Goal: Information Seeking & Learning: Learn about a topic

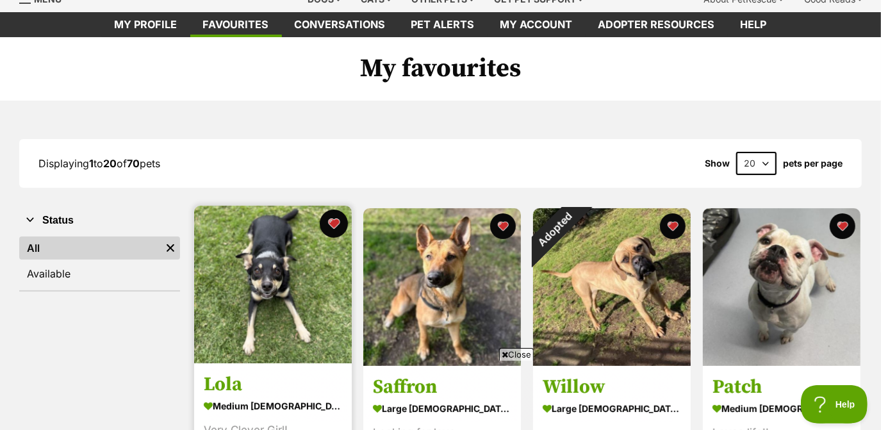
click at [336, 223] on button "favourite" at bounding box center [333, 223] width 28 height 28
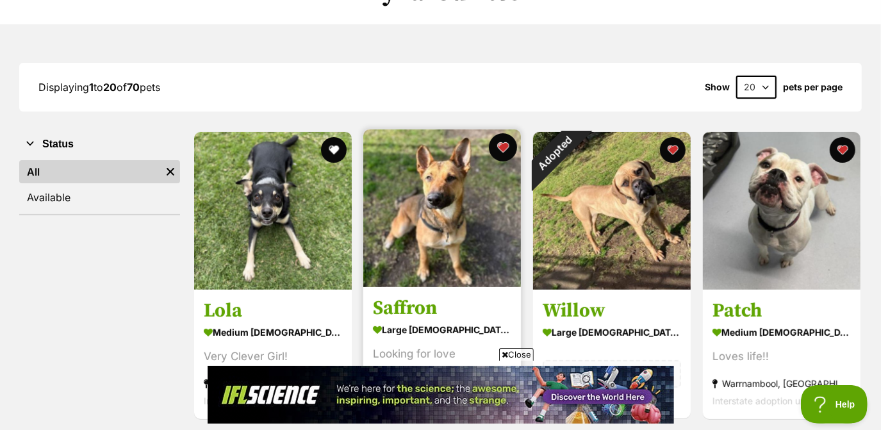
click at [498, 148] on button "favourite" at bounding box center [503, 147] width 28 height 28
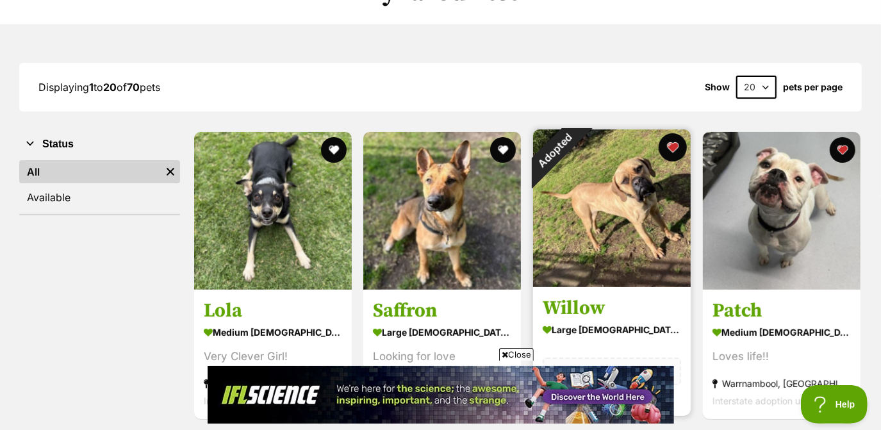
click at [676, 144] on button "favourite" at bounding box center [672, 147] width 28 height 28
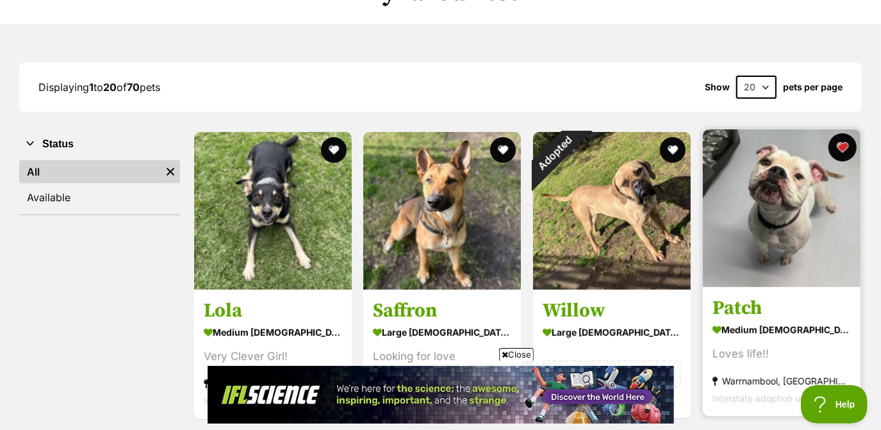
click at [842, 154] on button "favourite" at bounding box center [842, 147] width 28 height 28
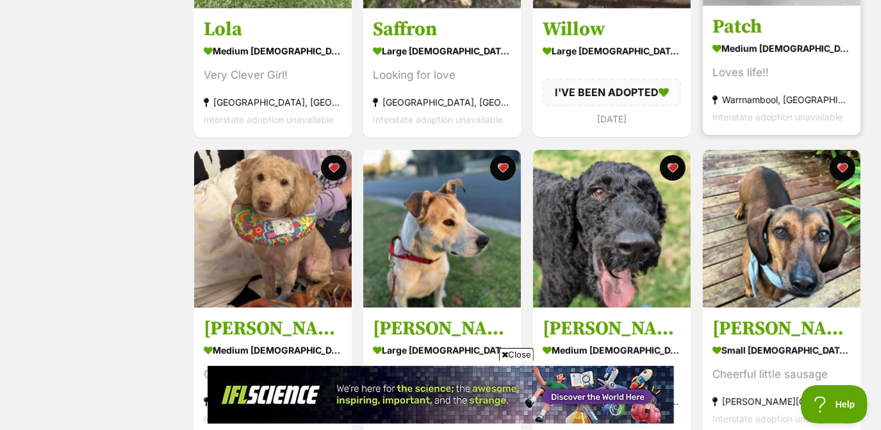
scroll to position [412, 0]
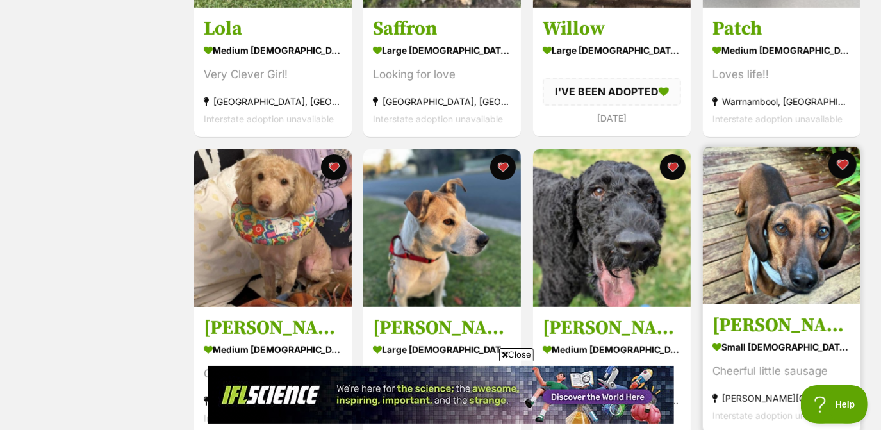
click at [843, 171] on button "favourite" at bounding box center [842, 165] width 28 height 28
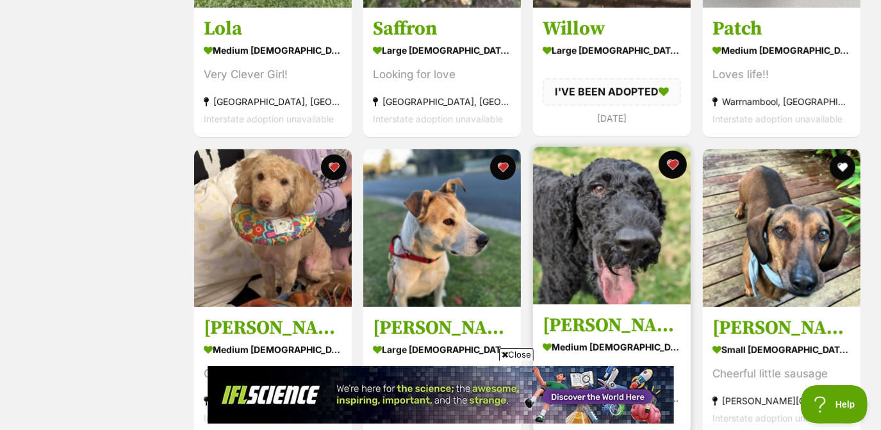
click at [667, 167] on button "favourite" at bounding box center [672, 165] width 28 height 28
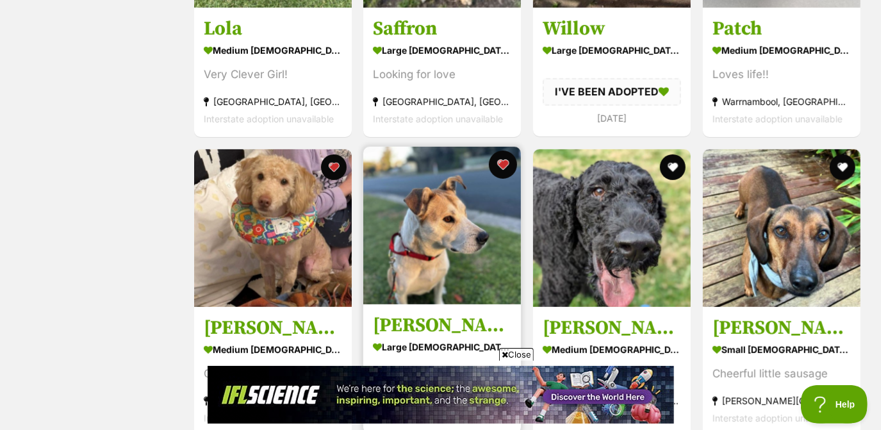
click at [501, 167] on button "favourite" at bounding box center [503, 165] width 28 height 28
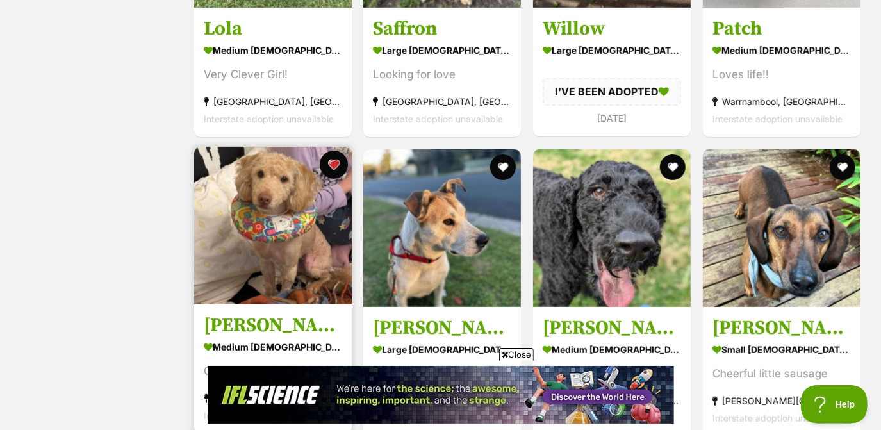
click at [330, 166] on button "favourite" at bounding box center [333, 165] width 28 height 28
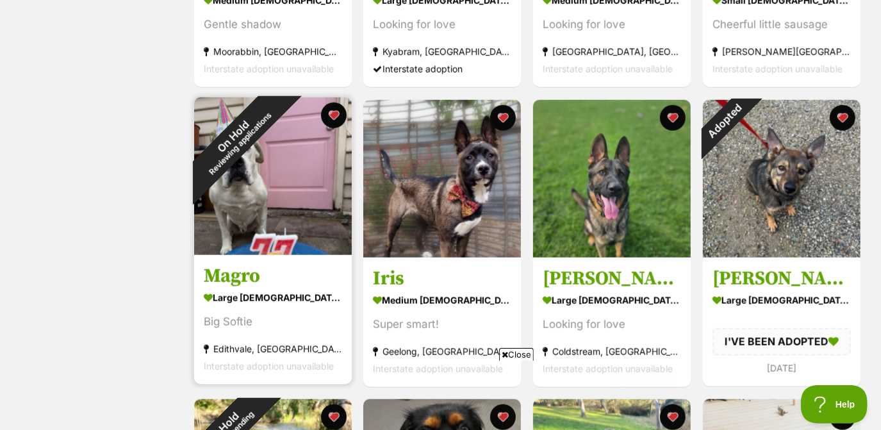
scroll to position [0, 0]
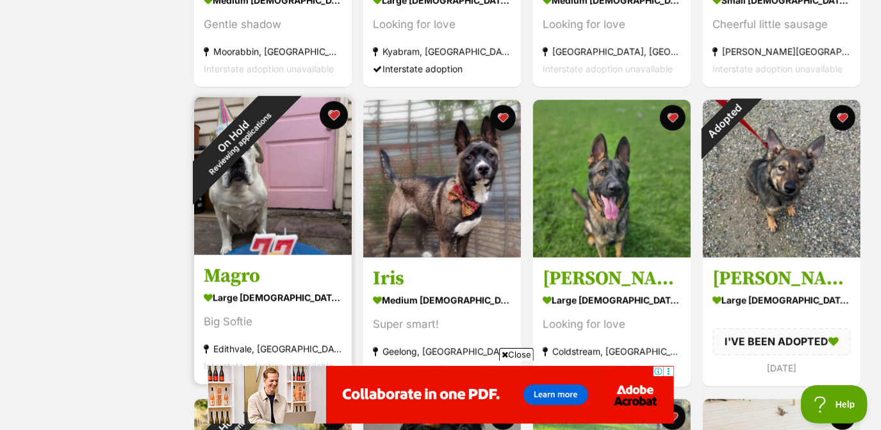
click at [334, 118] on button "favourite" at bounding box center [333, 115] width 28 height 28
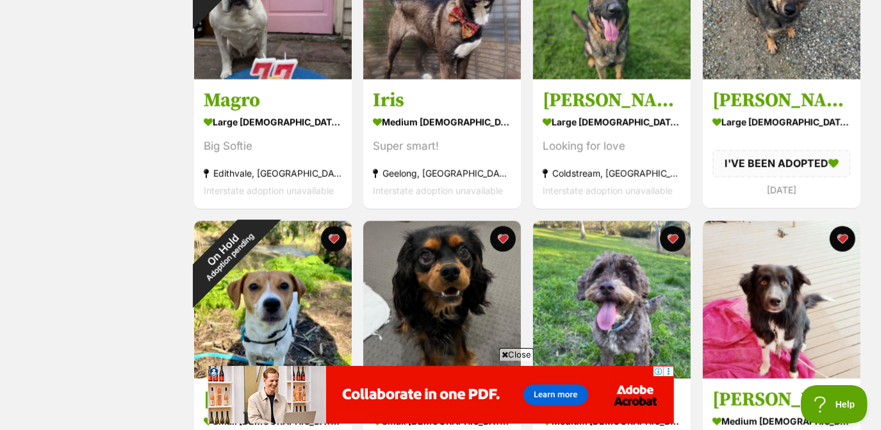
scroll to position [953, 0]
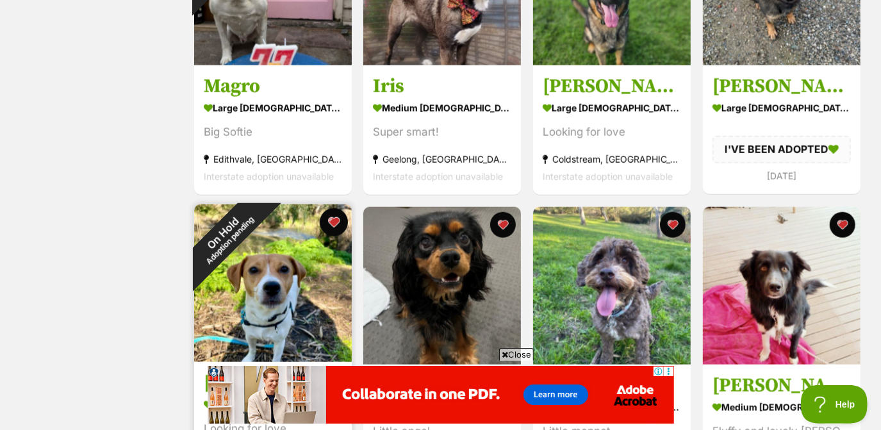
click at [336, 216] on button "favourite" at bounding box center [333, 222] width 28 height 28
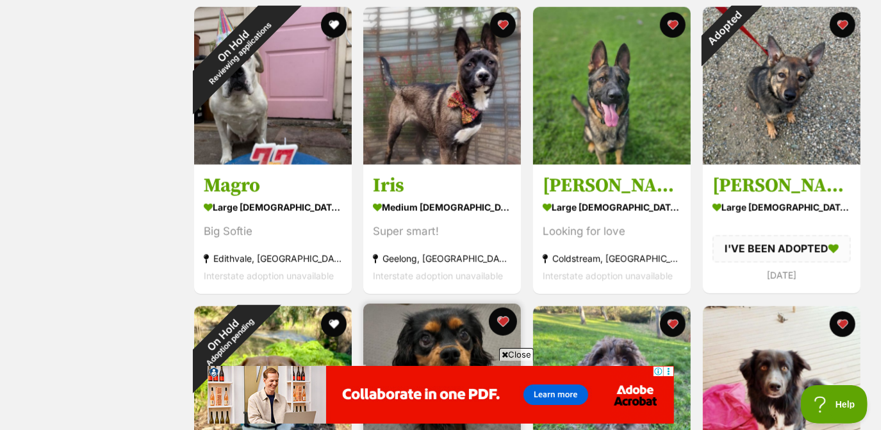
click at [505, 325] on button "favourite" at bounding box center [503, 321] width 28 height 28
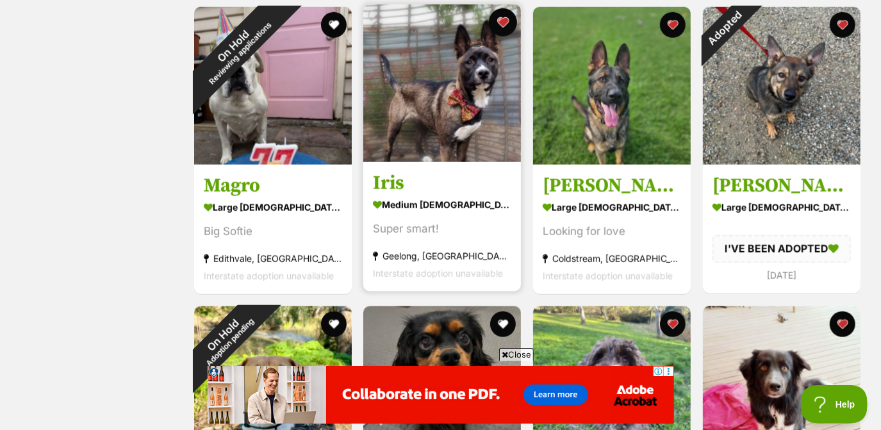
click at [507, 30] on button "favourite" at bounding box center [503, 22] width 28 height 28
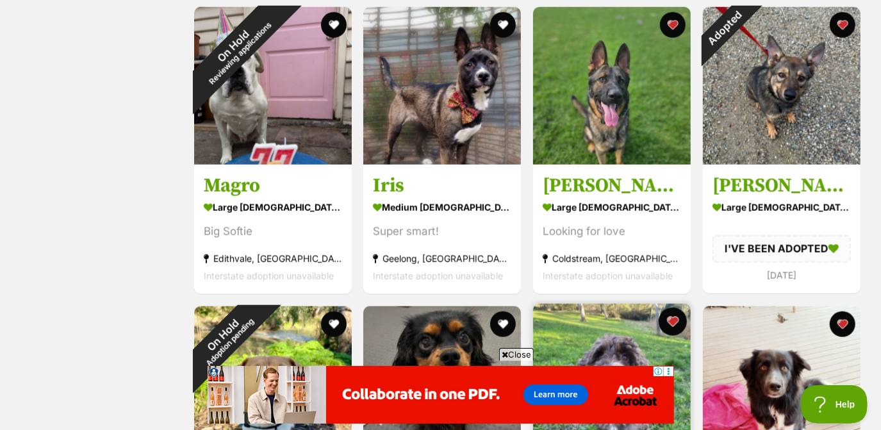
click at [672, 327] on button "favourite" at bounding box center [672, 321] width 28 height 28
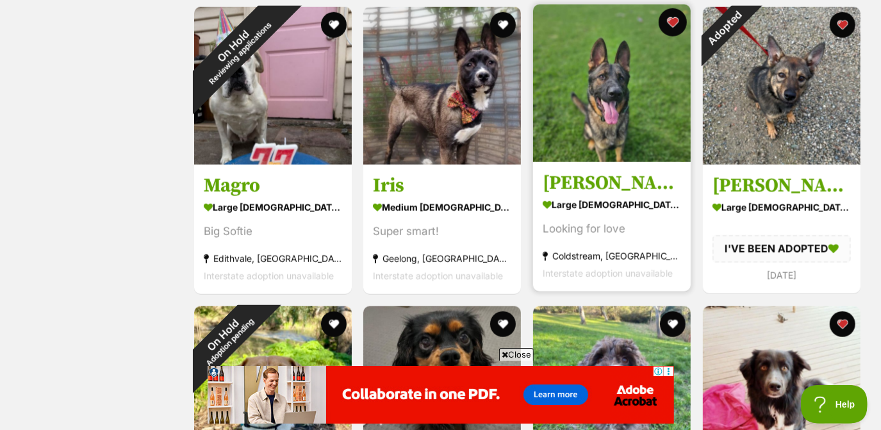
click at [679, 19] on button "favourite" at bounding box center [672, 22] width 28 height 28
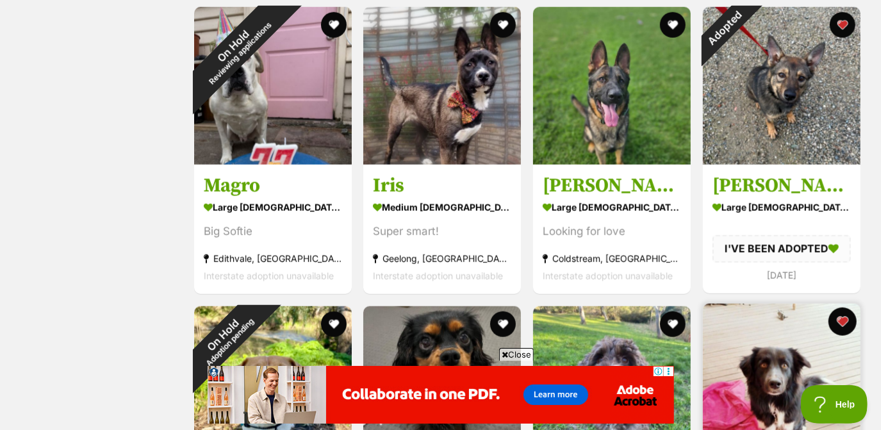
click at [847, 323] on button "favourite" at bounding box center [842, 321] width 28 height 28
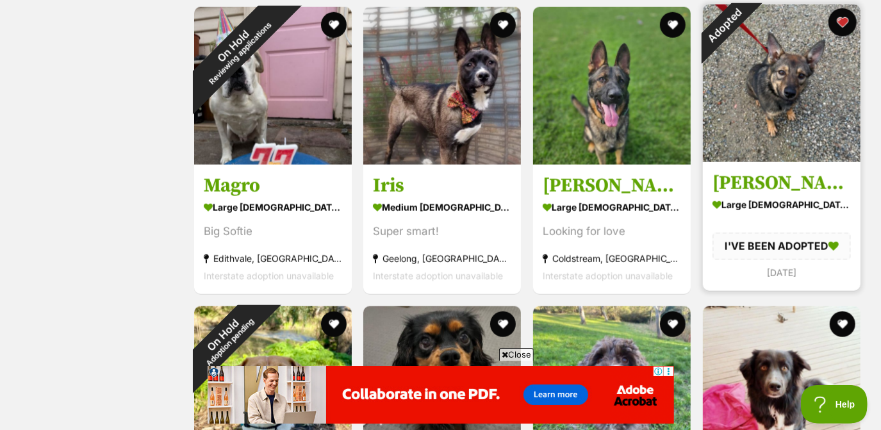
click at [840, 24] on button "favourite" at bounding box center [842, 22] width 28 height 28
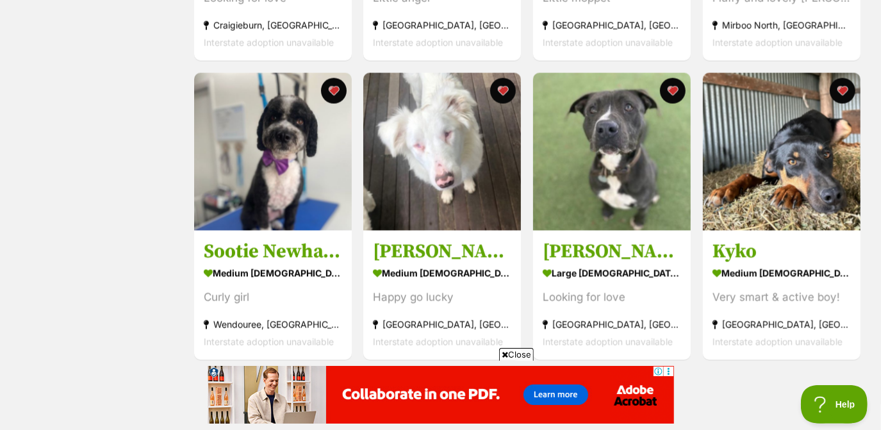
scroll to position [1387, 0]
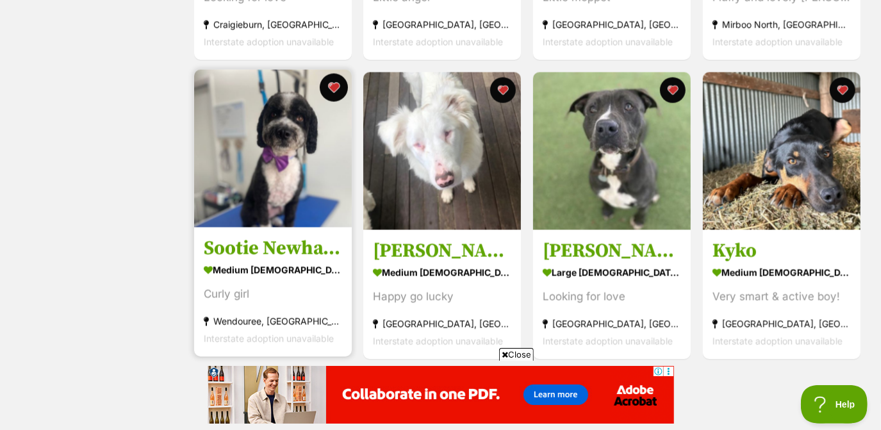
click at [329, 90] on button "favourite" at bounding box center [333, 88] width 28 height 28
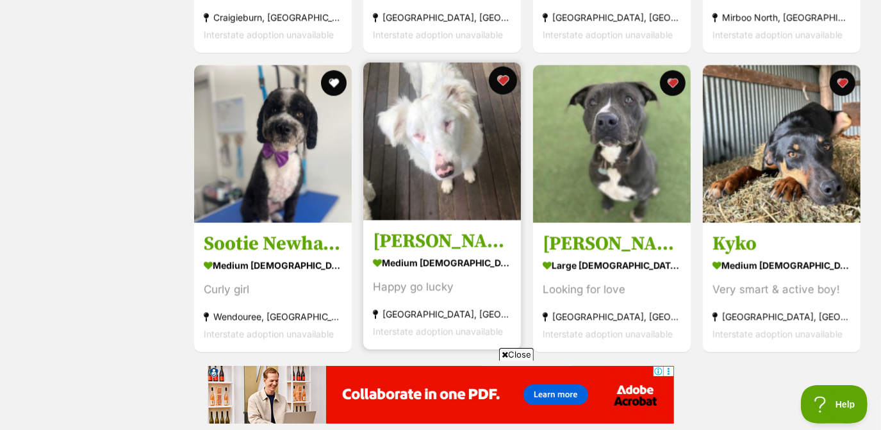
click at [498, 81] on button "favourite" at bounding box center [503, 81] width 28 height 28
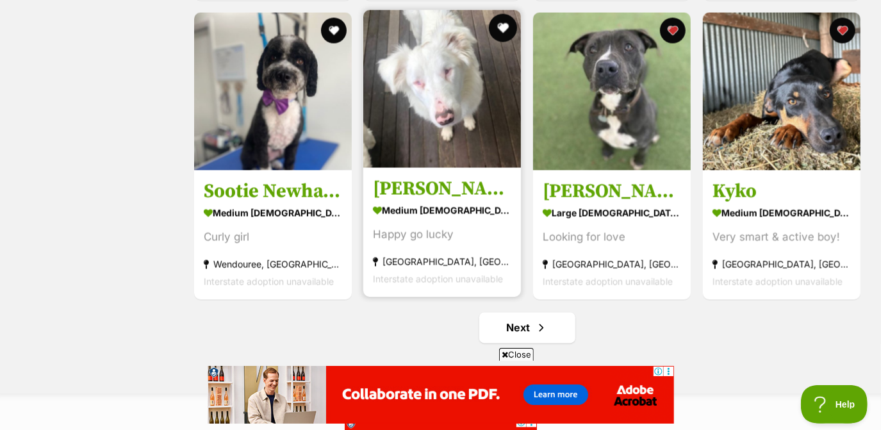
scroll to position [1446, 0]
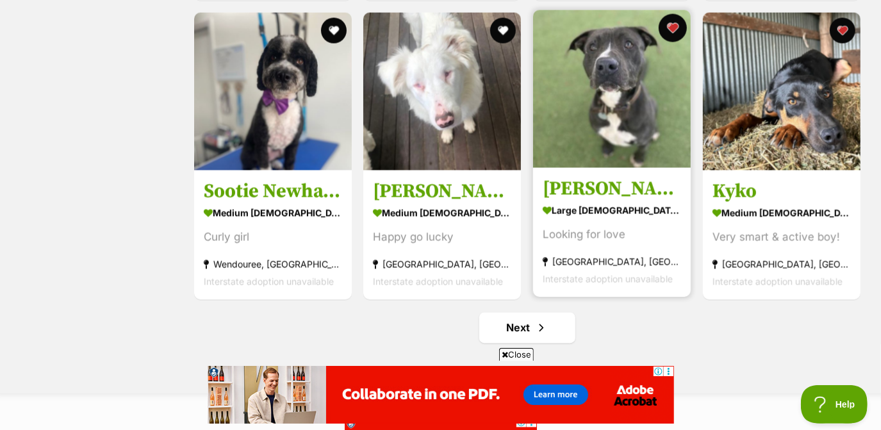
click at [674, 28] on button "favourite" at bounding box center [672, 28] width 28 height 28
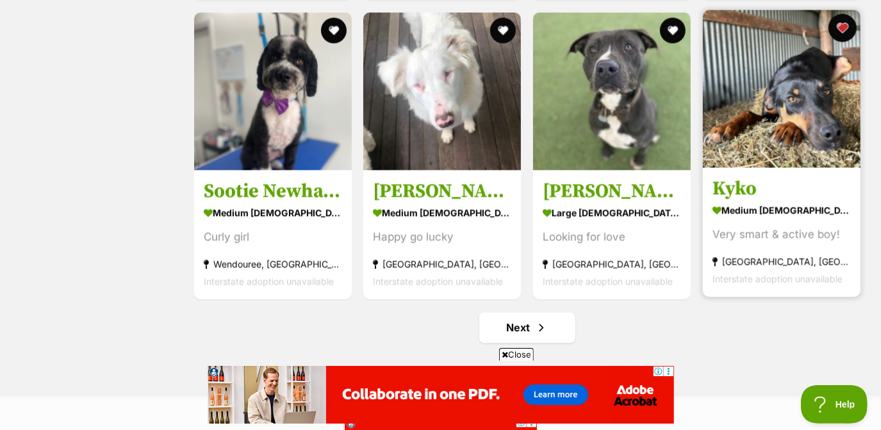
click at [842, 23] on button "favourite" at bounding box center [842, 28] width 28 height 28
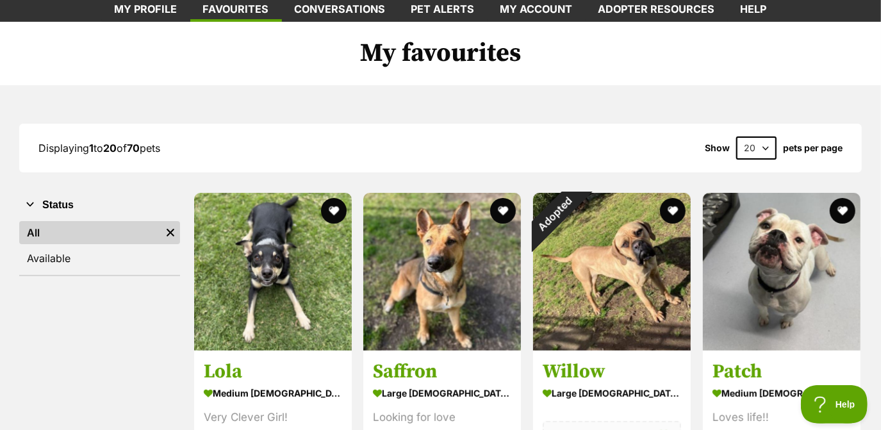
scroll to position [0, 0]
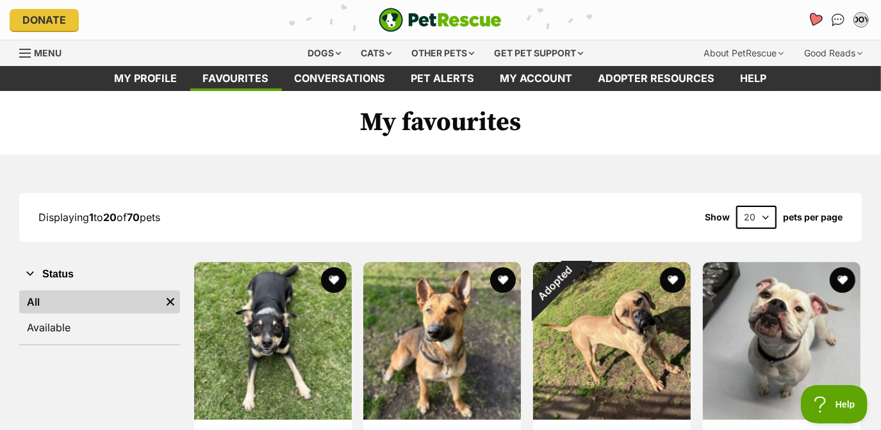
click at [821, 24] on link "Favourites" at bounding box center [814, 19] width 26 height 26
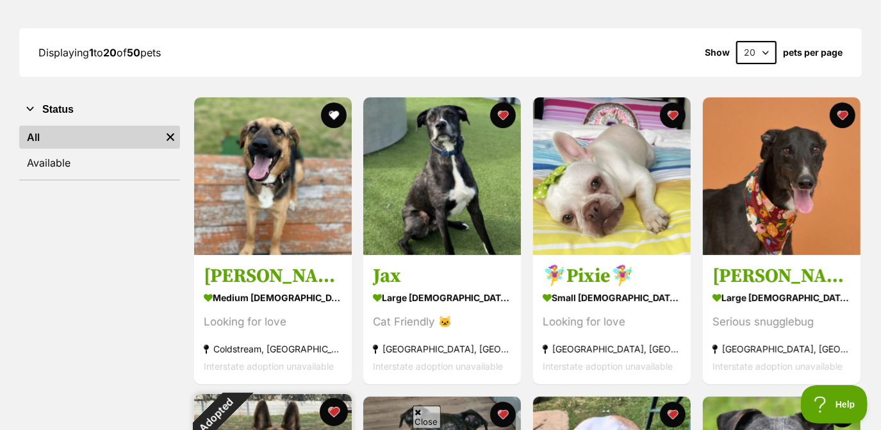
click at [326, 407] on button "favourite" at bounding box center [333, 412] width 28 height 28
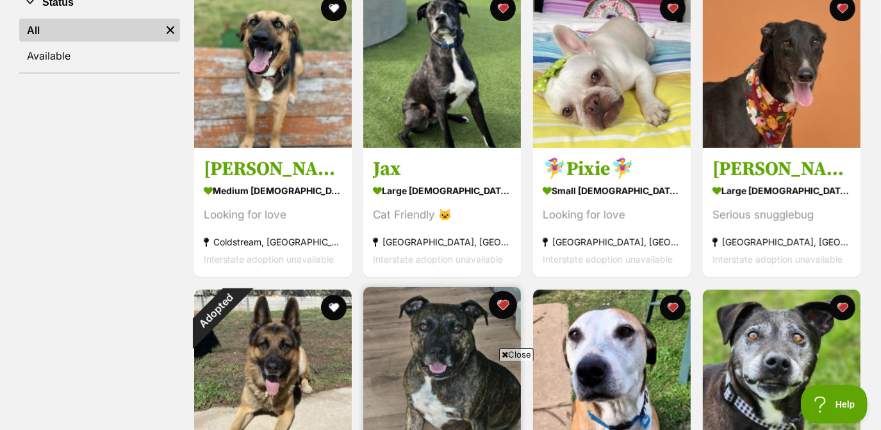
click at [495, 306] on button "favourite" at bounding box center [503, 305] width 28 height 28
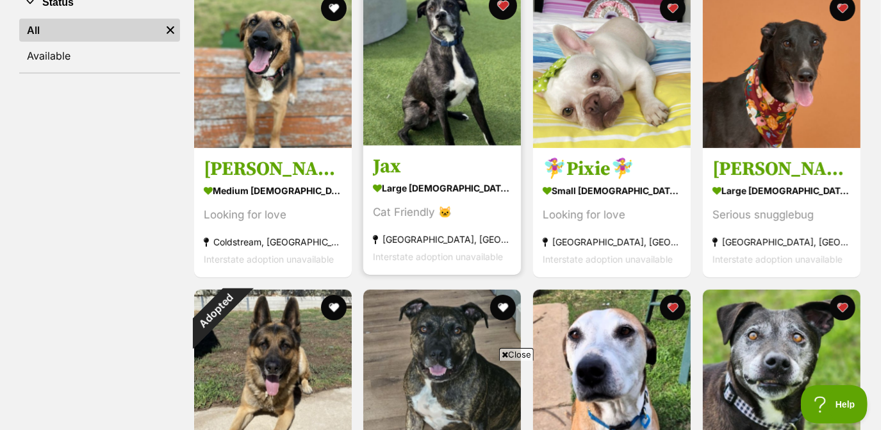
click at [503, 6] on button "favourite" at bounding box center [503, 6] width 28 height 28
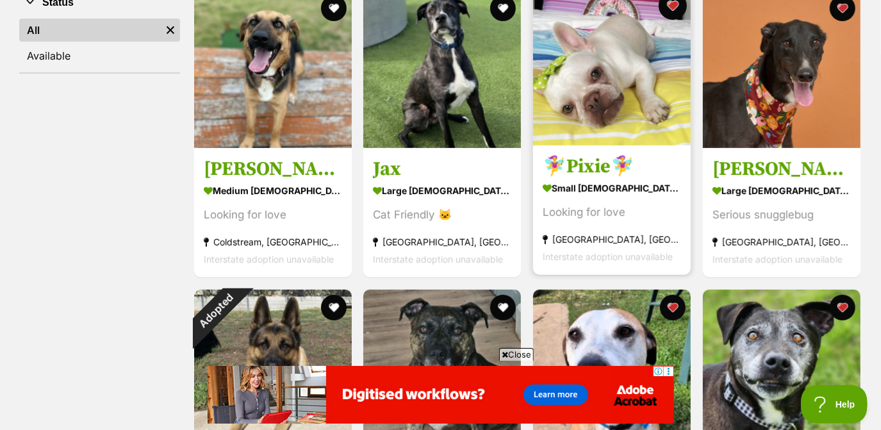
click at [676, 11] on button "favourite" at bounding box center [672, 6] width 28 height 28
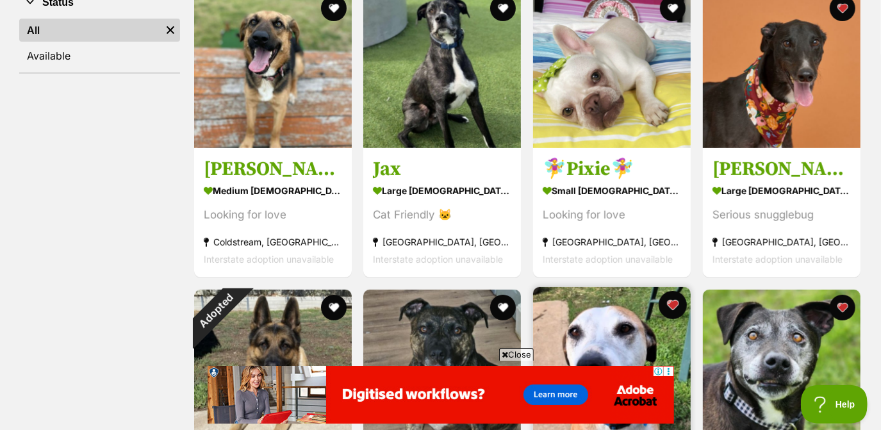
click at [671, 308] on button "favourite" at bounding box center [672, 305] width 28 height 28
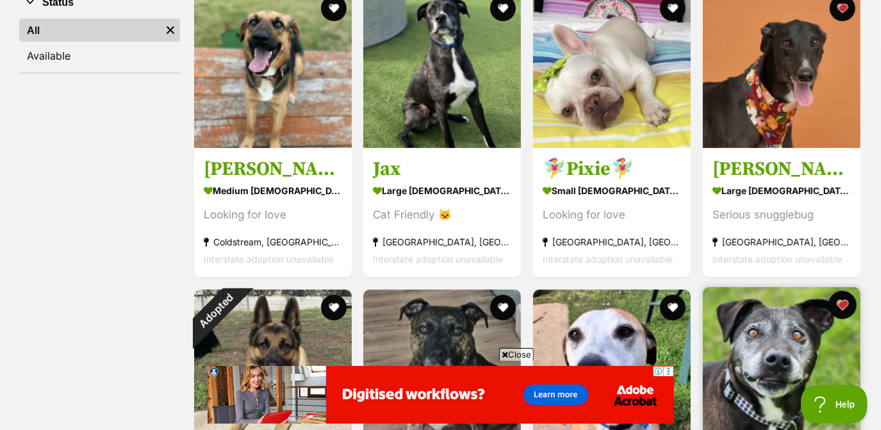
click at [846, 300] on button "favourite" at bounding box center [842, 305] width 28 height 28
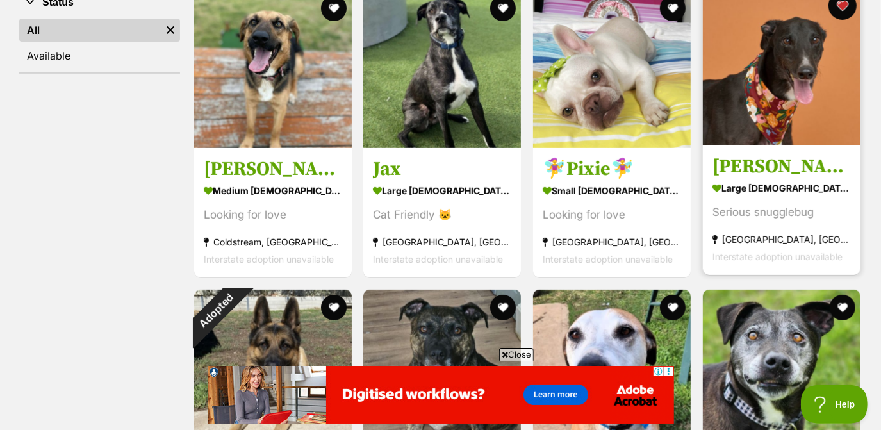
click at [845, 8] on button "favourite" at bounding box center [842, 6] width 28 height 28
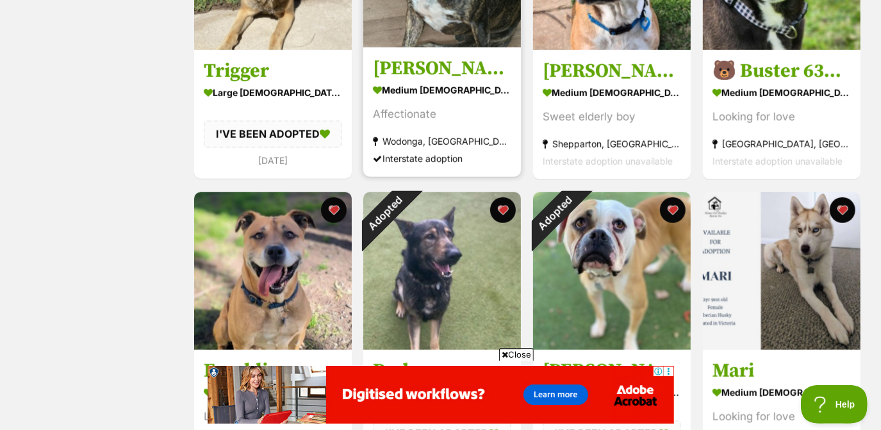
scroll to position [674, 0]
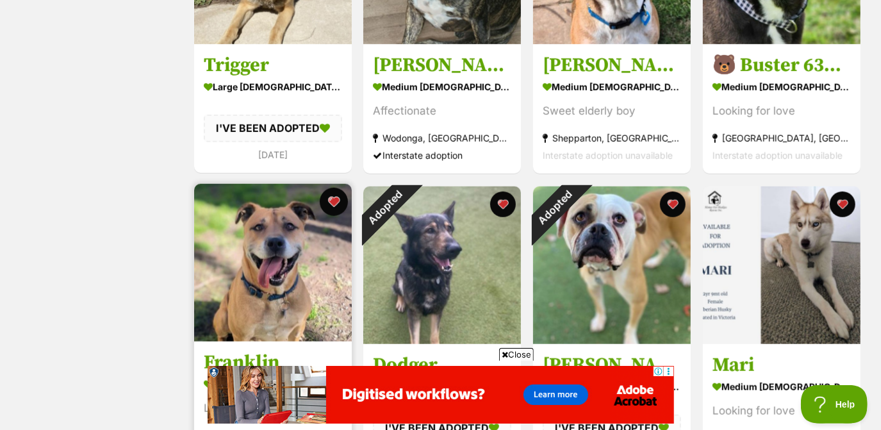
click at [330, 206] on button "favourite" at bounding box center [333, 202] width 28 height 28
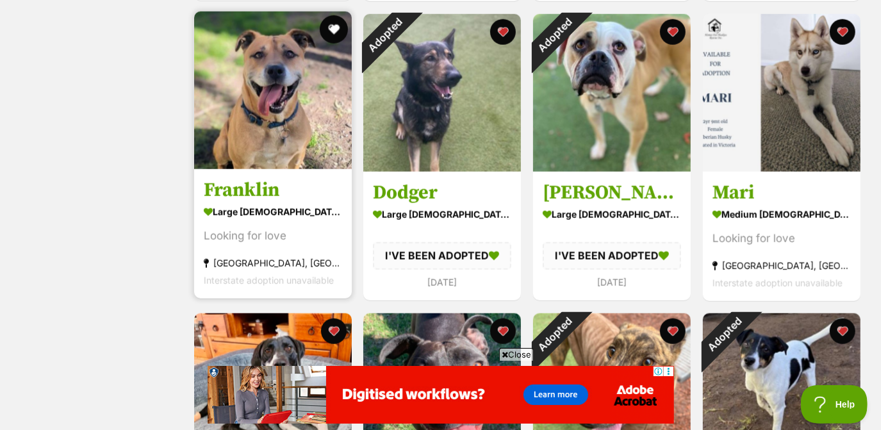
scroll to position [854, 0]
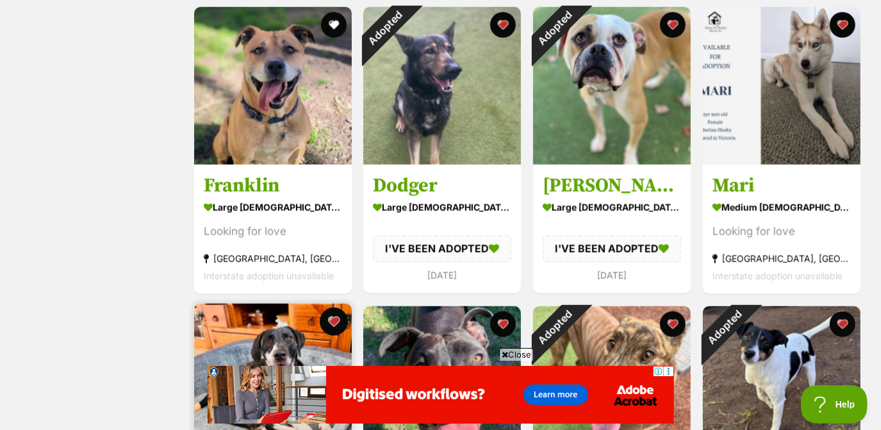
click at [334, 324] on button "favourite" at bounding box center [333, 321] width 28 height 28
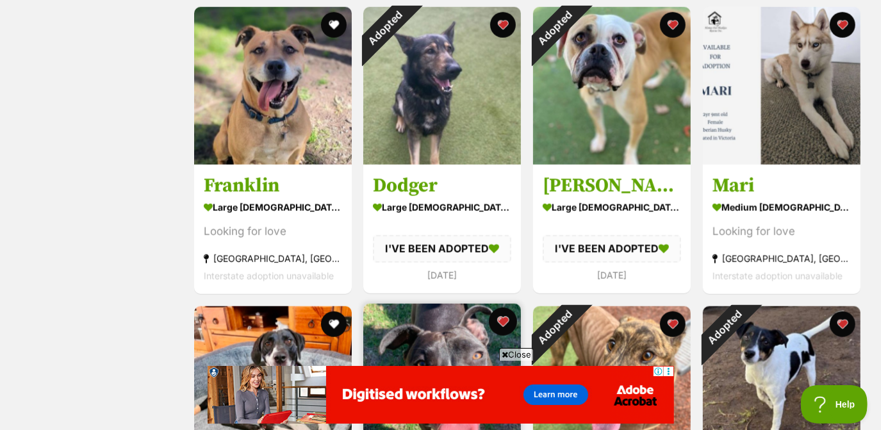
click at [508, 322] on button "favourite" at bounding box center [503, 321] width 28 height 28
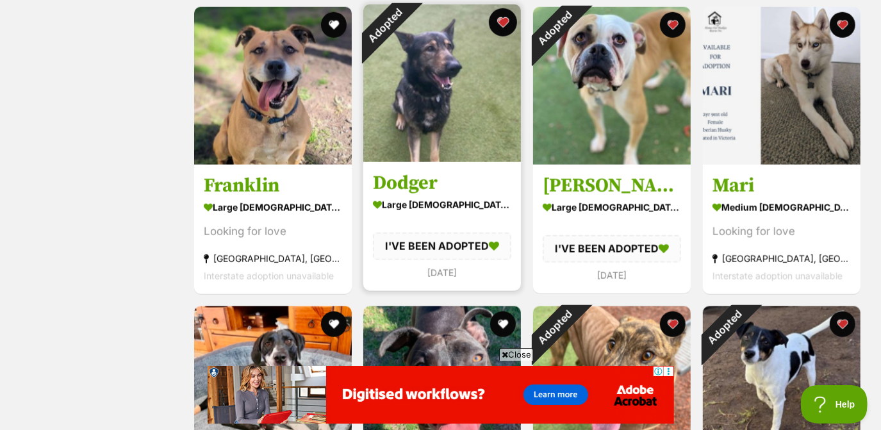
click at [498, 28] on button "favourite" at bounding box center [503, 22] width 28 height 28
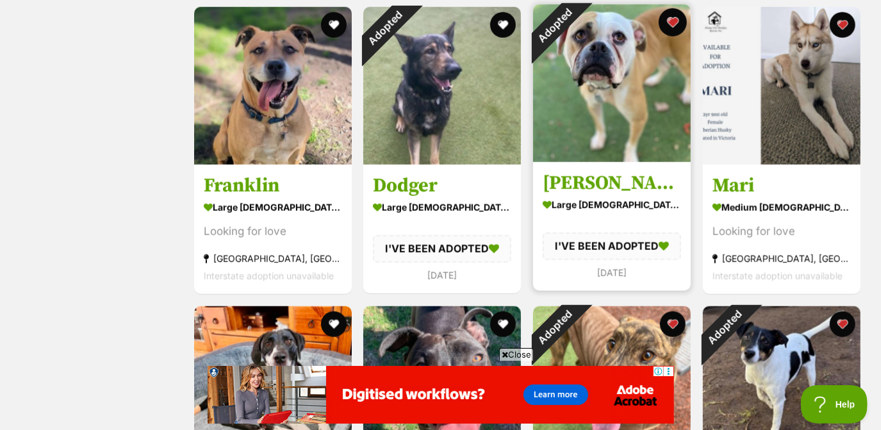
click at [669, 25] on button "favourite" at bounding box center [672, 22] width 28 height 28
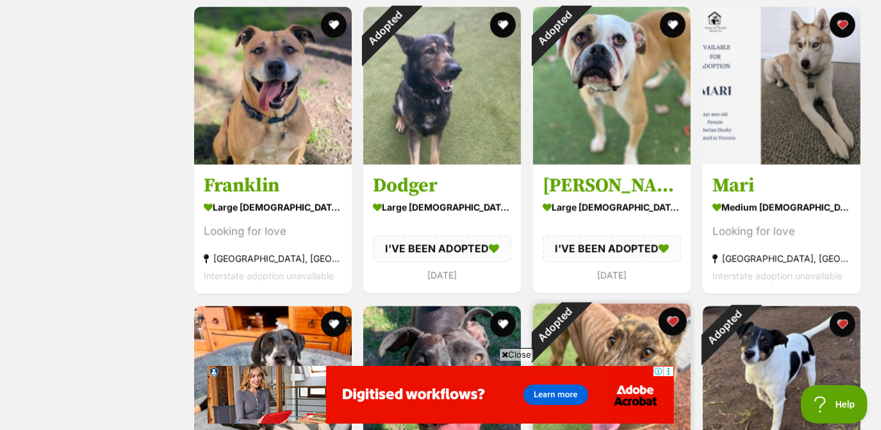
click at [665, 328] on button "favourite" at bounding box center [672, 321] width 28 height 28
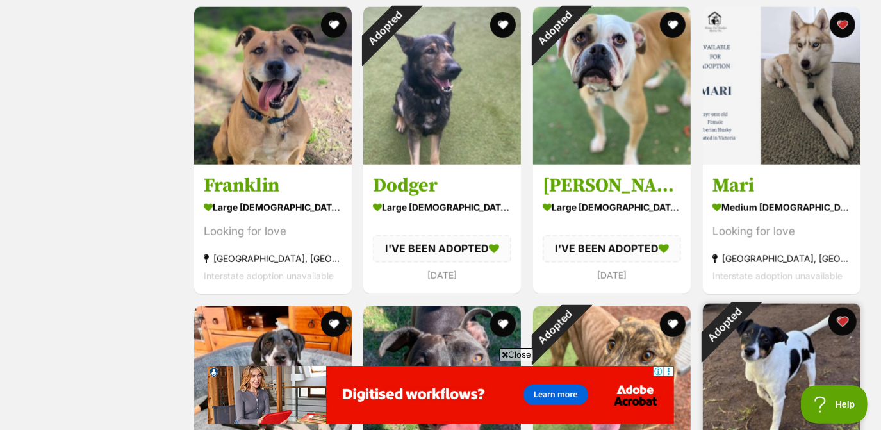
click at [840, 323] on button "favourite" at bounding box center [842, 321] width 28 height 28
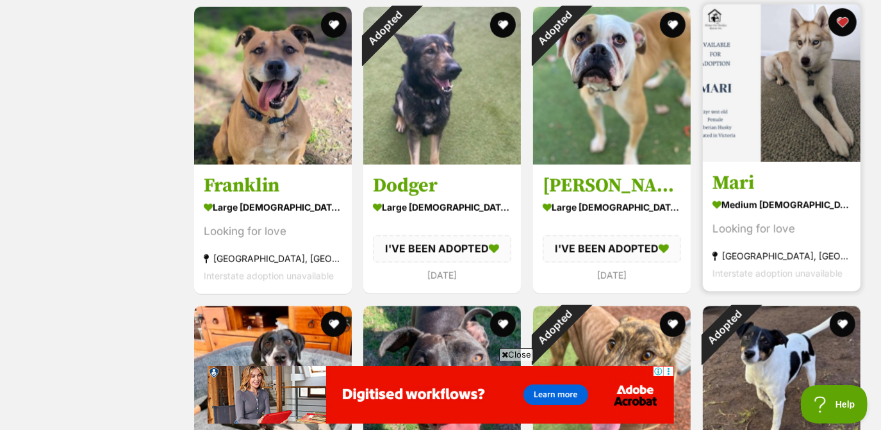
click at [843, 36] on button "favourite" at bounding box center [842, 22] width 28 height 28
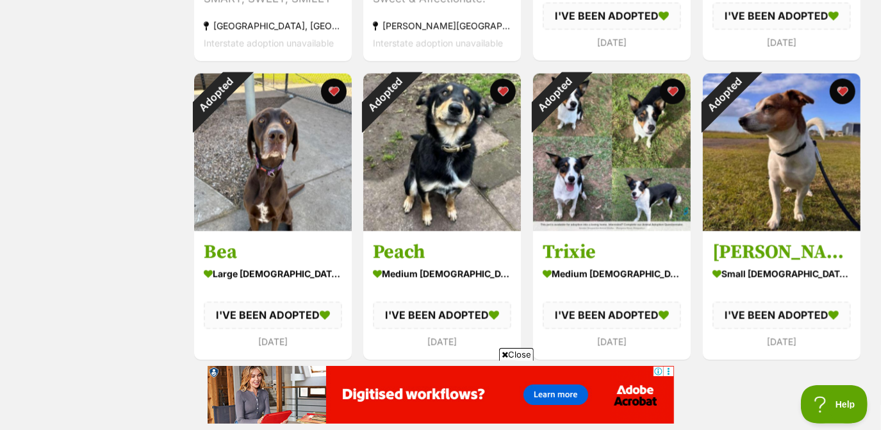
scroll to position [1386, 0]
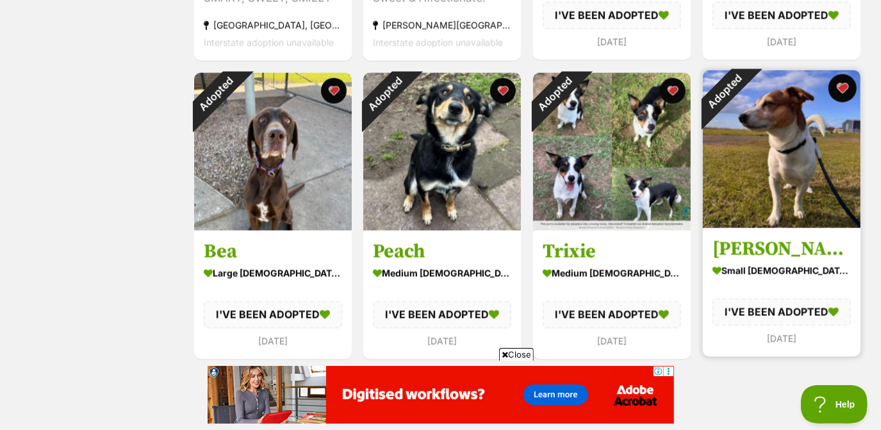
click at [842, 100] on button "favourite" at bounding box center [842, 88] width 28 height 28
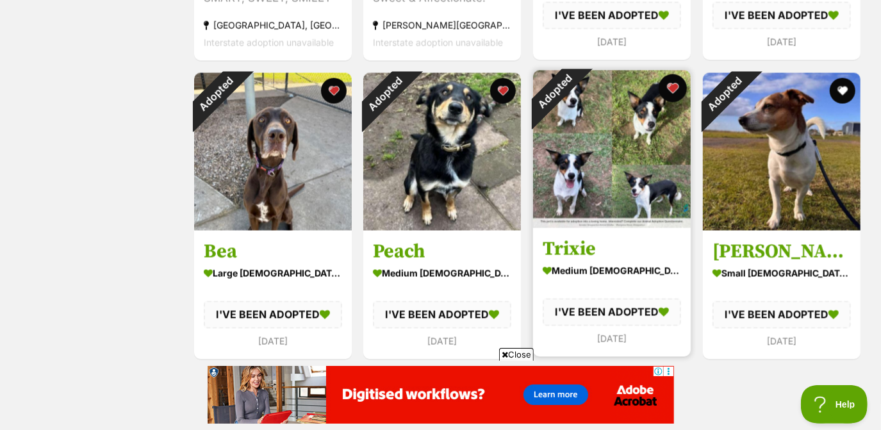
click at [670, 95] on button "favourite" at bounding box center [672, 88] width 28 height 28
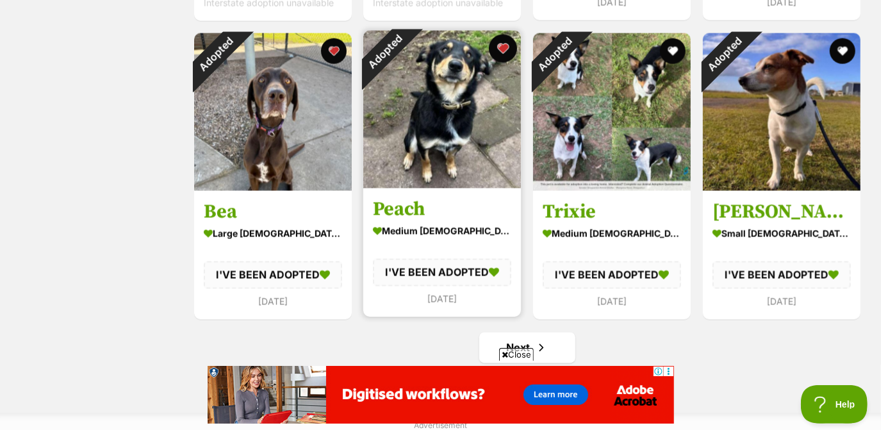
click at [503, 58] on button "favourite" at bounding box center [503, 49] width 28 height 28
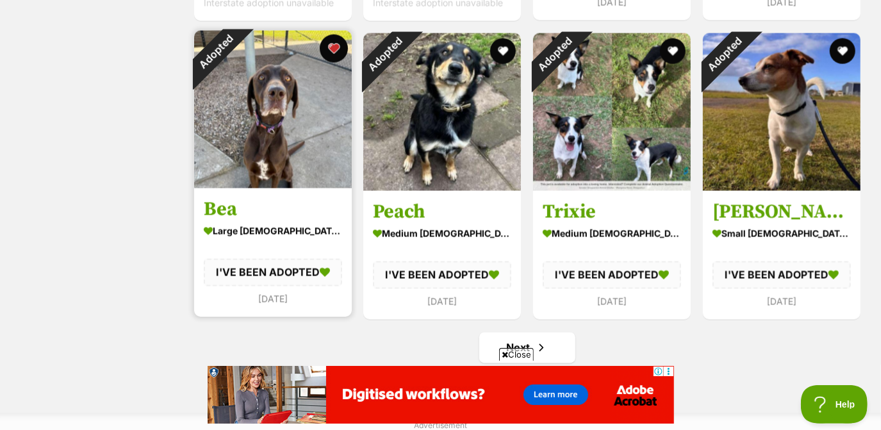
scroll to position [0, 0]
click at [338, 57] on button "favourite" at bounding box center [333, 49] width 28 height 28
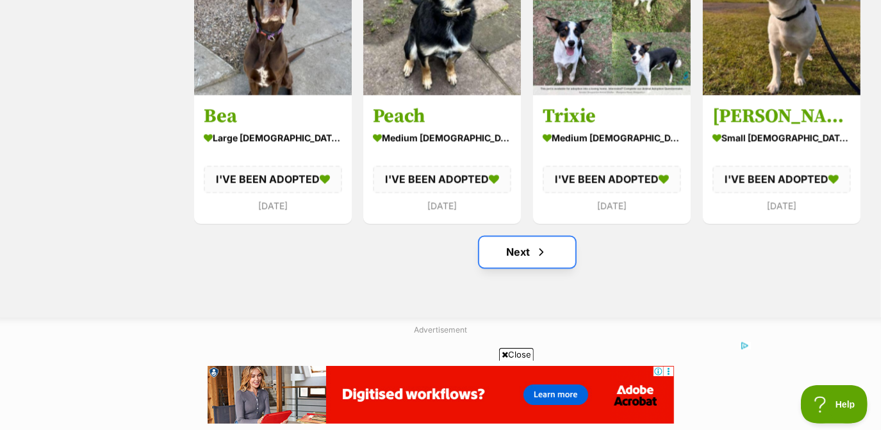
click at [533, 261] on link "Next" at bounding box center [527, 252] width 96 height 31
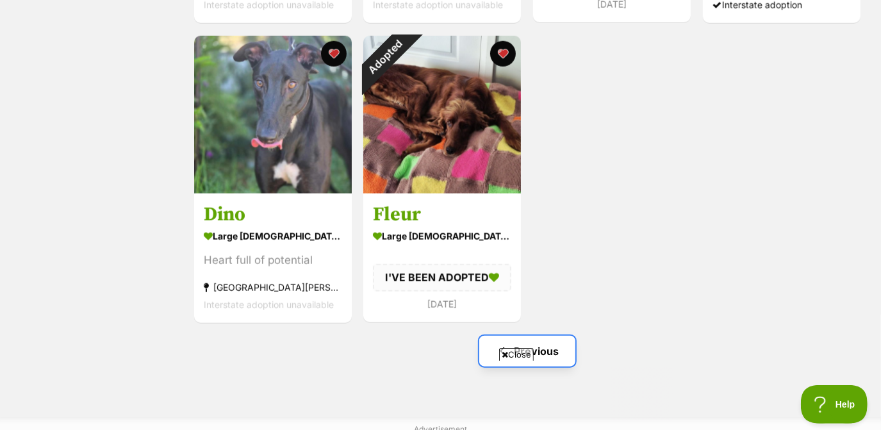
click at [559, 349] on link "Previous" at bounding box center [527, 351] width 96 height 31
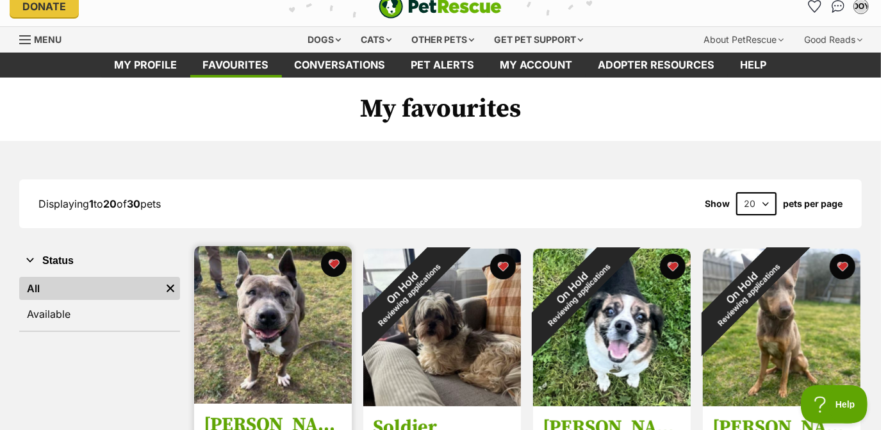
click at [324, 248] on img at bounding box center [273, 325] width 158 height 158
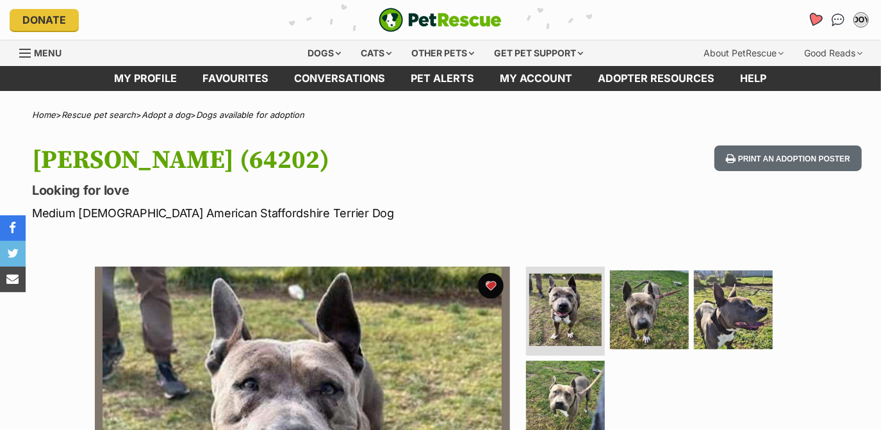
click at [815, 16] on icon "Favourites" at bounding box center [814, 19] width 15 height 15
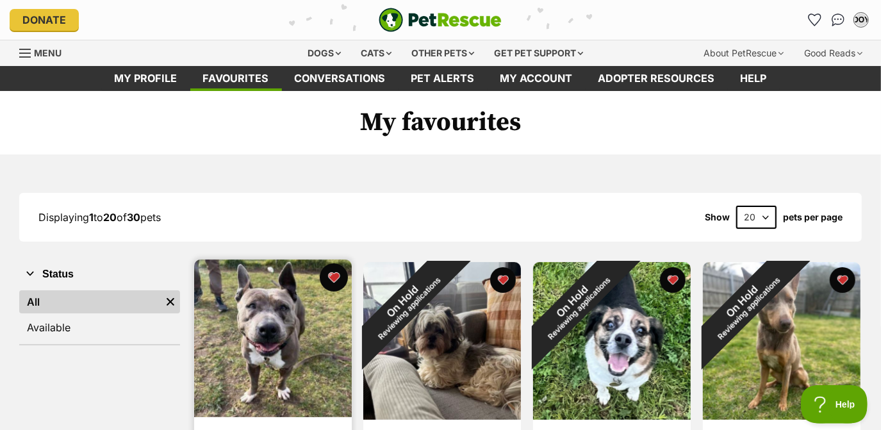
click at [329, 279] on button "favourite" at bounding box center [333, 277] width 28 height 28
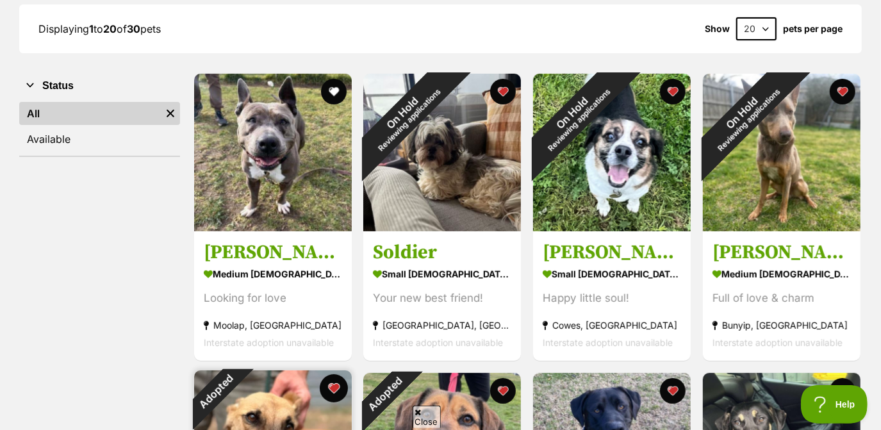
click at [329, 384] on button "favourite" at bounding box center [333, 388] width 28 height 28
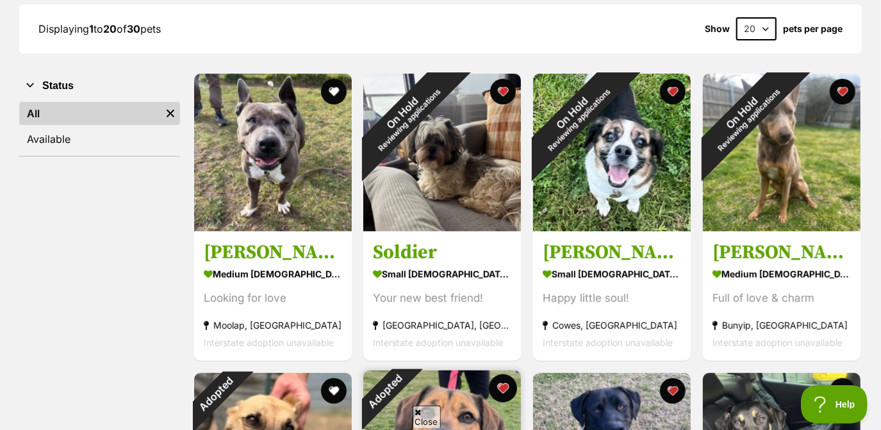
click at [507, 378] on button "favourite" at bounding box center [503, 388] width 28 height 28
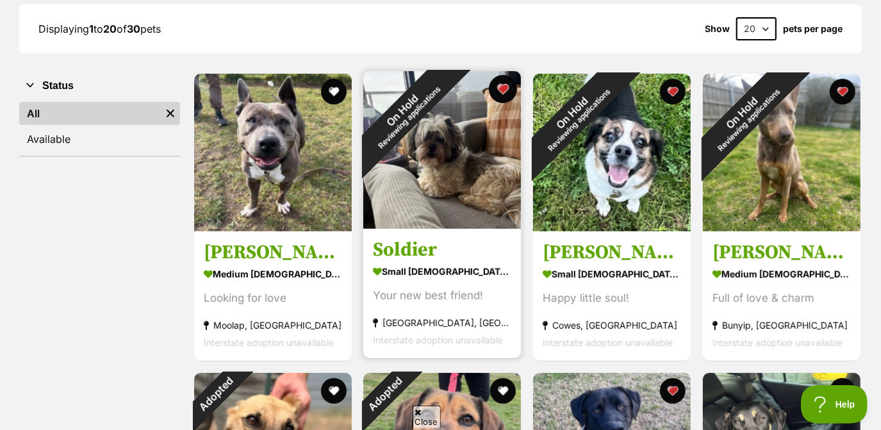
click at [504, 85] on button "favourite" at bounding box center [503, 89] width 28 height 28
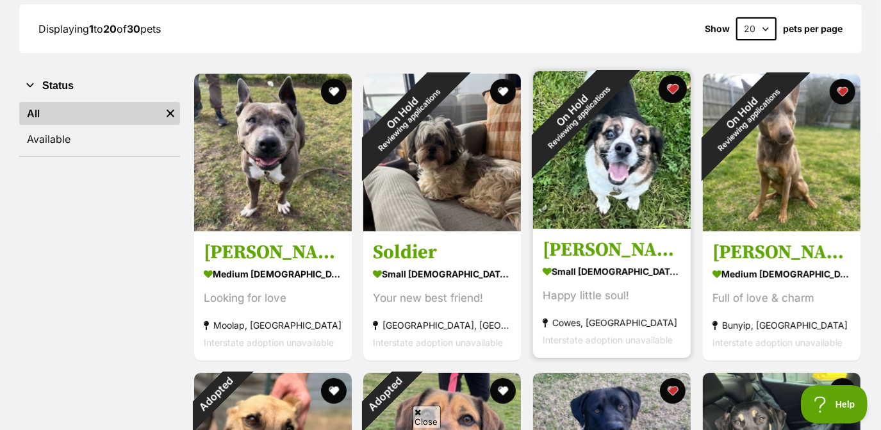
click at [676, 92] on button "favourite" at bounding box center [672, 89] width 28 height 28
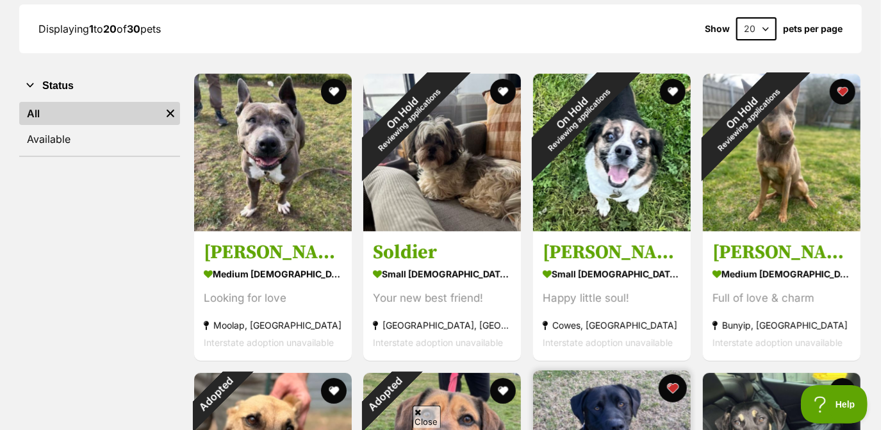
click at [679, 397] on button "favourite" at bounding box center [672, 388] width 28 height 28
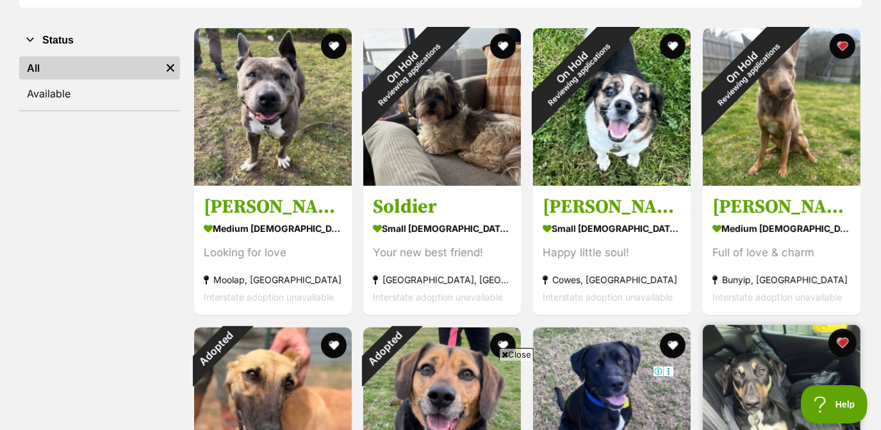
click at [847, 338] on button "favourite" at bounding box center [842, 343] width 28 height 28
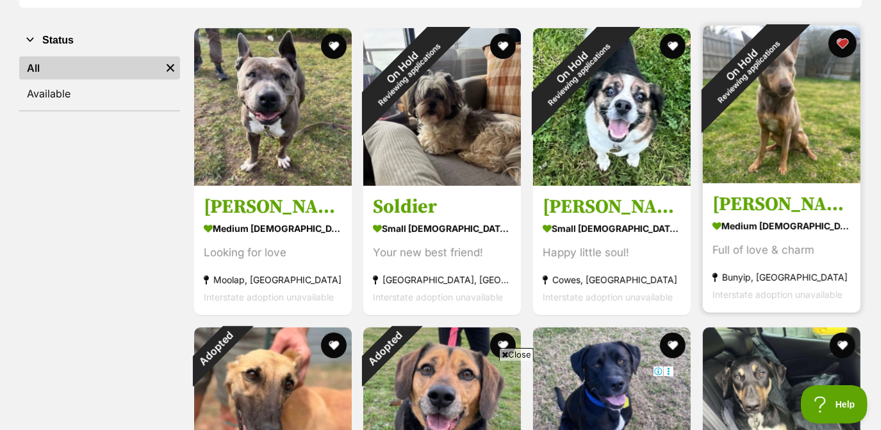
click at [845, 33] on button "favourite" at bounding box center [842, 43] width 28 height 28
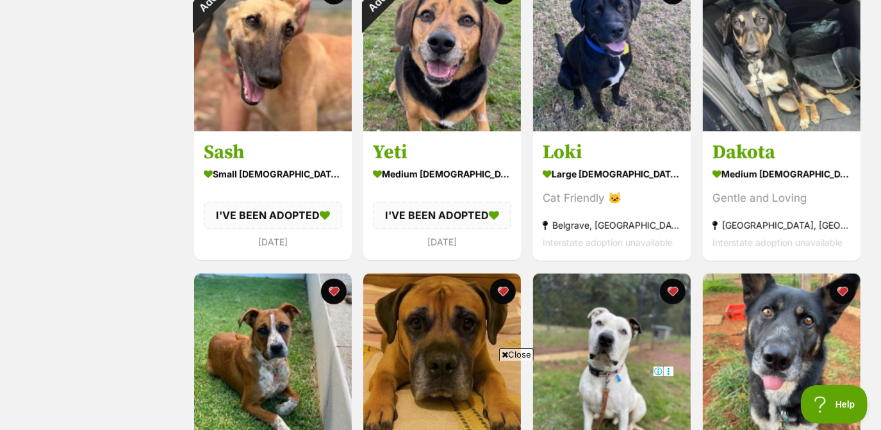
scroll to position [808, 0]
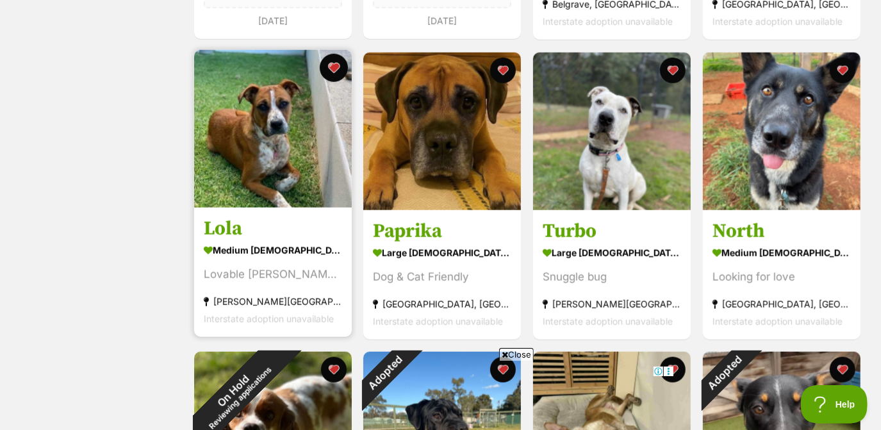
click at [333, 65] on button "favourite" at bounding box center [333, 68] width 28 height 28
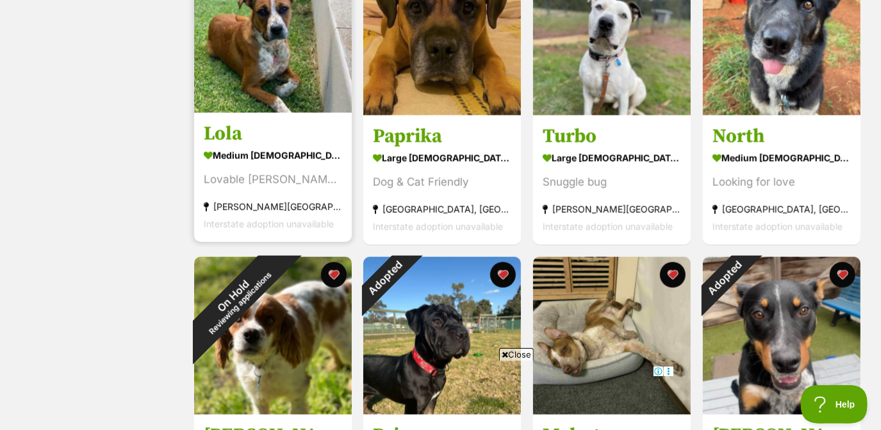
scroll to position [904, 0]
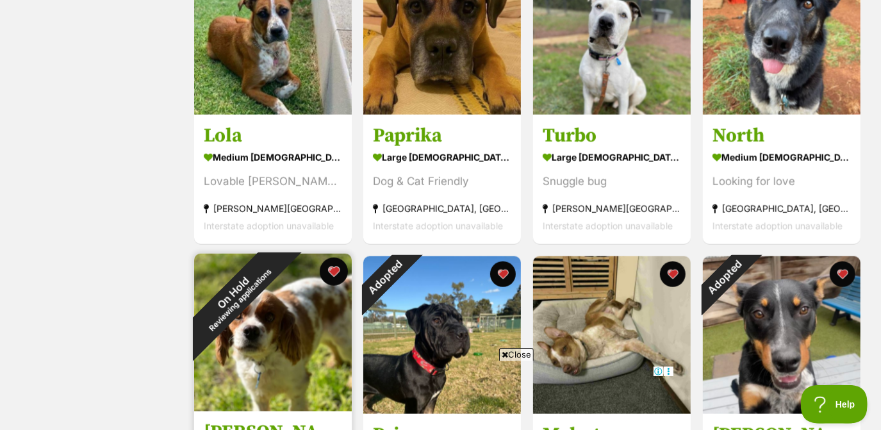
click at [334, 270] on button "favourite" at bounding box center [333, 271] width 28 height 28
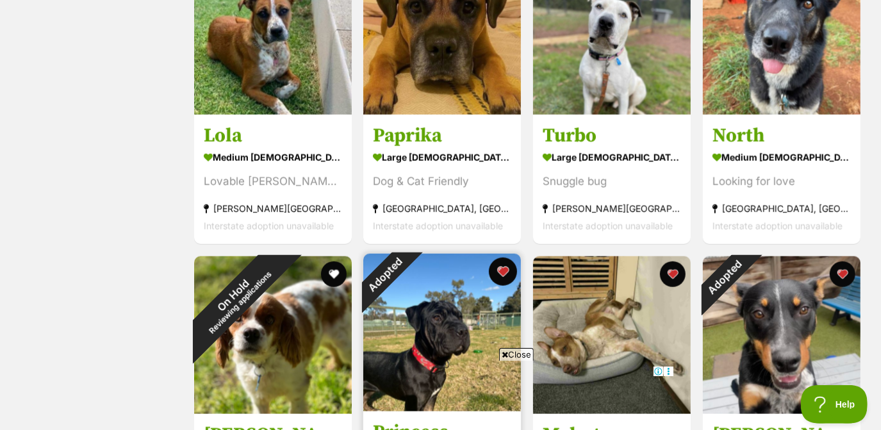
click at [491, 275] on button "favourite" at bounding box center [503, 271] width 28 height 28
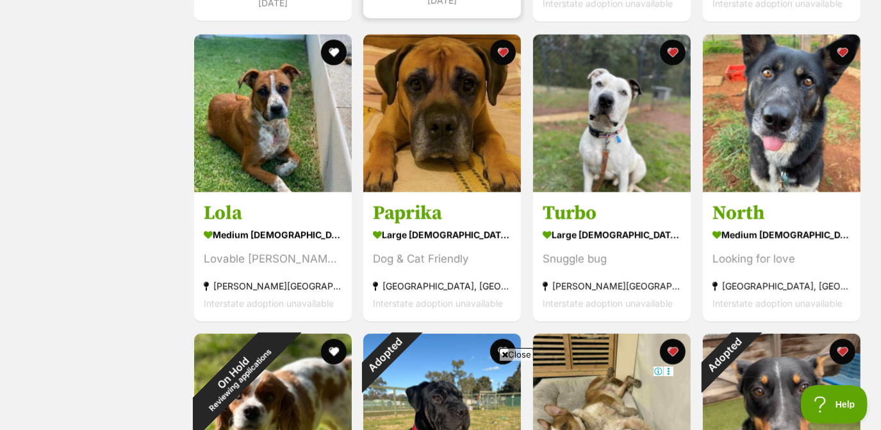
scroll to position [826, 0]
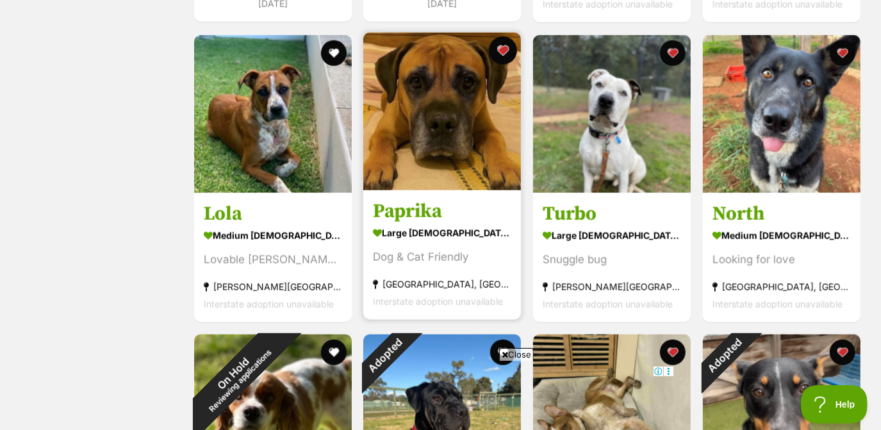
click at [503, 55] on button "favourite" at bounding box center [503, 51] width 28 height 28
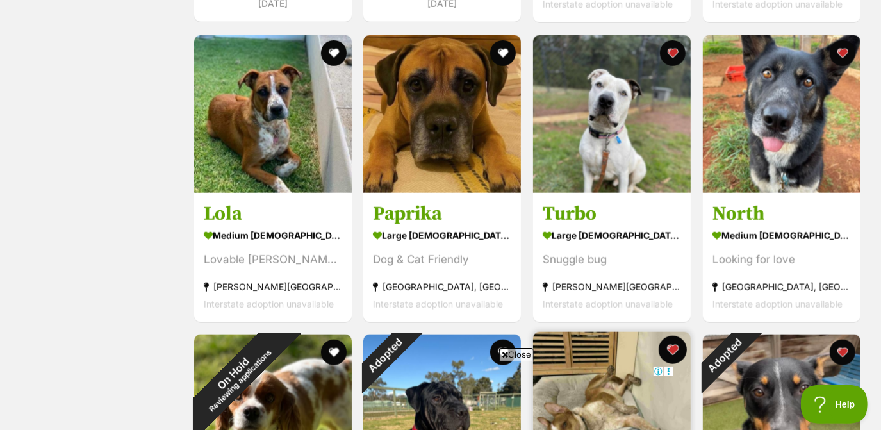
click at [675, 343] on button "favourite" at bounding box center [672, 350] width 28 height 28
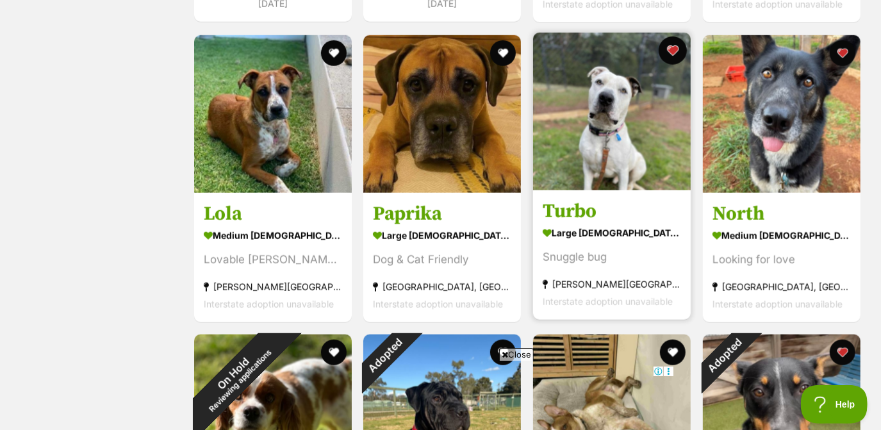
click at [674, 53] on button "favourite" at bounding box center [672, 51] width 28 height 28
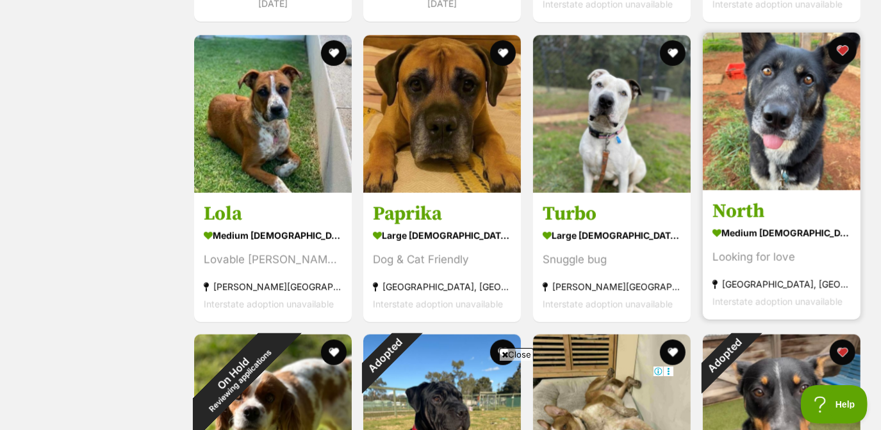
click at [854, 54] on button "favourite" at bounding box center [842, 51] width 28 height 28
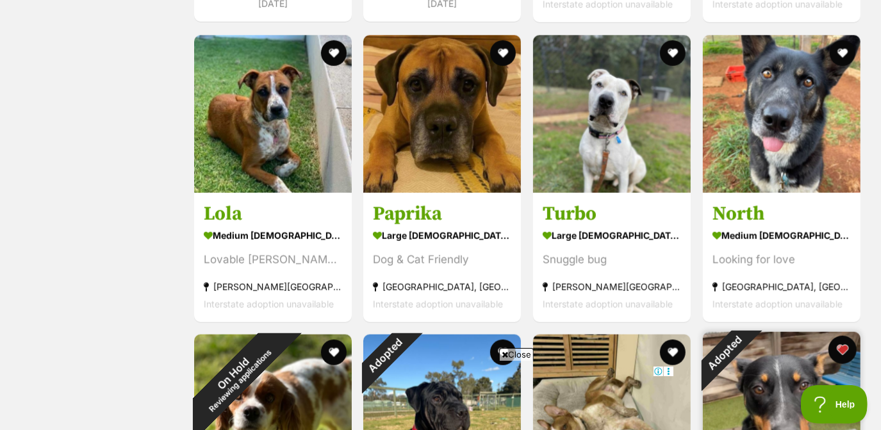
click at [840, 348] on button "favourite" at bounding box center [842, 350] width 28 height 28
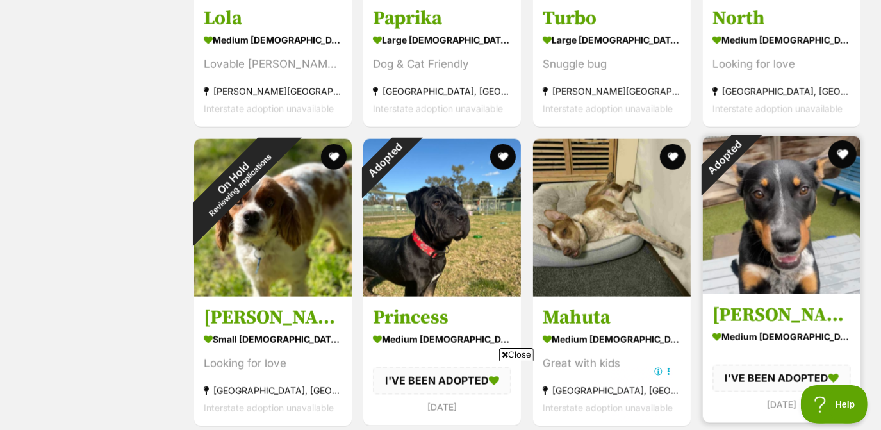
scroll to position [1312, 0]
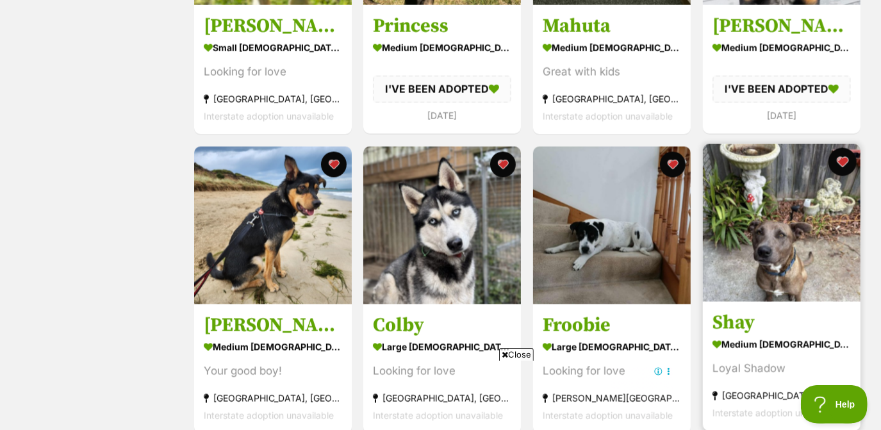
click at [840, 163] on button "favourite" at bounding box center [842, 162] width 28 height 28
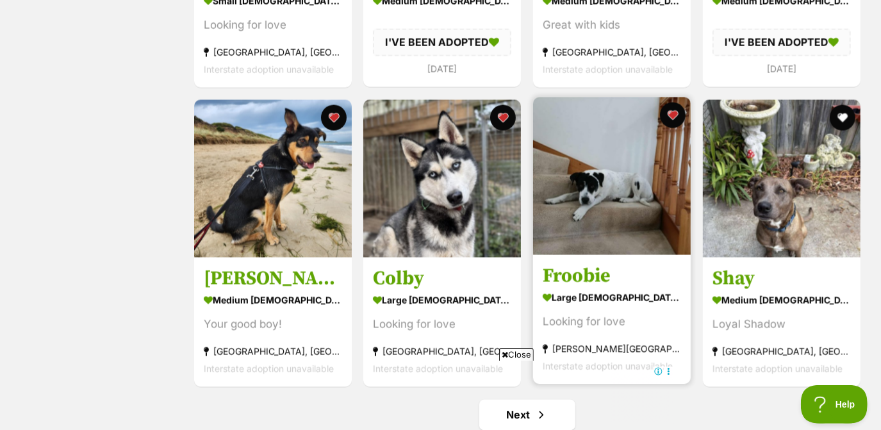
scroll to position [1356, 0]
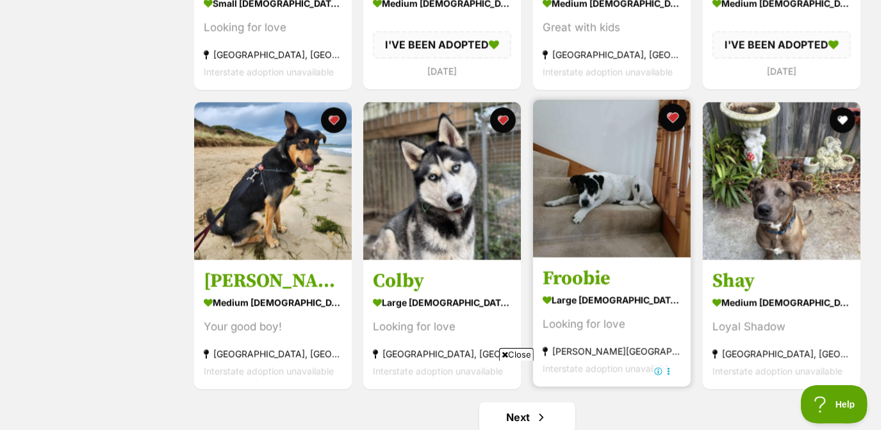
click at [666, 109] on button "favourite" at bounding box center [672, 118] width 28 height 28
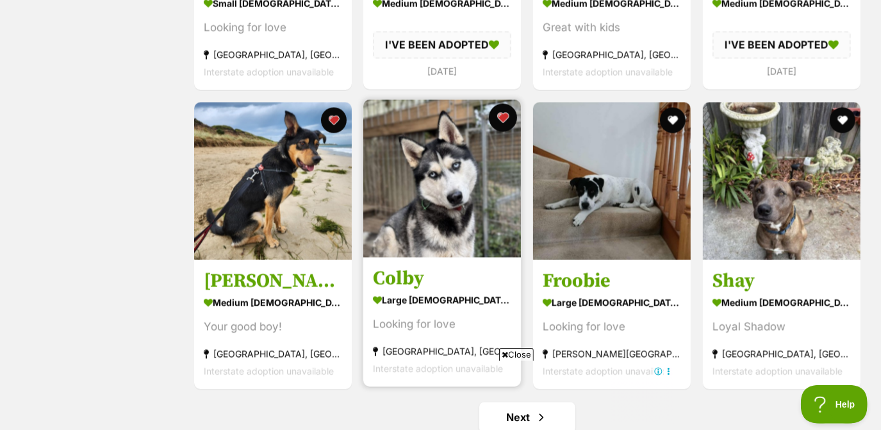
click at [502, 124] on button "favourite" at bounding box center [503, 118] width 28 height 28
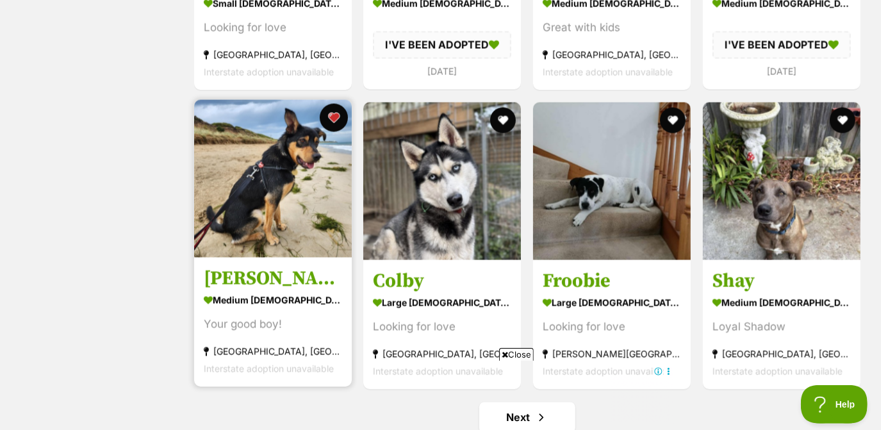
click at [334, 120] on button "favourite" at bounding box center [333, 118] width 28 height 28
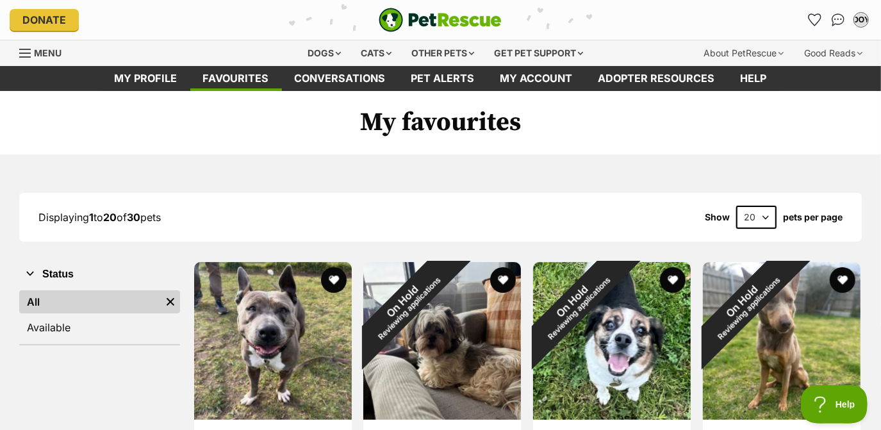
scroll to position [0, 0]
click at [817, 26] on icon "Favourites" at bounding box center [814, 20] width 17 height 17
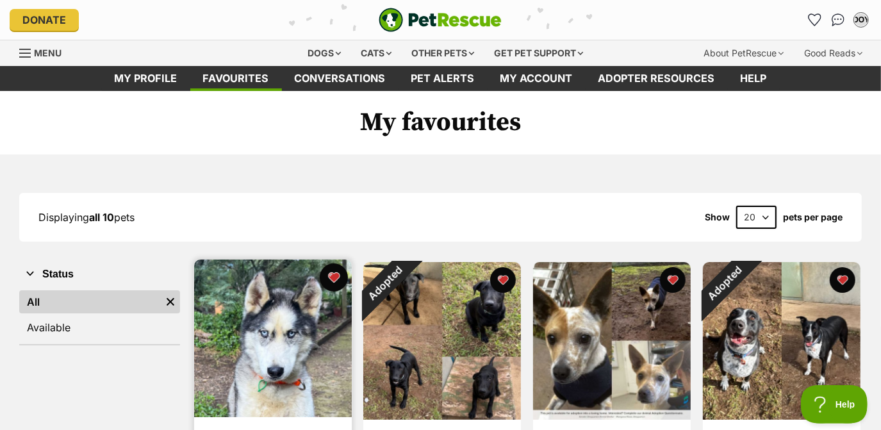
click at [332, 274] on button "favourite" at bounding box center [333, 277] width 28 height 28
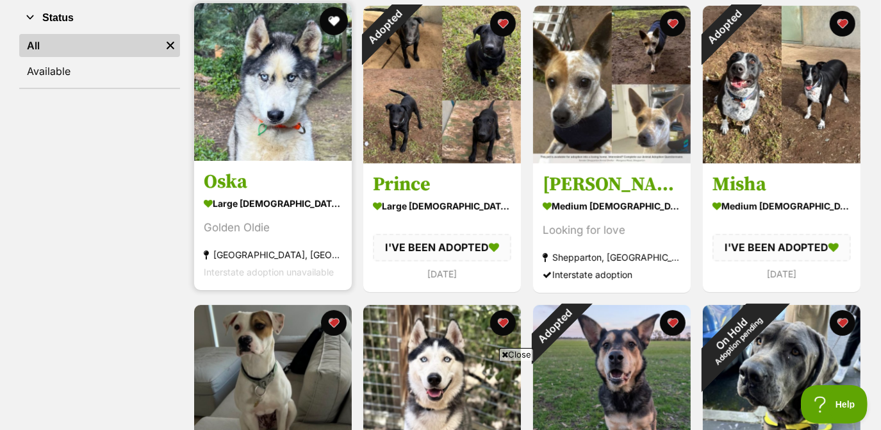
scroll to position [263, 0]
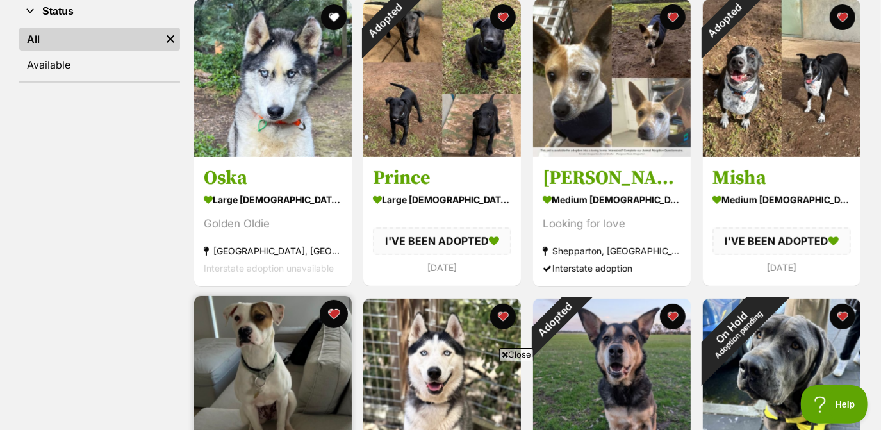
click at [336, 319] on button "favourite" at bounding box center [333, 314] width 28 height 28
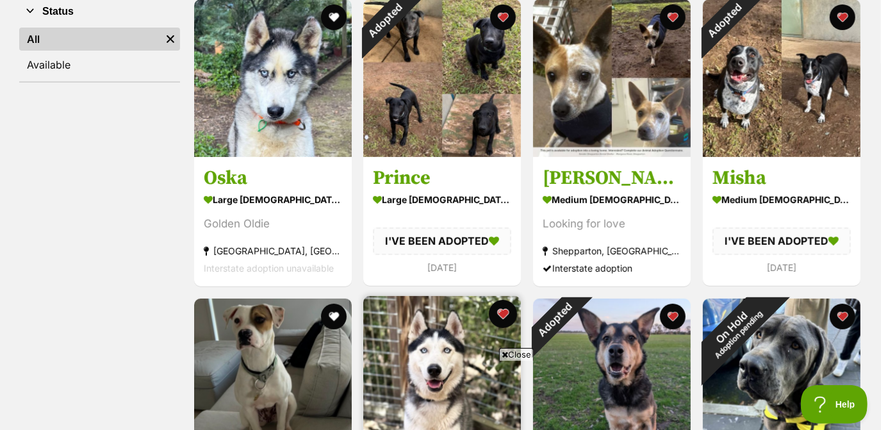
click at [498, 316] on button "favourite" at bounding box center [503, 314] width 28 height 28
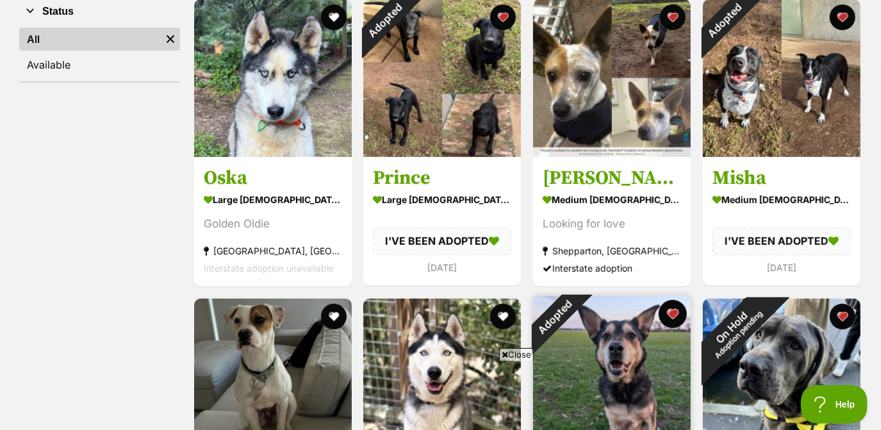
click at [676, 313] on button "favourite" at bounding box center [672, 314] width 28 height 28
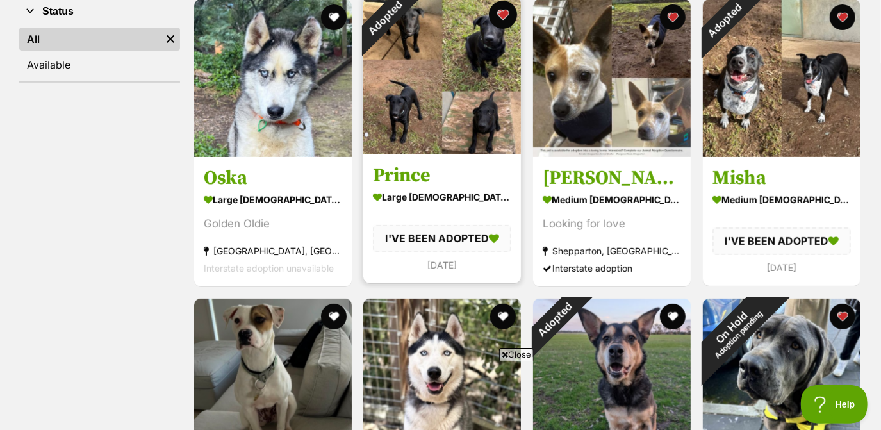
click at [505, 20] on button "favourite" at bounding box center [503, 15] width 28 height 28
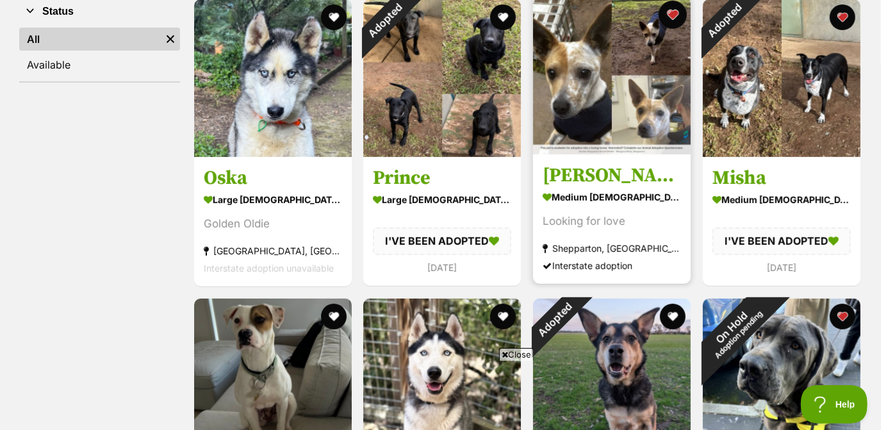
click at [667, 13] on button "favourite" at bounding box center [672, 15] width 28 height 28
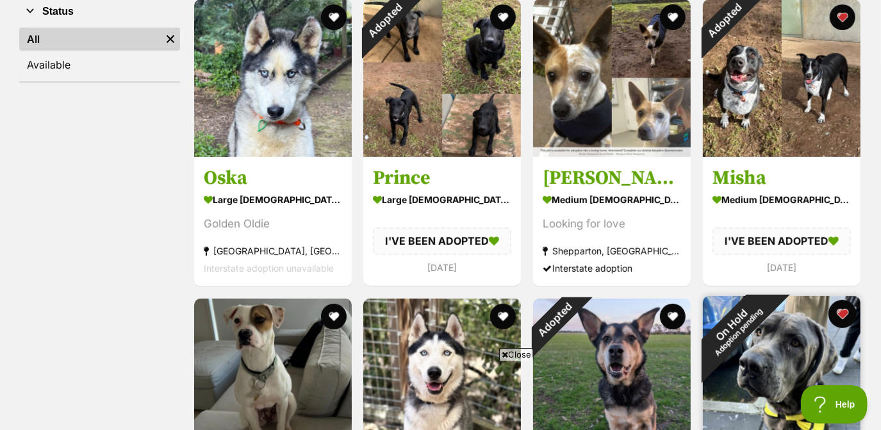
click at [842, 313] on button "favourite" at bounding box center [842, 314] width 28 height 28
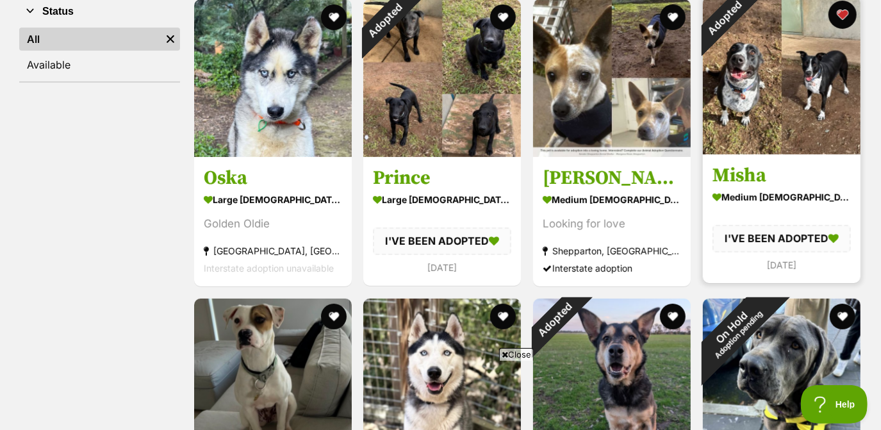
click at [840, 19] on button "favourite" at bounding box center [842, 15] width 28 height 28
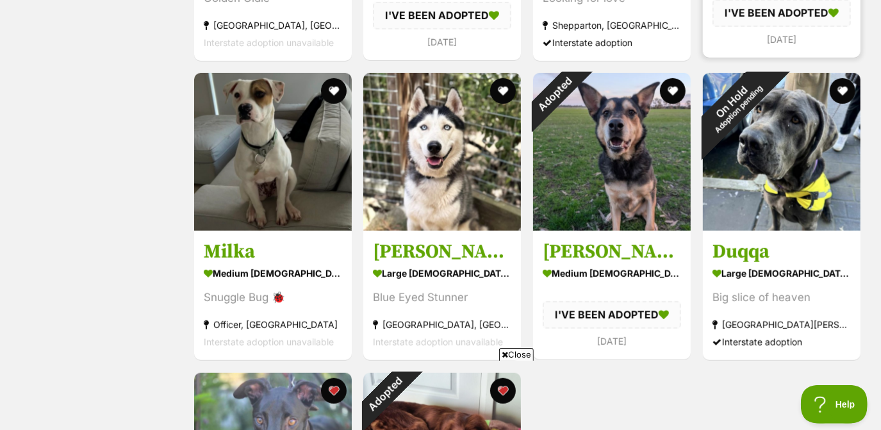
scroll to position [537, 0]
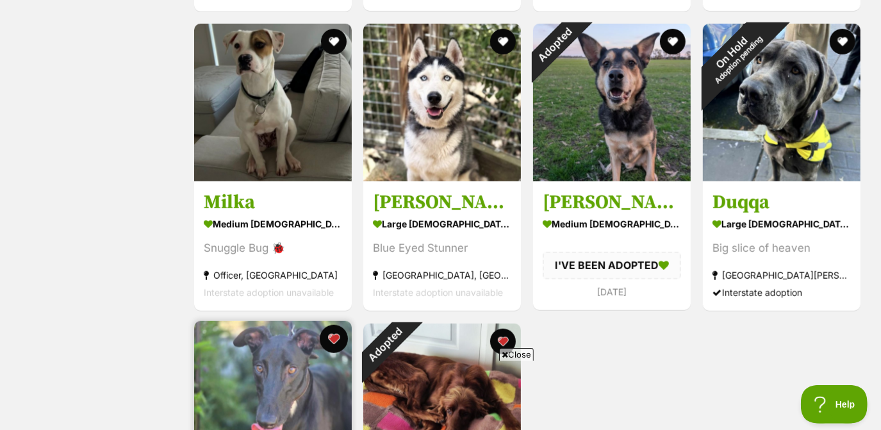
click at [331, 339] on button "favourite" at bounding box center [333, 339] width 28 height 28
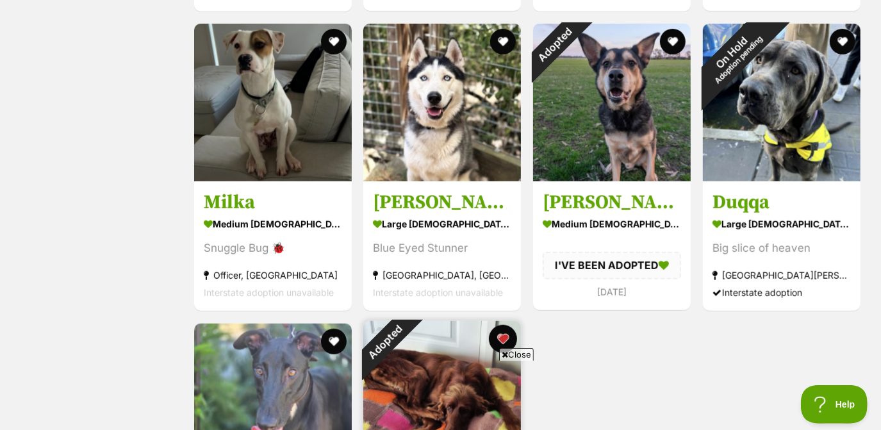
click at [509, 339] on button "favourite" at bounding box center [503, 339] width 28 height 28
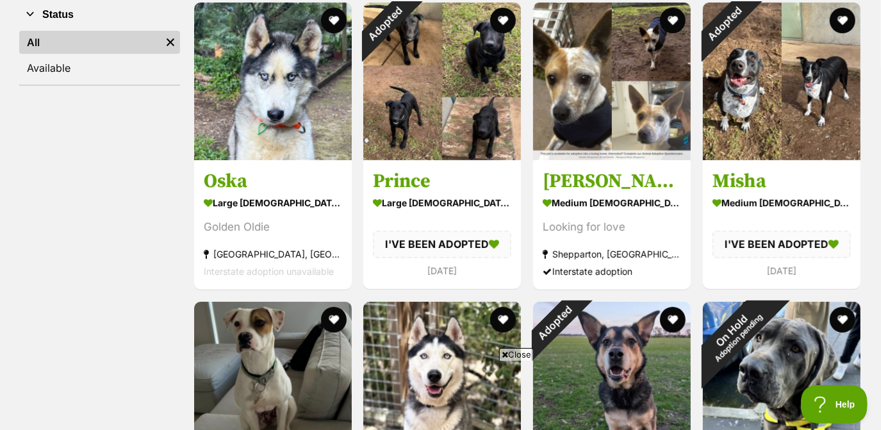
scroll to position [0, 0]
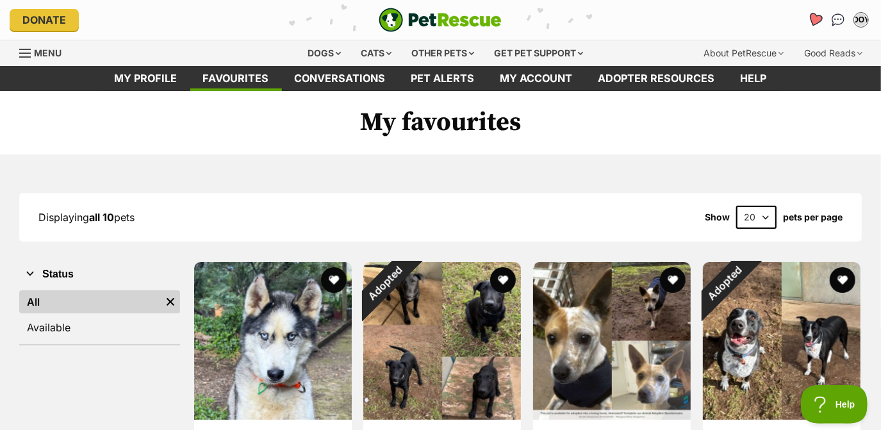
click at [814, 28] on link "Favourites" at bounding box center [814, 19] width 26 height 26
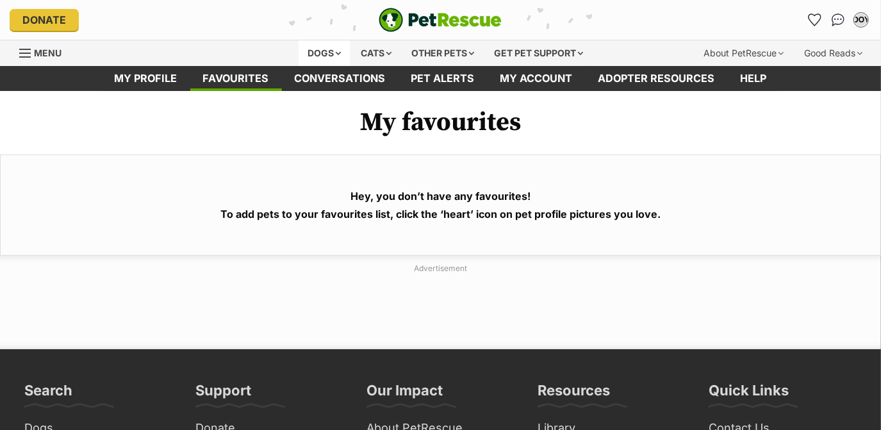
click at [329, 53] on div "Dogs" at bounding box center [323, 53] width 51 height 26
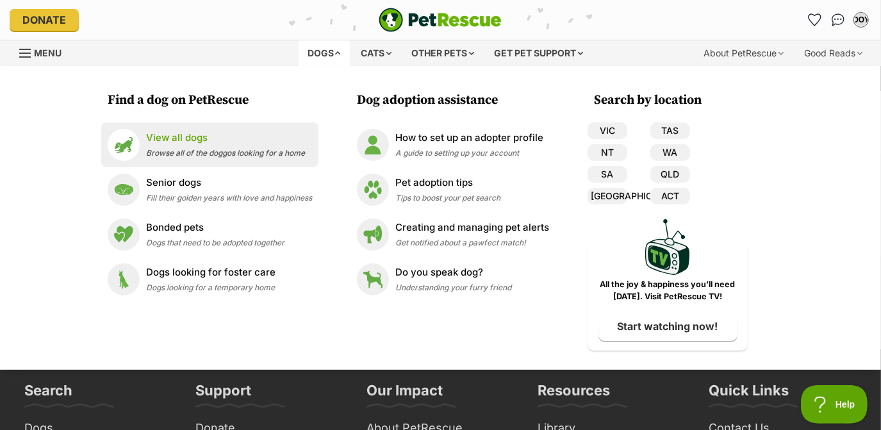
click at [188, 149] on span "Browse all of the doggos looking for a home" at bounding box center [225, 153] width 159 height 10
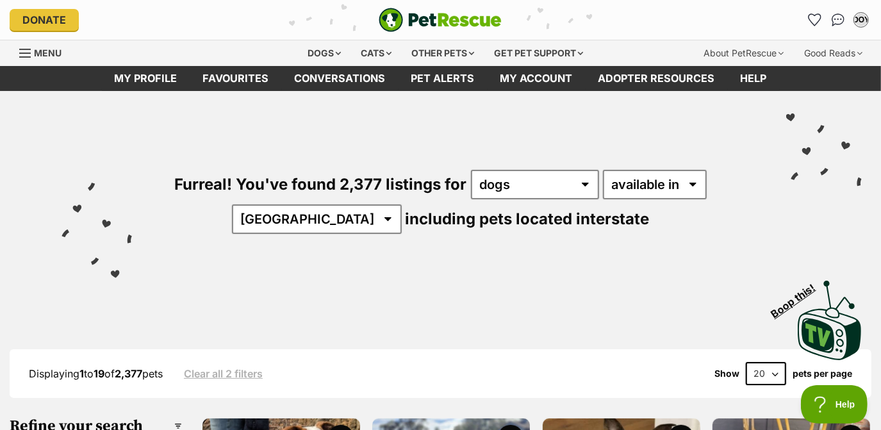
click at [340, 234] on div "Furreal! You've found 2,377 listings for any type of pet cats dogs other pets a…" at bounding box center [440, 180] width 842 height 178
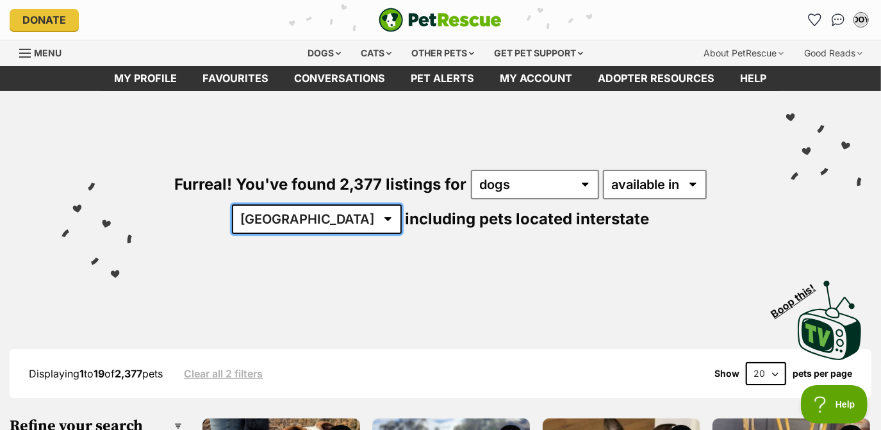
click at [341, 224] on select "[GEOGRAPHIC_DATA] [GEOGRAPHIC_DATA] [GEOGRAPHIC_DATA] [GEOGRAPHIC_DATA] [GEOGRA…" at bounding box center [317, 218] width 170 height 29
select select "VIC"
click at [272, 204] on select "[GEOGRAPHIC_DATA] [GEOGRAPHIC_DATA] [GEOGRAPHIC_DATA] [GEOGRAPHIC_DATA] [GEOGRA…" at bounding box center [317, 218] width 170 height 29
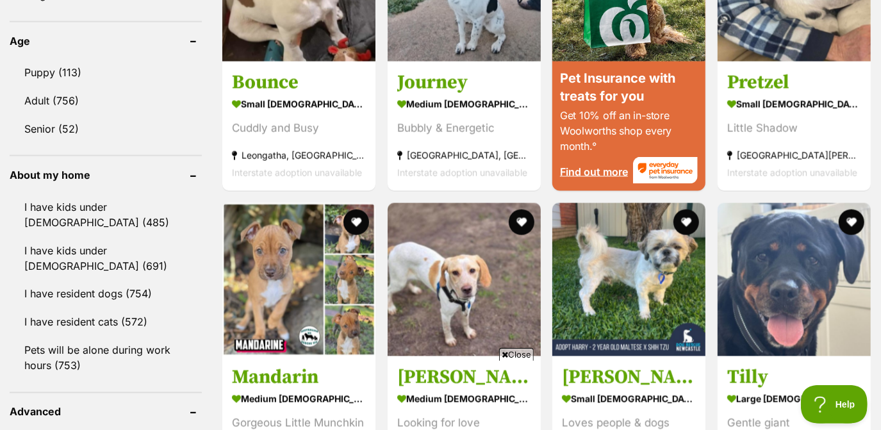
scroll to position [1324, 0]
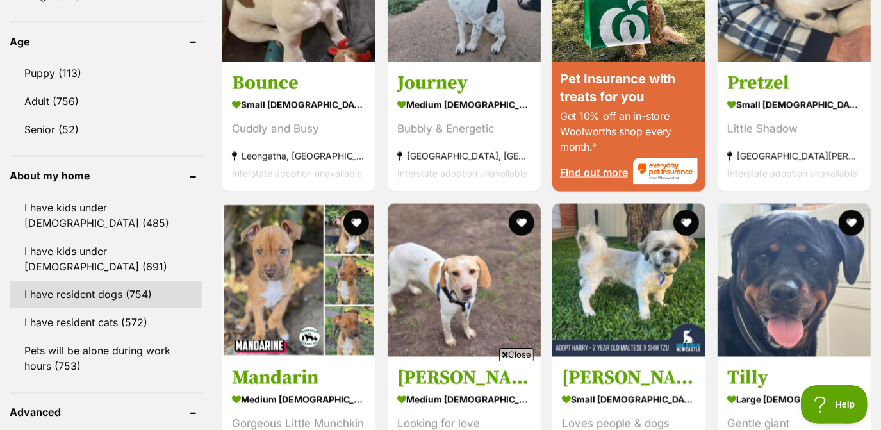
click at [136, 293] on link "I have resident dogs (754)" at bounding box center [106, 294] width 192 height 27
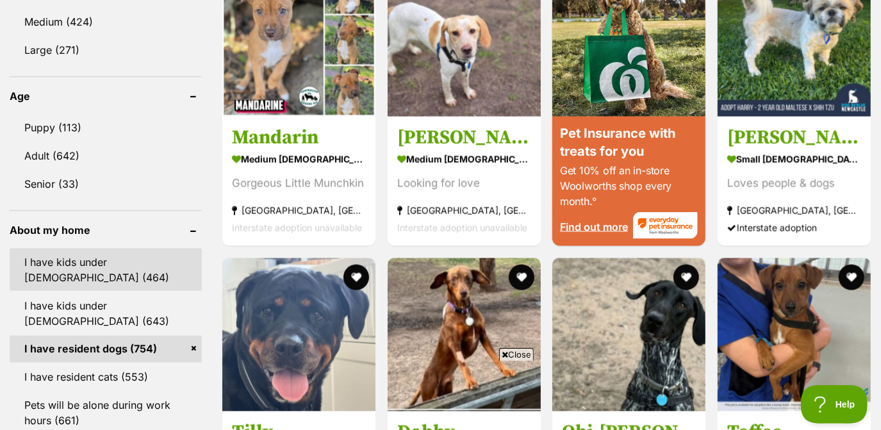
click at [126, 270] on link "I have kids under 5 years old (464)" at bounding box center [106, 269] width 192 height 42
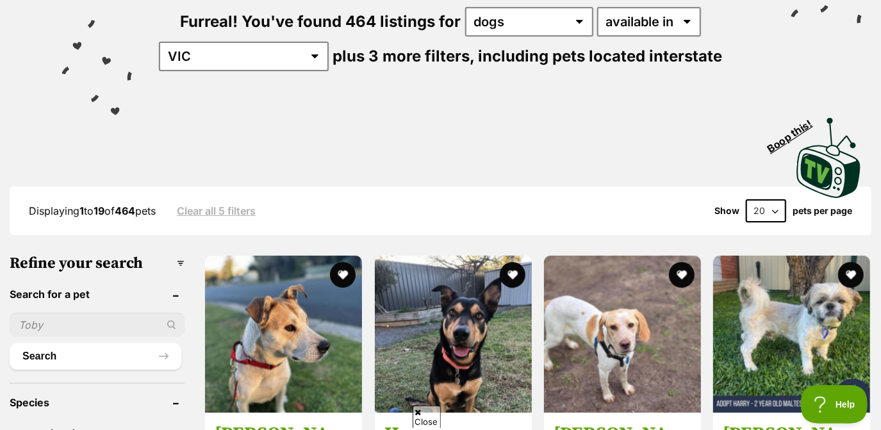
scroll to position [336, 0]
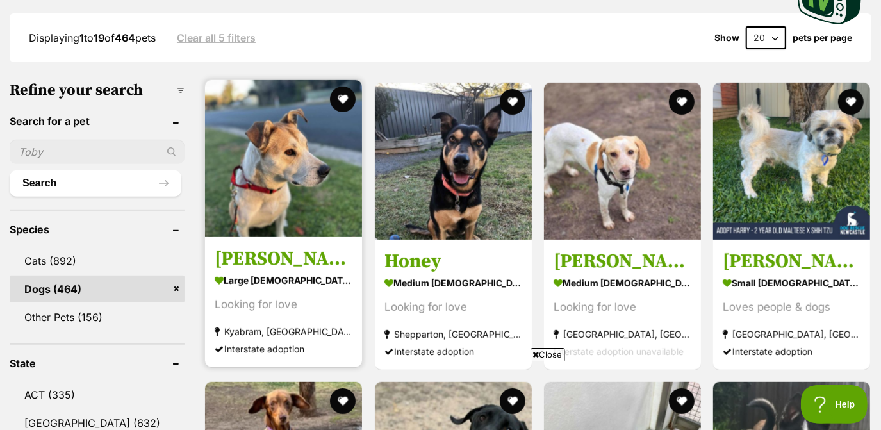
click at [337, 99] on div at bounding box center [283, 159] width 157 height 159
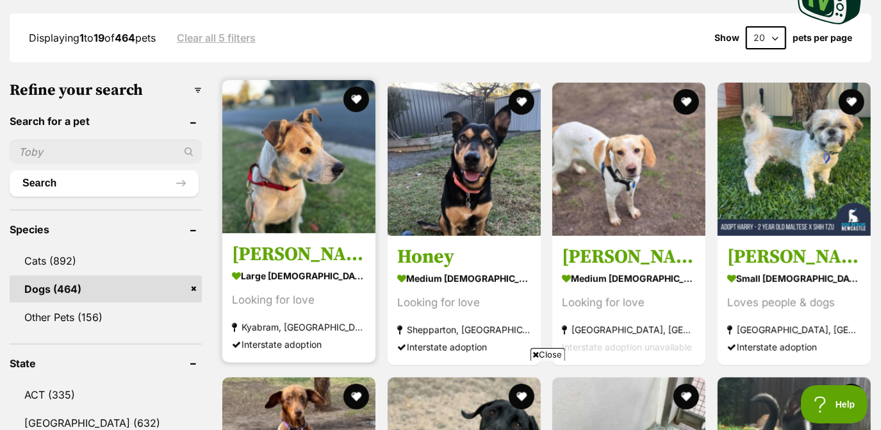
scroll to position [0, 0]
click at [355, 98] on button "favourite" at bounding box center [356, 99] width 28 height 28
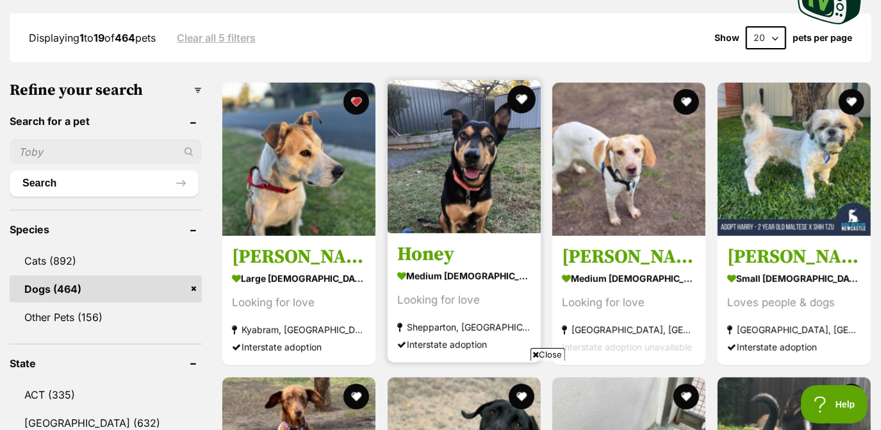
click at [509, 97] on button "favourite" at bounding box center [521, 99] width 28 height 28
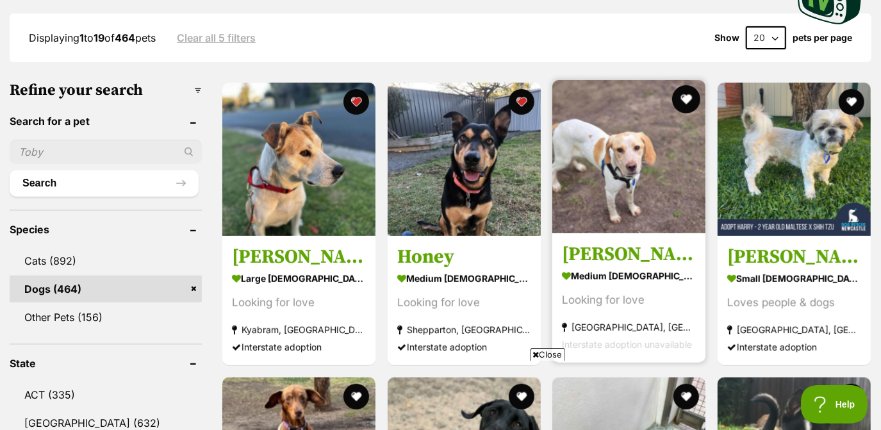
click at [692, 98] on button "favourite" at bounding box center [686, 99] width 28 height 28
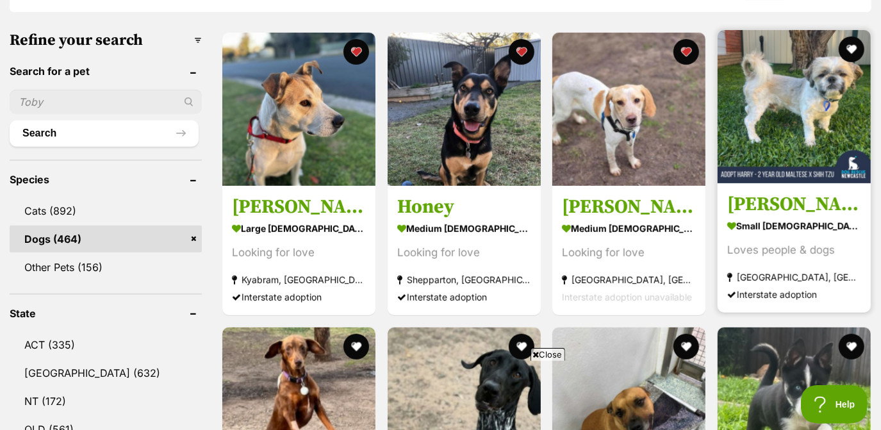
scroll to position [386, 0]
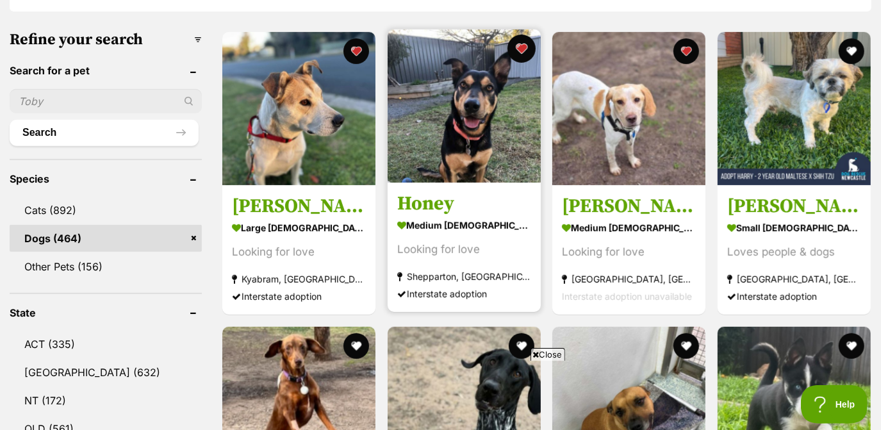
click at [519, 49] on button "favourite" at bounding box center [521, 49] width 28 height 28
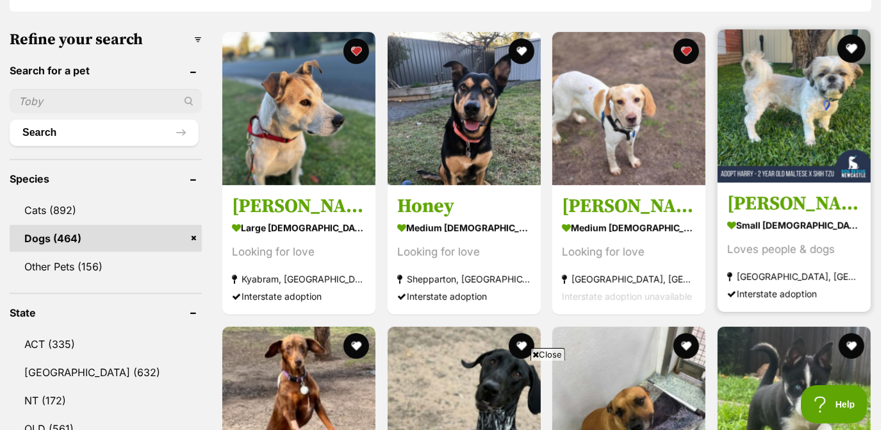
click at [849, 47] on button "favourite" at bounding box center [850, 49] width 28 height 28
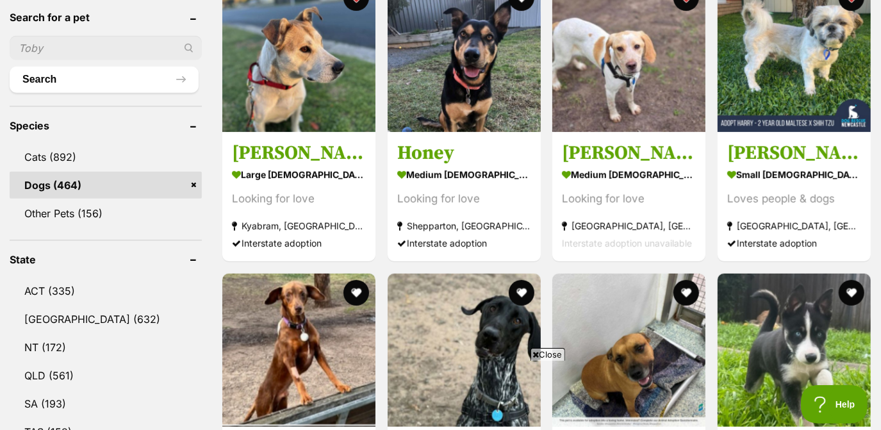
scroll to position [397, 0]
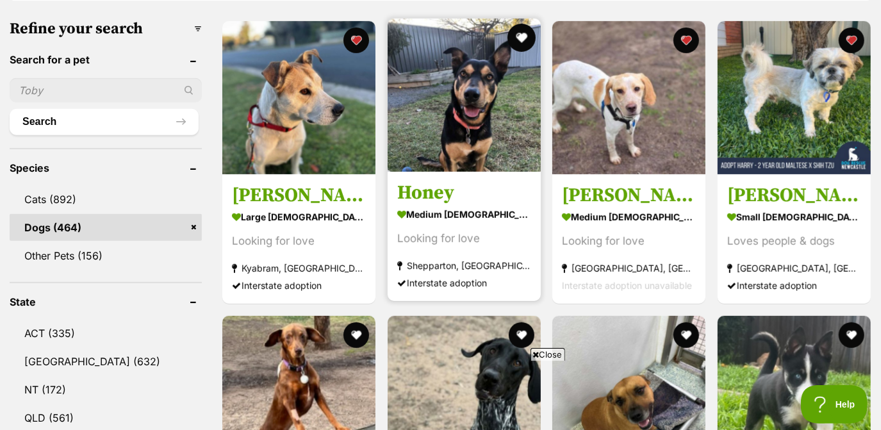
click at [519, 32] on button "favourite" at bounding box center [521, 38] width 28 height 28
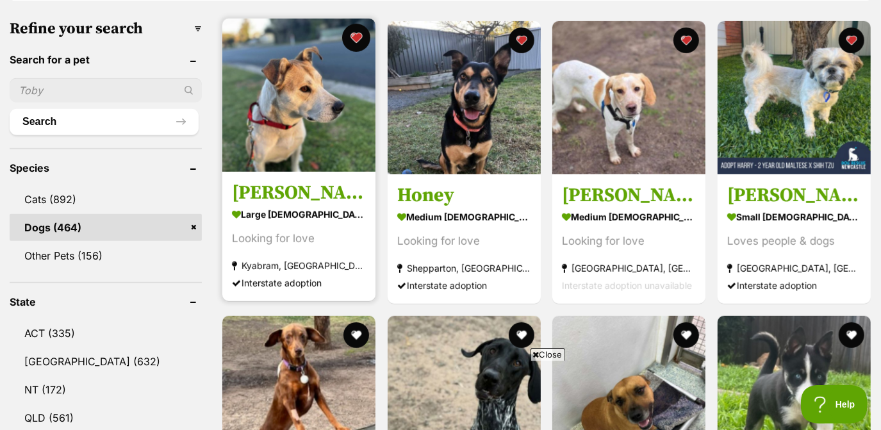
click at [354, 35] on button "favourite" at bounding box center [356, 38] width 28 height 28
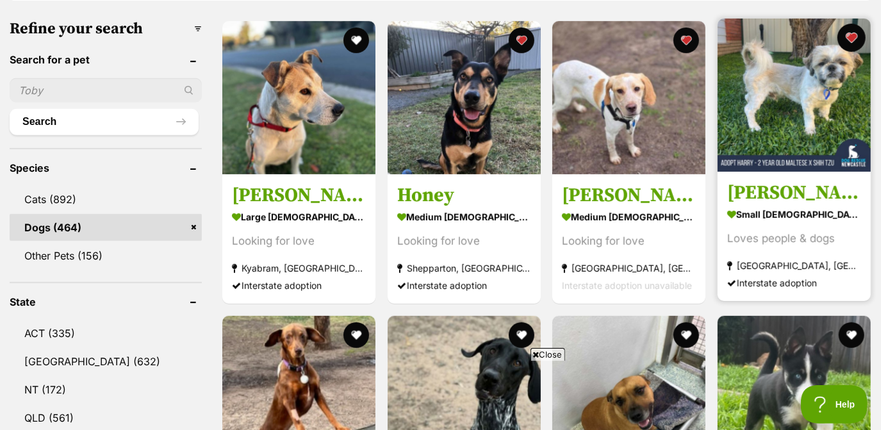
click at [857, 38] on button "favourite" at bounding box center [850, 38] width 28 height 28
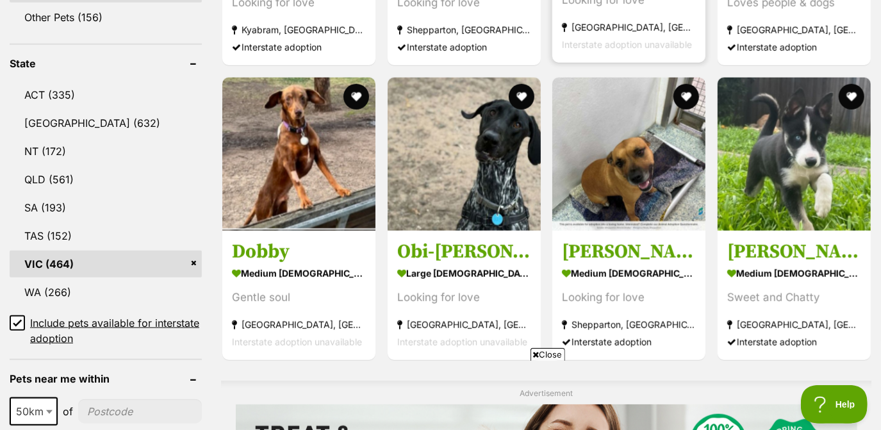
scroll to position [632, 0]
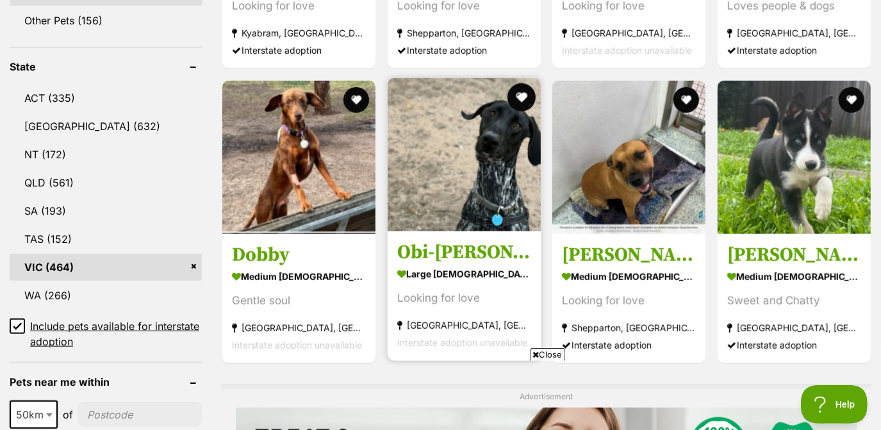
click at [526, 97] on button "favourite" at bounding box center [521, 97] width 28 height 28
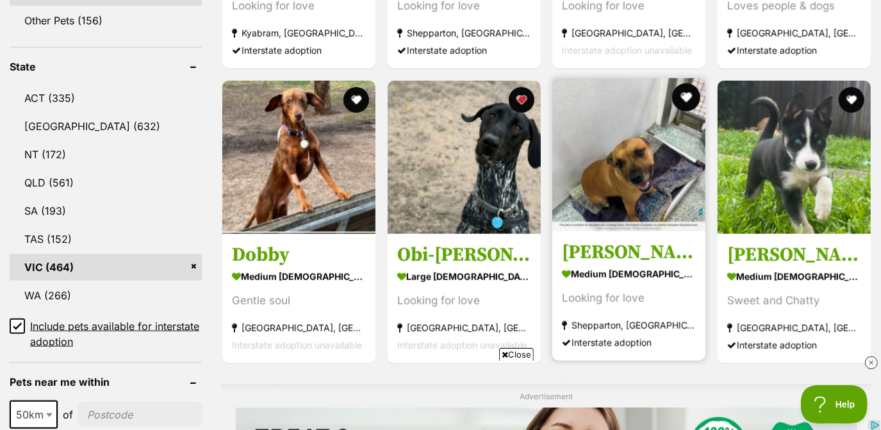
scroll to position [0, 0]
click at [688, 95] on button "favourite" at bounding box center [686, 97] width 28 height 28
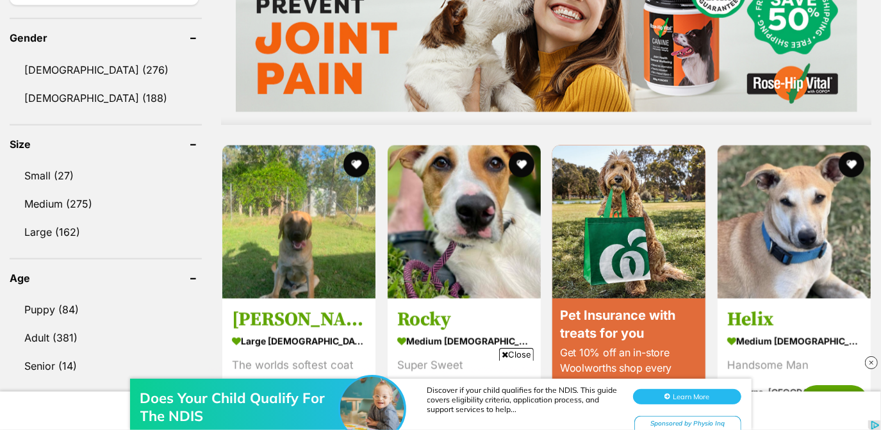
scroll to position [1089, 0]
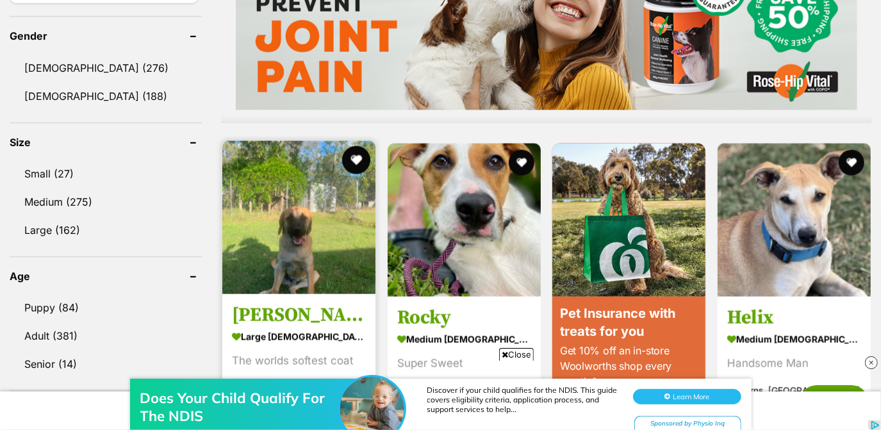
click at [358, 154] on button "favourite" at bounding box center [356, 160] width 28 height 28
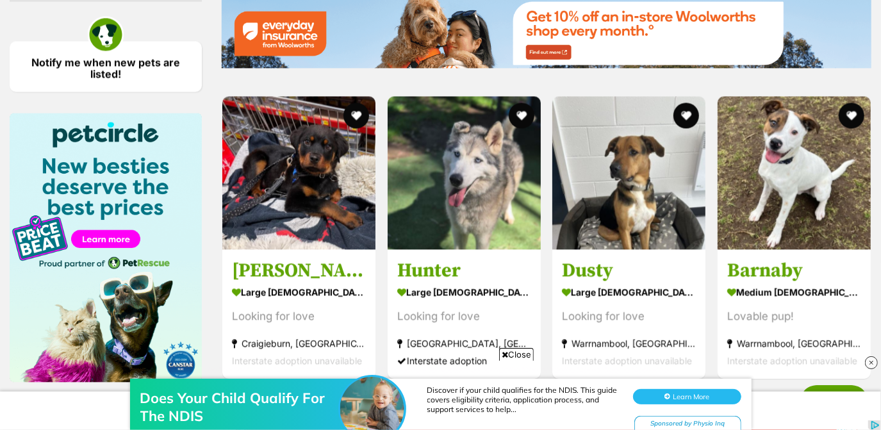
scroll to position [1852, 0]
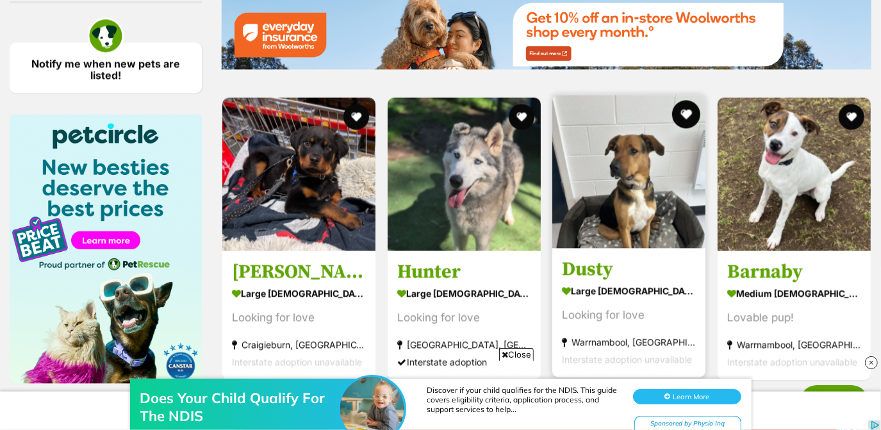
click at [682, 115] on button "favourite" at bounding box center [686, 114] width 28 height 28
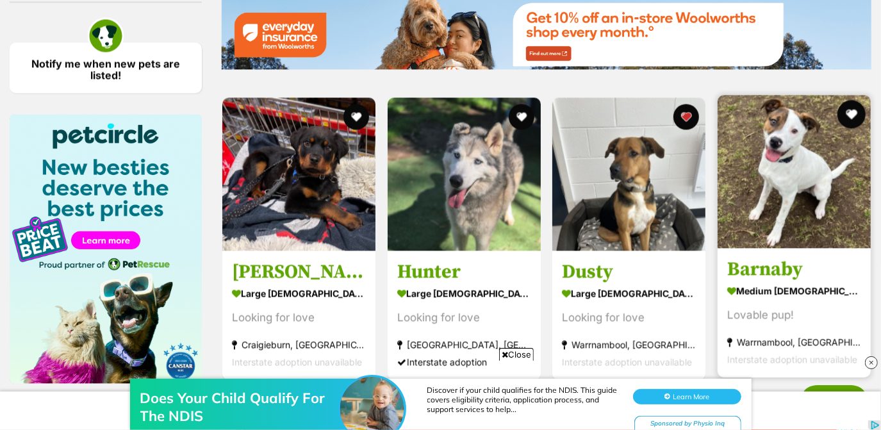
click at [859, 111] on button "favourite" at bounding box center [850, 114] width 28 height 28
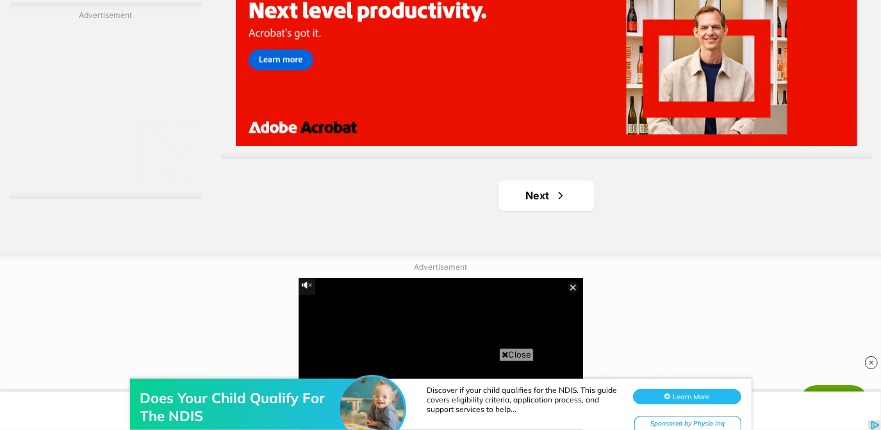
scroll to position [2291, 0]
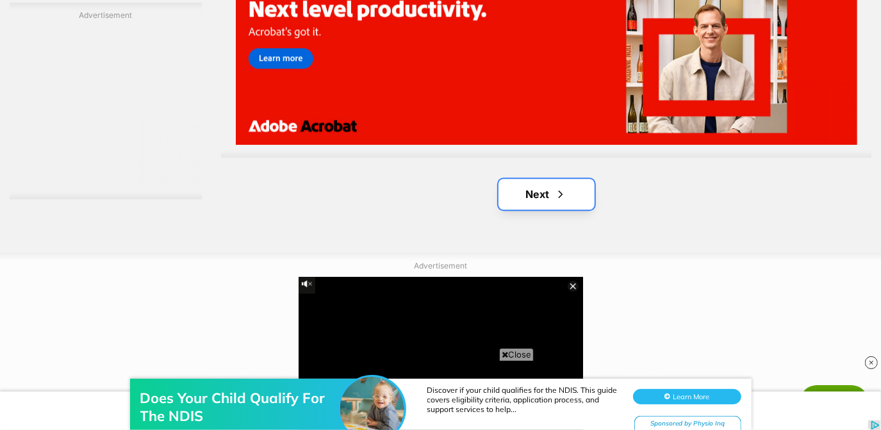
click at [580, 197] on link "Next" at bounding box center [546, 194] width 96 height 31
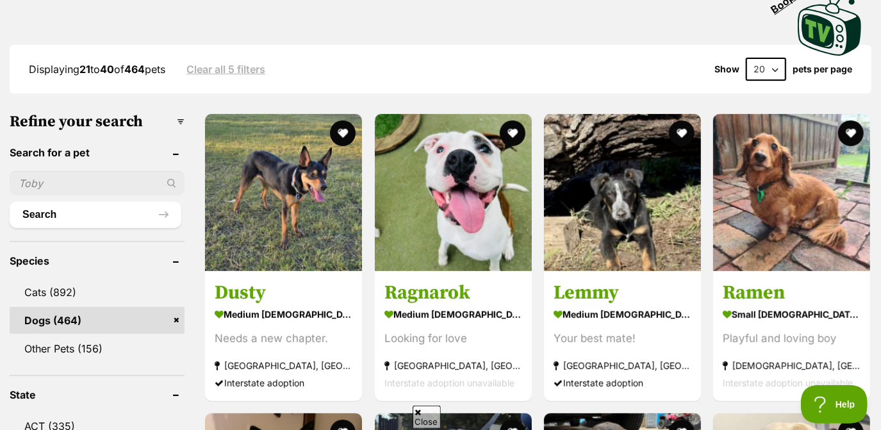
scroll to position [307, 0]
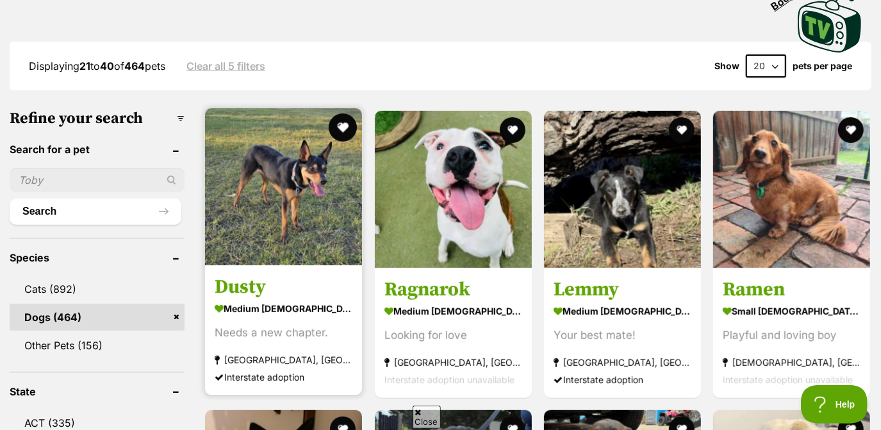
click at [343, 127] on button "favourite" at bounding box center [343, 127] width 28 height 28
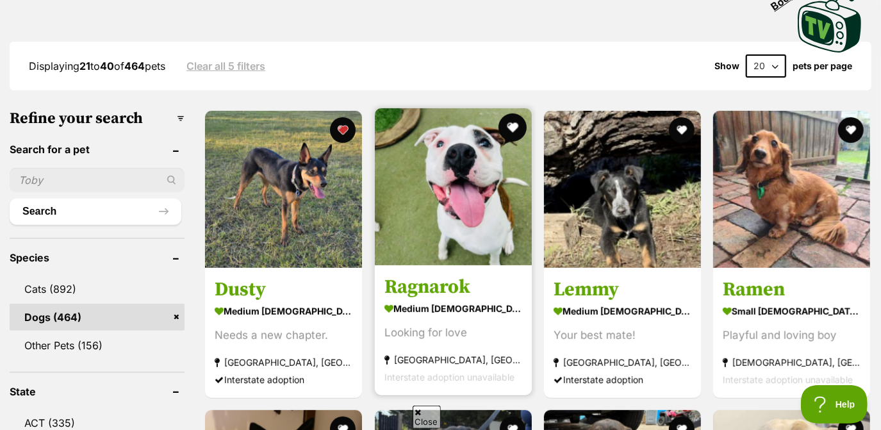
click at [512, 128] on button "favourite" at bounding box center [512, 127] width 28 height 28
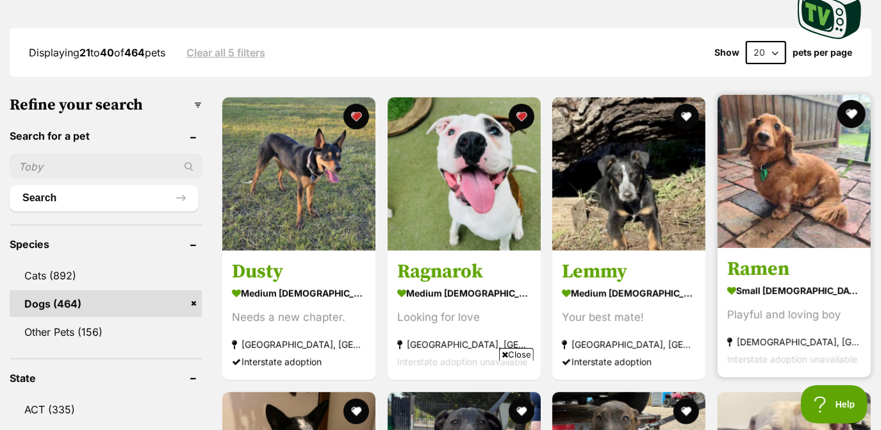
click at [856, 115] on button "favourite" at bounding box center [850, 114] width 28 height 28
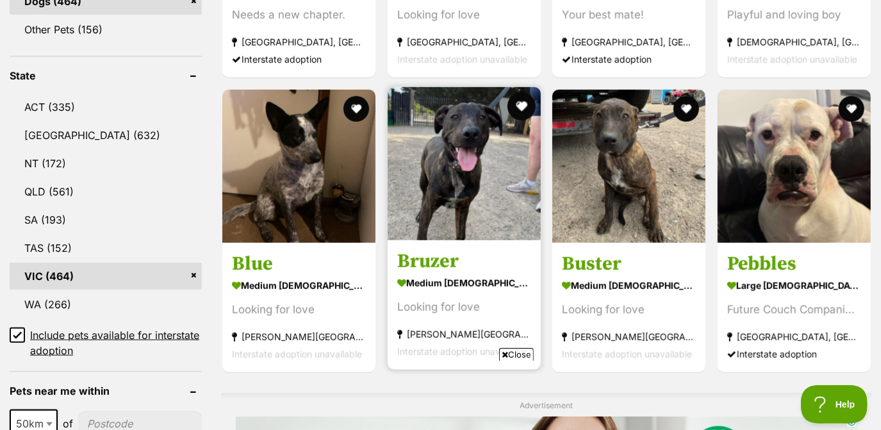
scroll to position [624, 0]
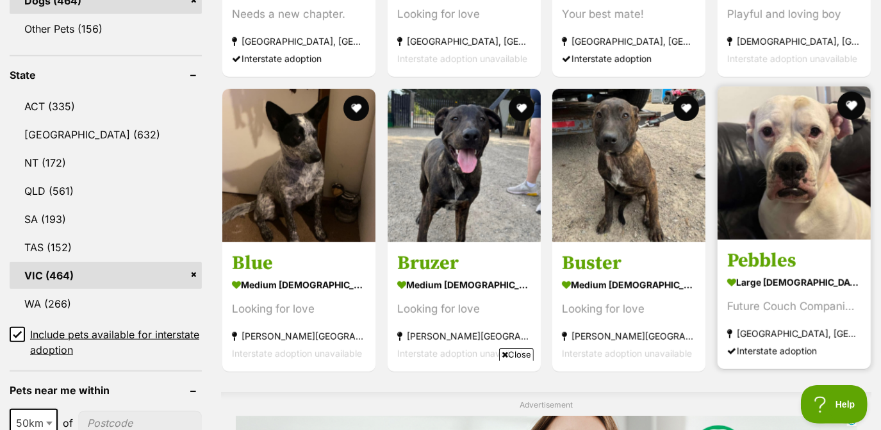
click at [857, 108] on button "favourite" at bounding box center [850, 106] width 28 height 28
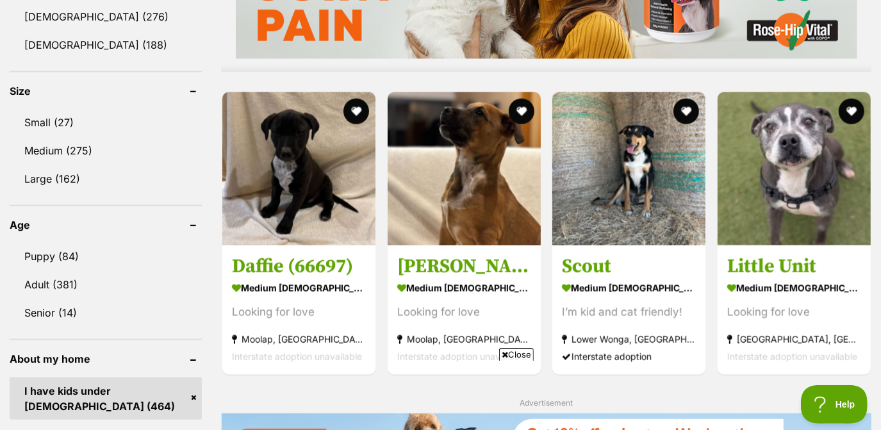
scroll to position [1140, 0]
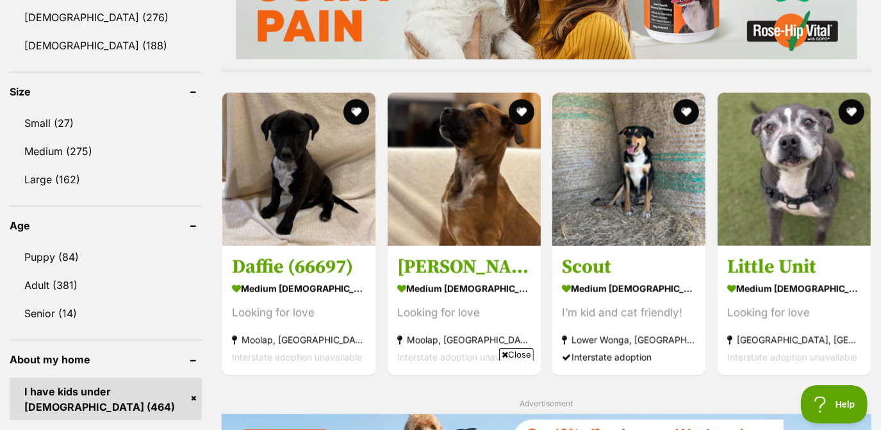
click at [857, 108] on button "favourite" at bounding box center [851, 112] width 26 height 26
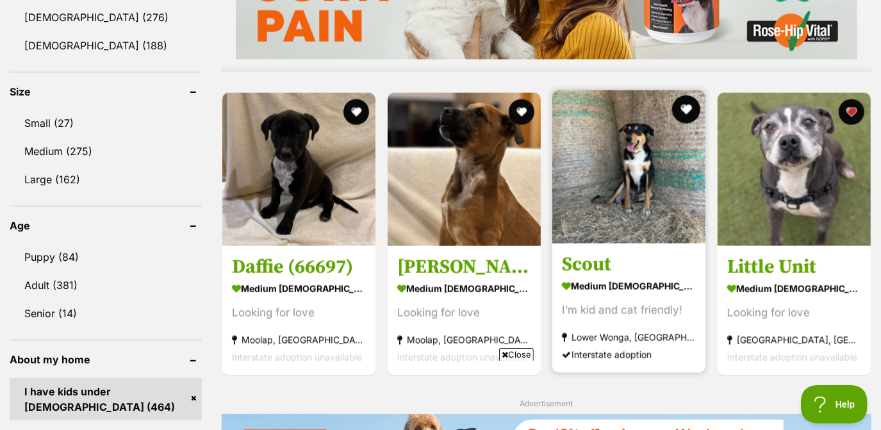
click at [685, 110] on button "favourite" at bounding box center [686, 109] width 28 height 28
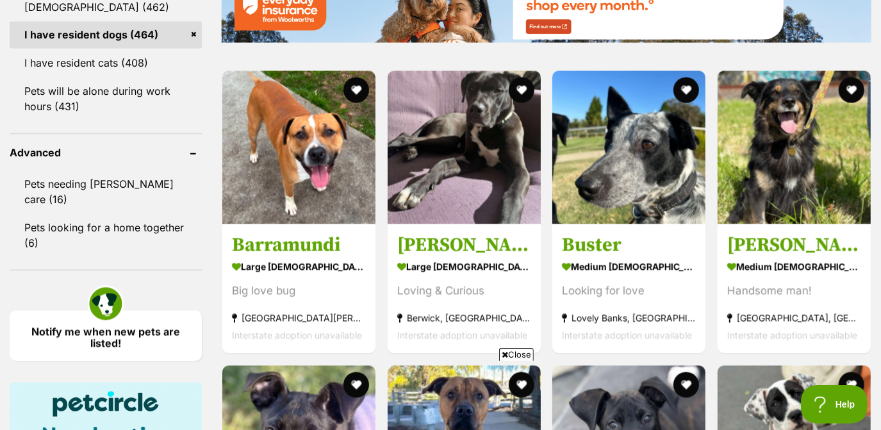
scroll to position [1583, 0]
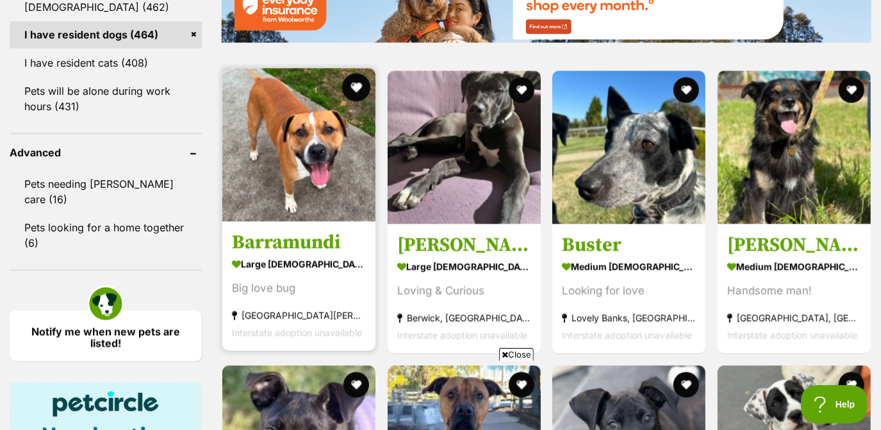
click at [357, 85] on button "favourite" at bounding box center [356, 88] width 28 height 28
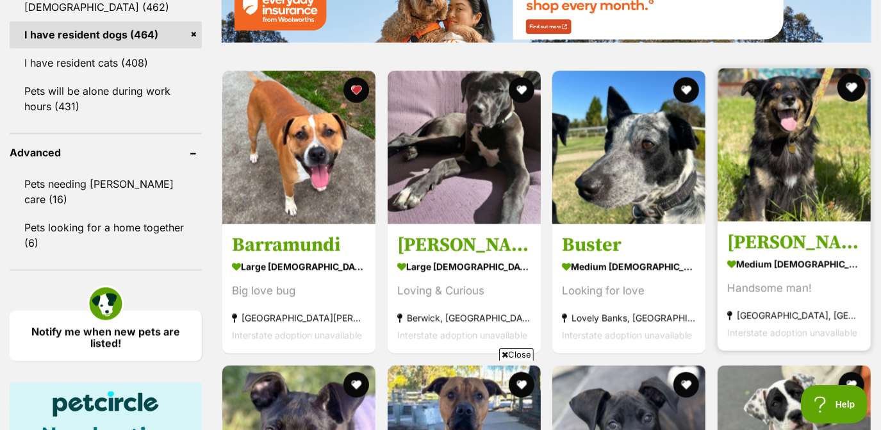
click at [854, 83] on button "favourite" at bounding box center [850, 88] width 28 height 28
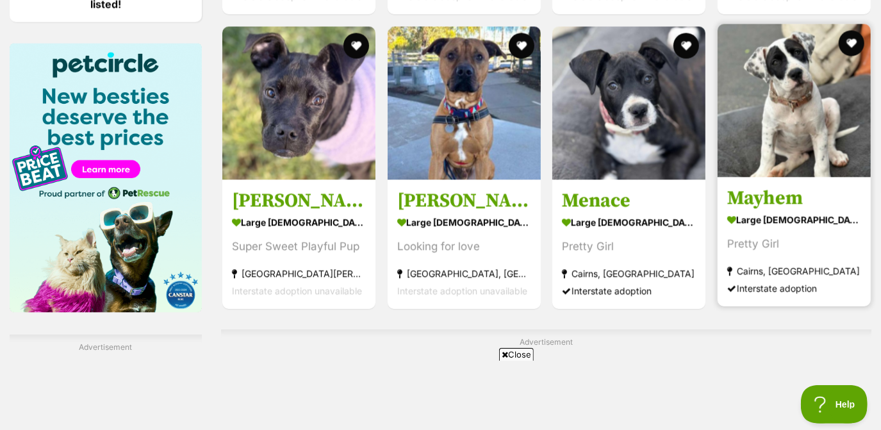
scroll to position [1923, 0]
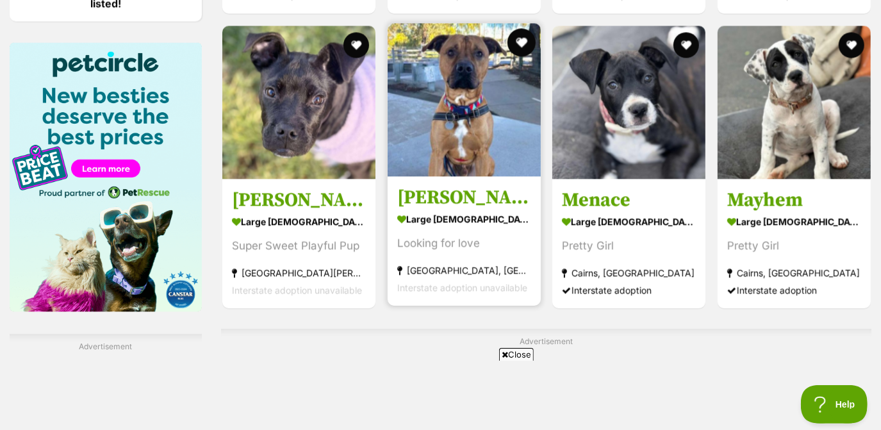
click at [522, 50] on button "favourite" at bounding box center [521, 42] width 28 height 28
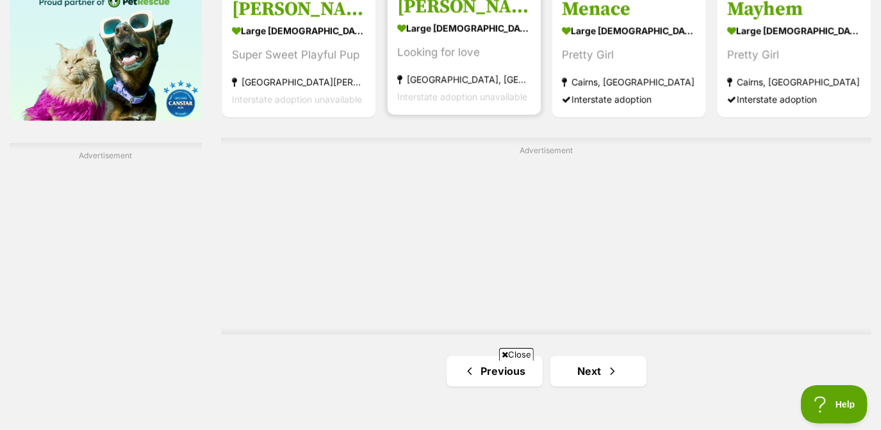
scroll to position [2116, 0]
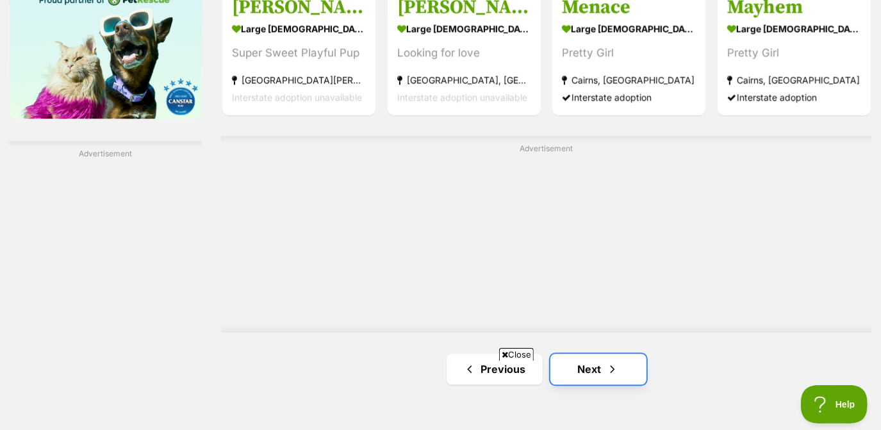
click at [594, 356] on link "Next" at bounding box center [598, 369] width 96 height 31
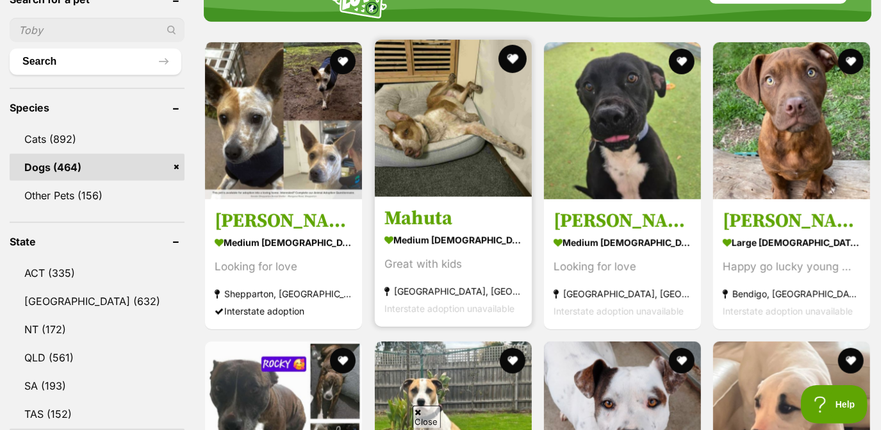
click at [516, 54] on button "favourite" at bounding box center [512, 59] width 28 height 28
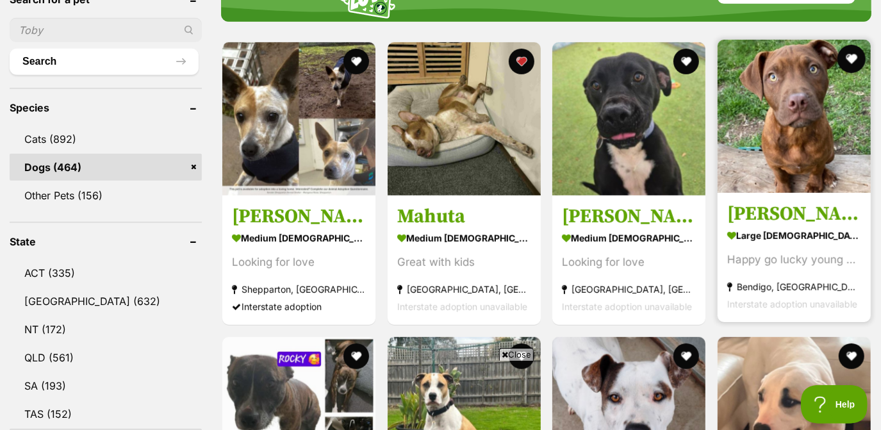
click at [848, 52] on button "favourite" at bounding box center [850, 59] width 28 height 28
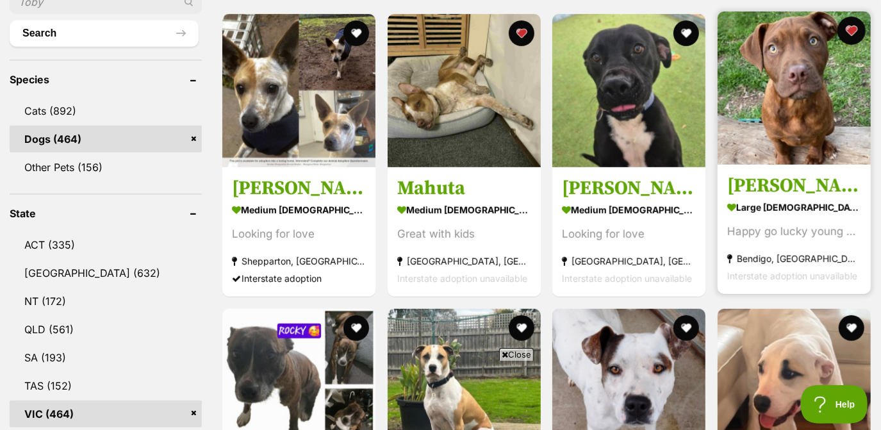
click at [849, 31] on button "favourite" at bounding box center [850, 31] width 28 height 28
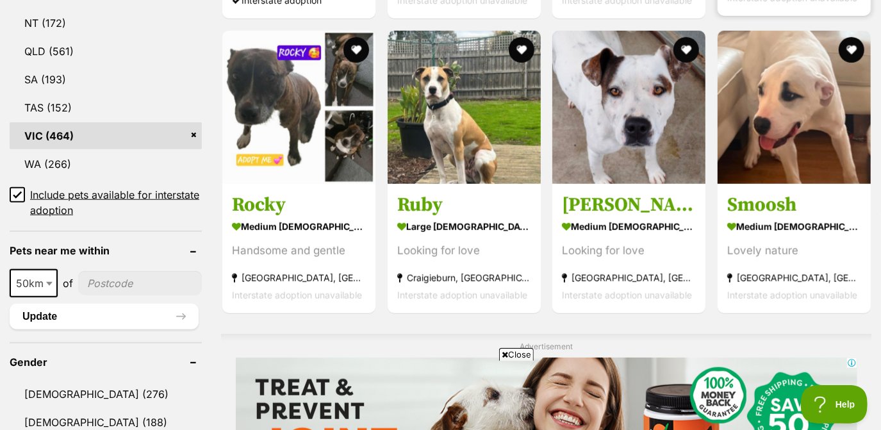
scroll to position [763, 0]
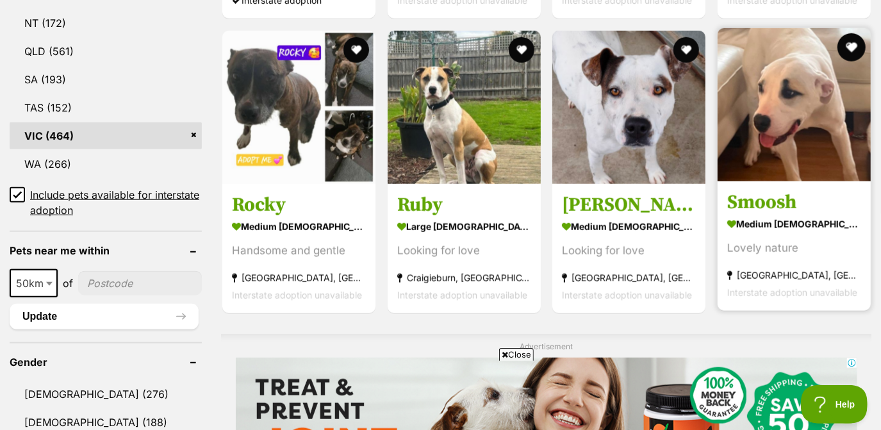
click at [852, 48] on button "favourite" at bounding box center [850, 47] width 28 height 28
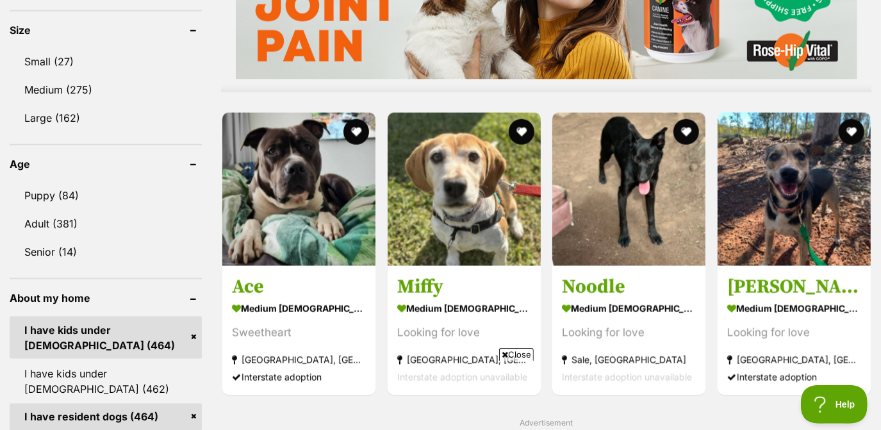
scroll to position [1201, 0]
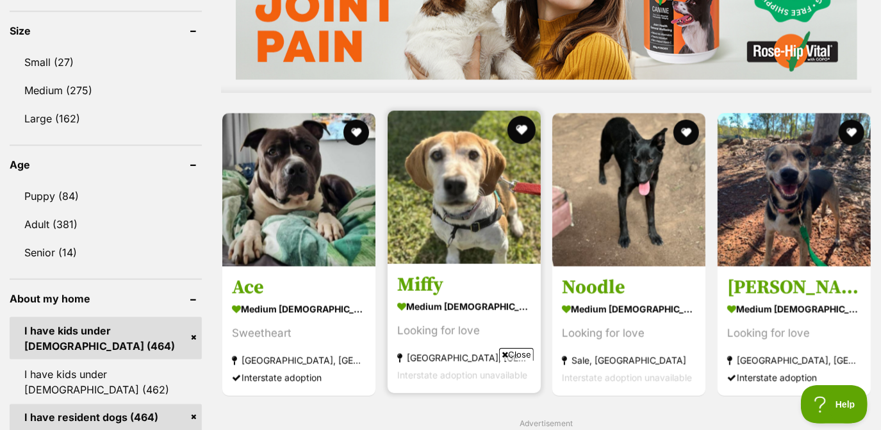
click at [528, 120] on button "favourite" at bounding box center [521, 130] width 28 height 28
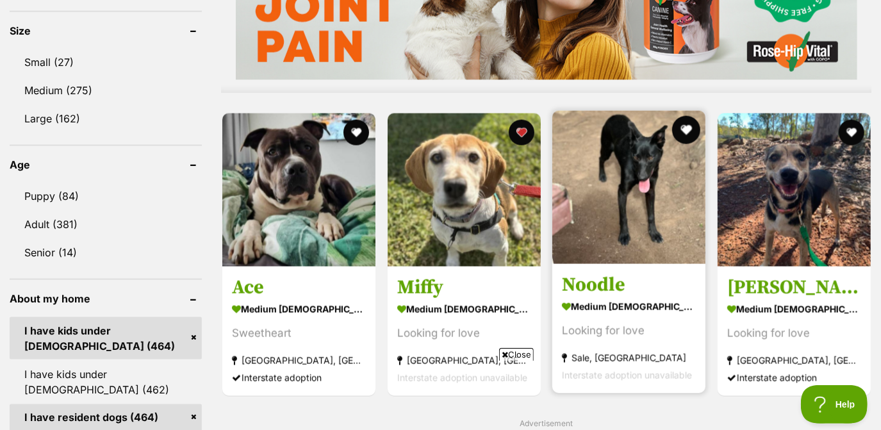
click at [690, 129] on button "favourite" at bounding box center [686, 130] width 28 height 28
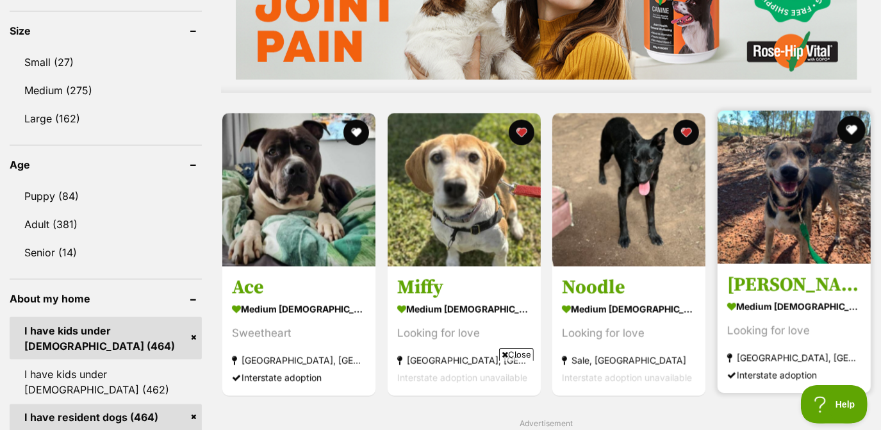
click at [855, 128] on button "favourite" at bounding box center [850, 130] width 28 height 28
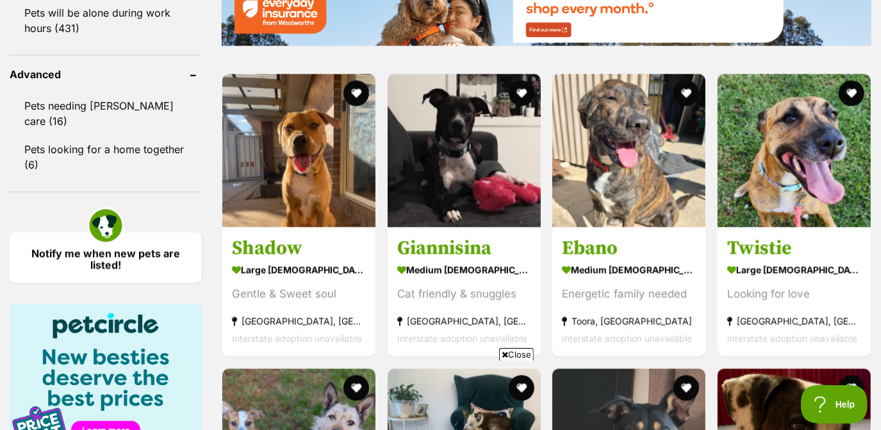
scroll to position [1661, 0]
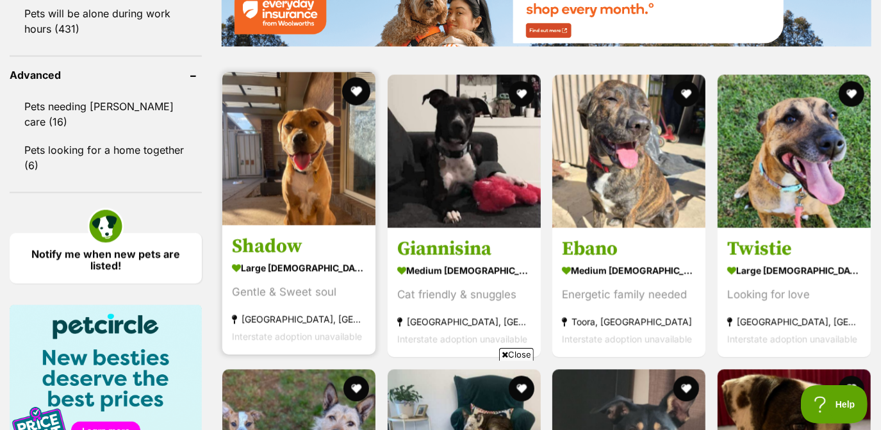
click at [355, 87] on button "favourite" at bounding box center [356, 91] width 28 height 28
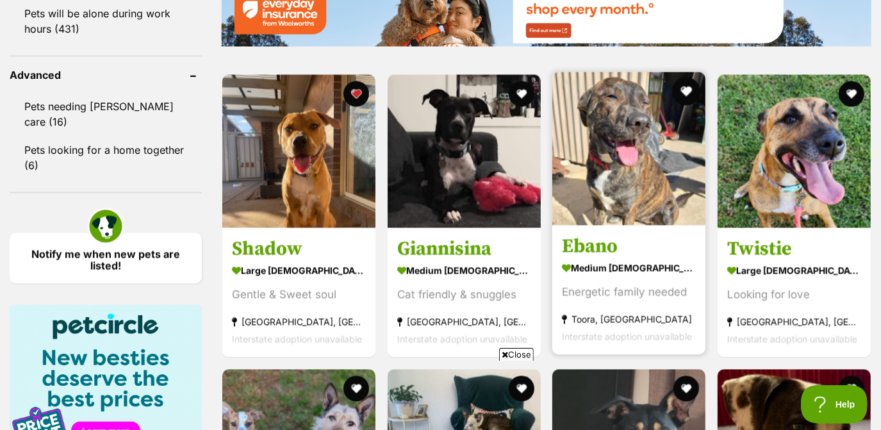
click at [691, 84] on button "favourite" at bounding box center [686, 91] width 28 height 28
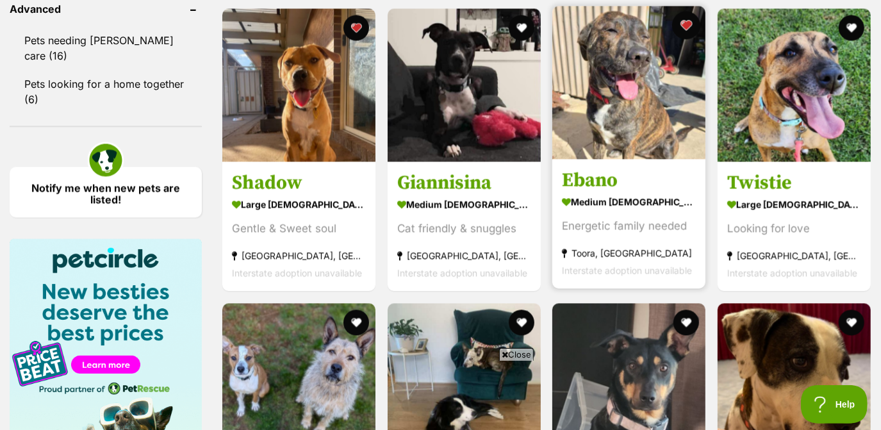
scroll to position [1728, 0]
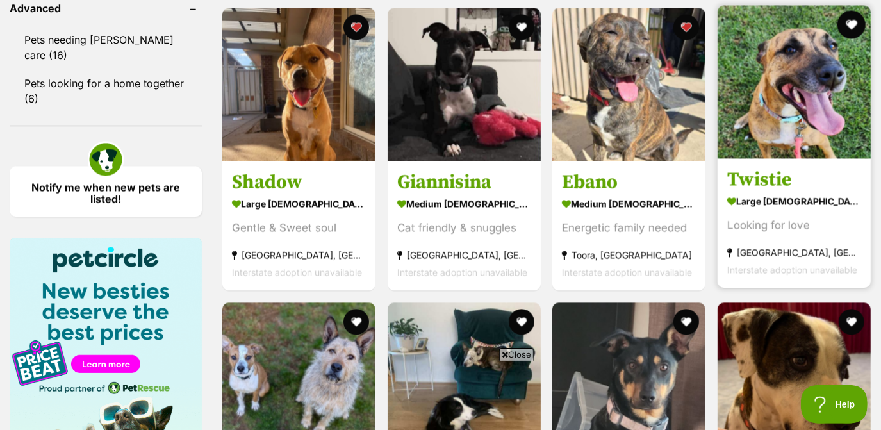
click at [851, 31] on button "favourite" at bounding box center [850, 24] width 28 height 28
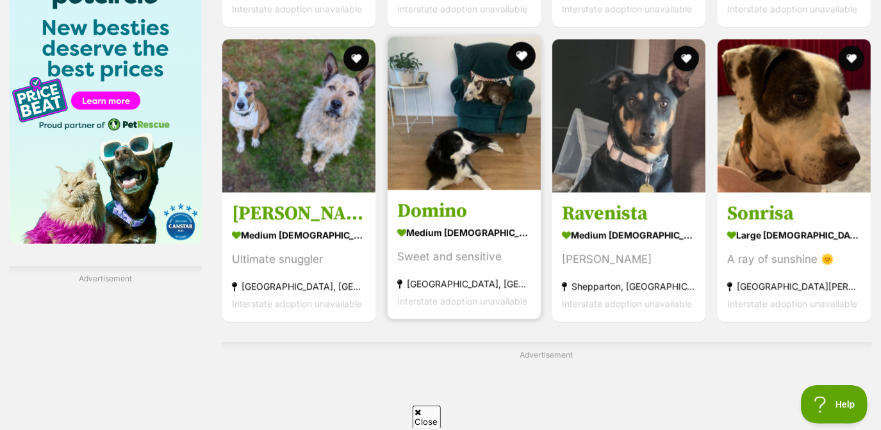
scroll to position [0, 0]
click at [517, 62] on button "favourite" at bounding box center [521, 56] width 28 height 28
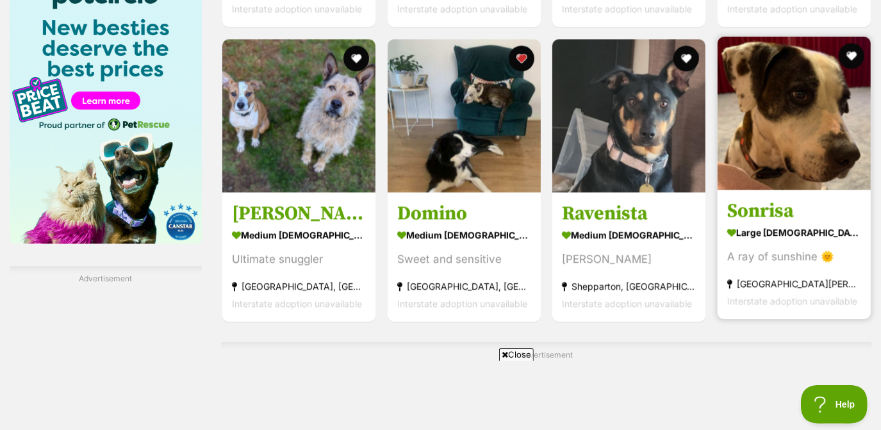
scroll to position [2334, 0]
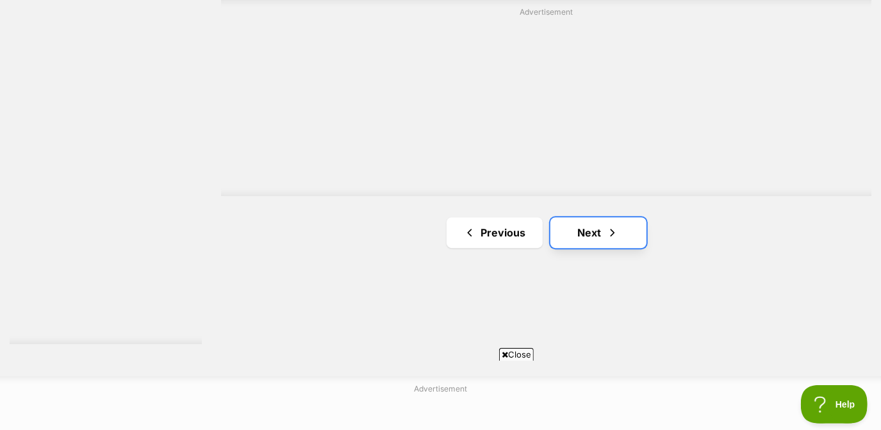
click at [599, 230] on link "Next" at bounding box center [598, 232] width 96 height 31
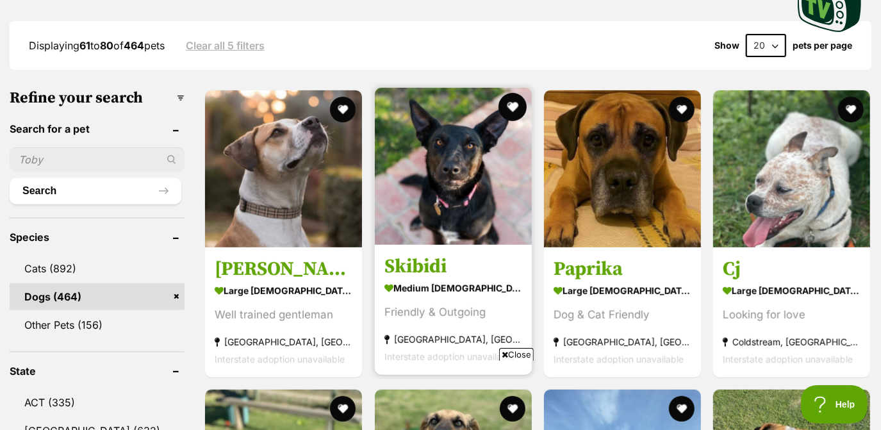
click at [507, 102] on button "favourite" at bounding box center [512, 107] width 28 height 28
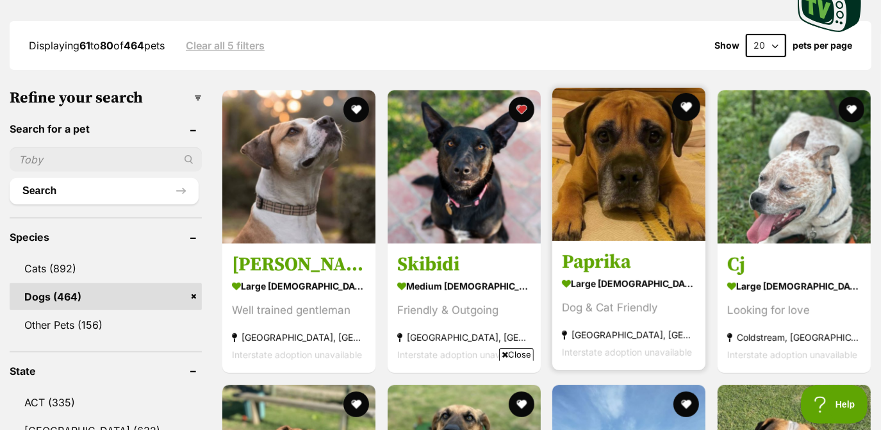
click at [680, 109] on button "favourite" at bounding box center [686, 107] width 28 height 28
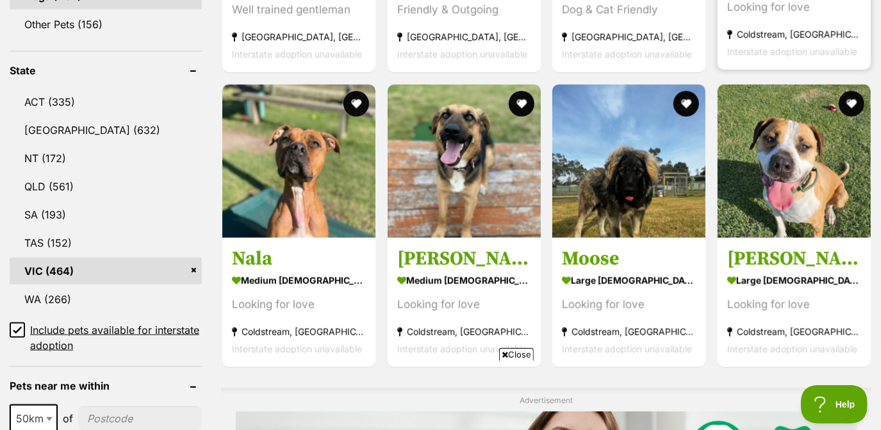
scroll to position [628, 0]
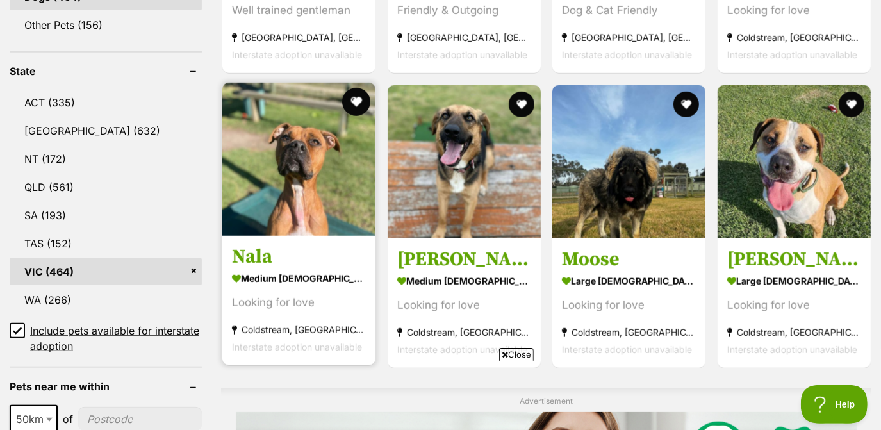
click at [352, 103] on button "favourite" at bounding box center [356, 102] width 28 height 28
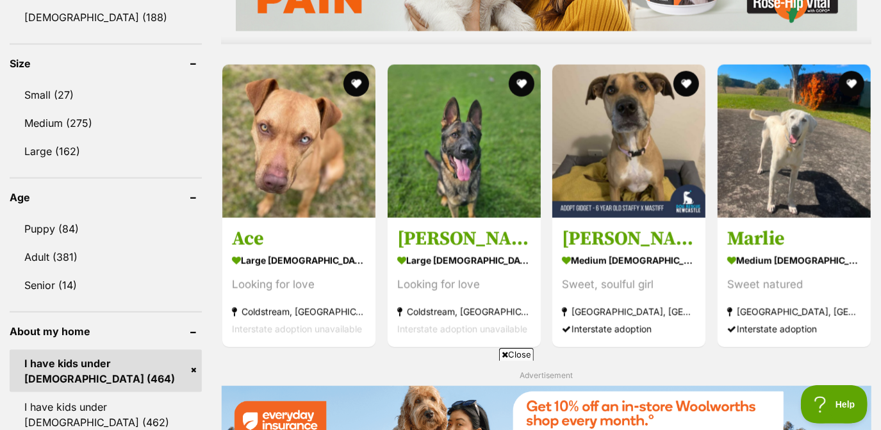
scroll to position [1166, 0]
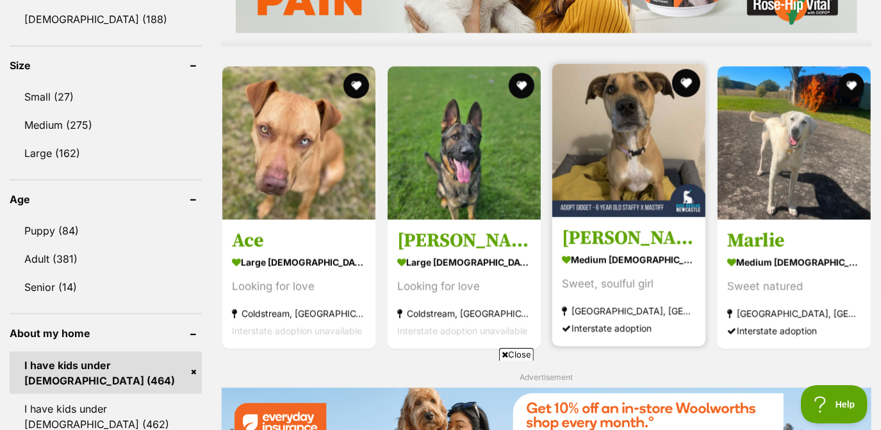
click at [692, 86] on button "favourite" at bounding box center [686, 83] width 28 height 28
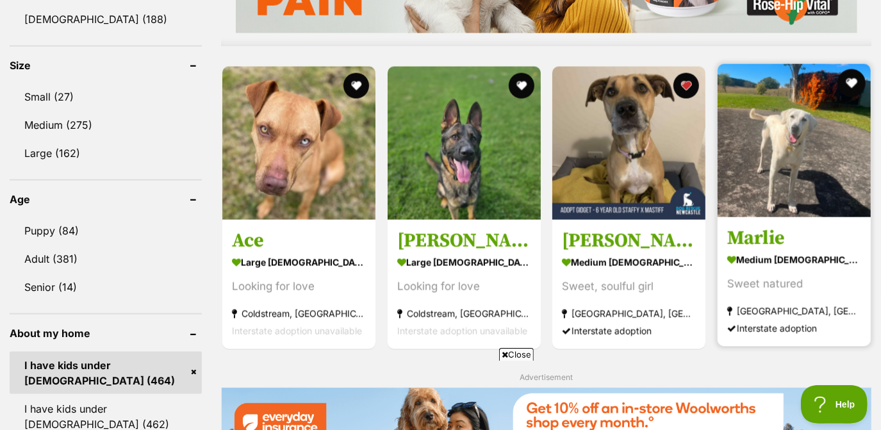
click at [851, 87] on button "favourite" at bounding box center [850, 83] width 28 height 28
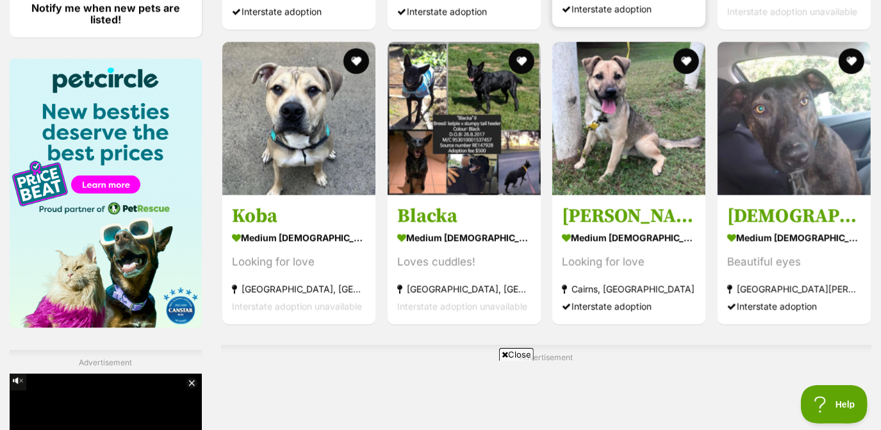
scroll to position [1905, 0]
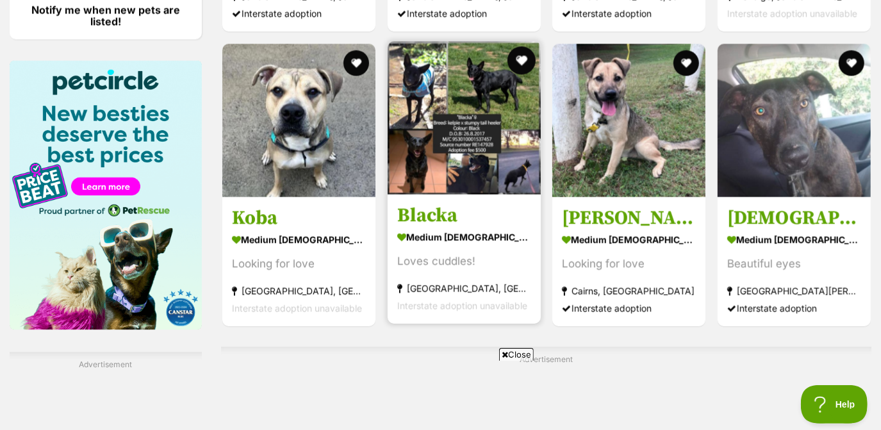
click at [519, 60] on button "favourite" at bounding box center [521, 60] width 28 height 28
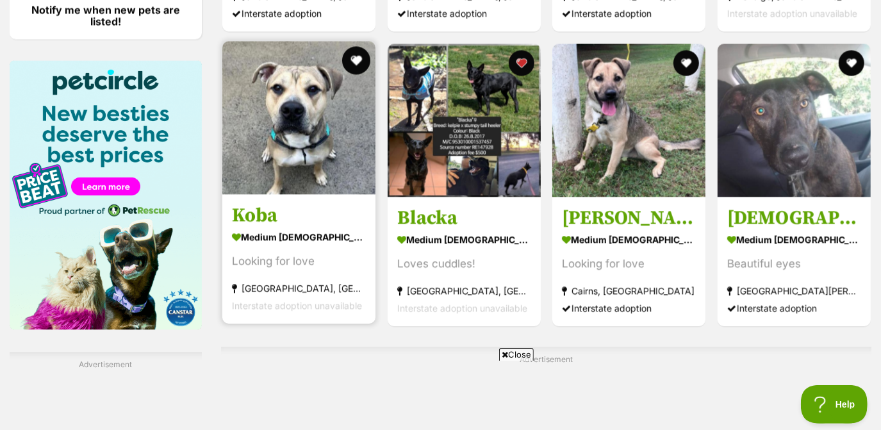
click at [356, 57] on button "favourite" at bounding box center [356, 60] width 28 height 28
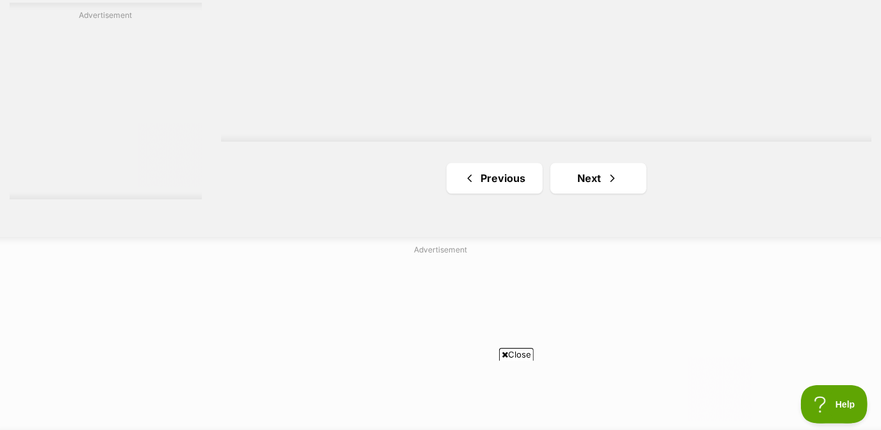
scroll to position [2306, 0]
click at [583, 178] on link "Next" at bounding box center [598, 179] width 96 height 31
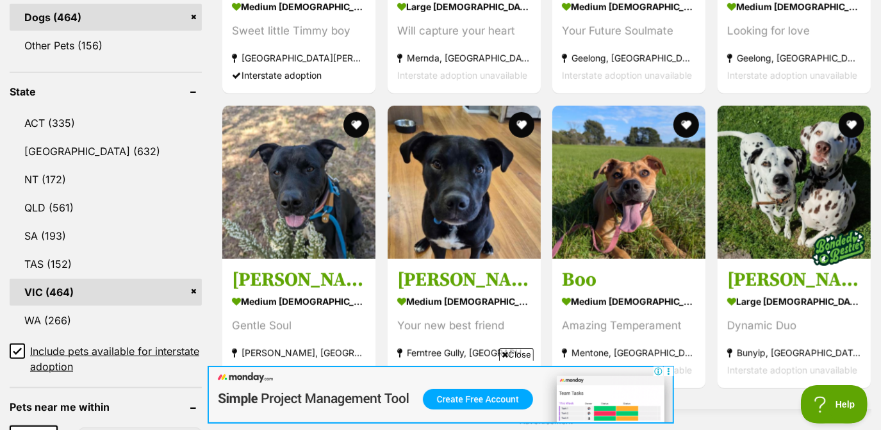
scroll to position [607, 0]
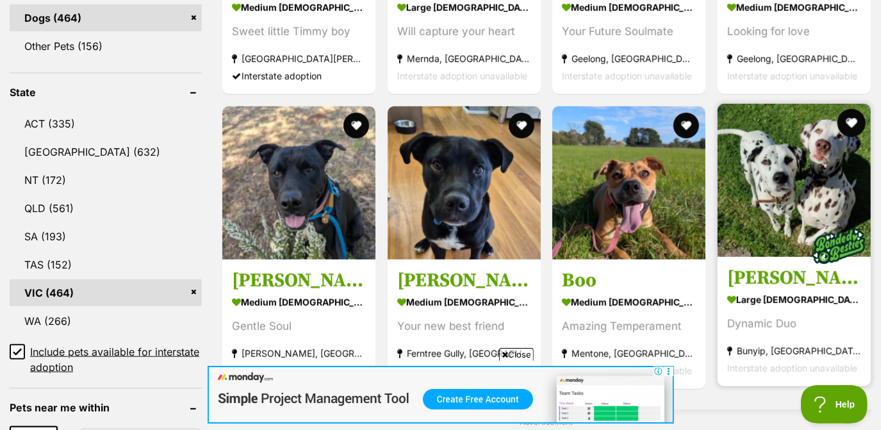
click at [852, 124] on button "favourite" at bounding box center [850, 123] width 28 height 28
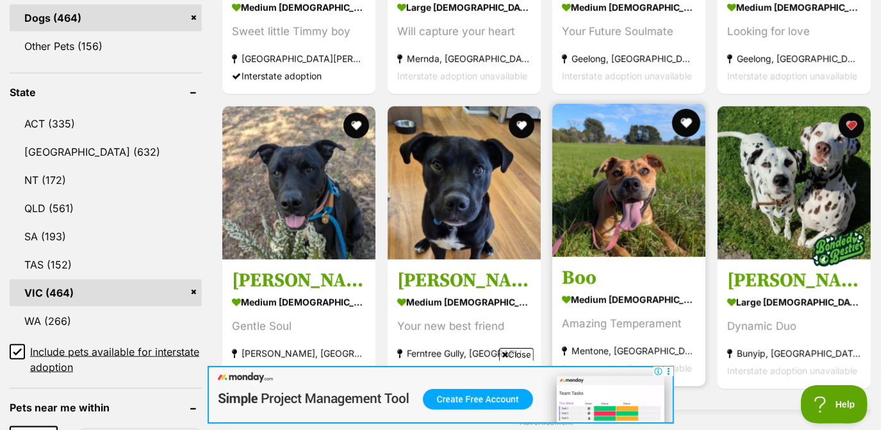
click at [696, 120] on button "favourite" at bounding box center [686, 123] width 28 height 28
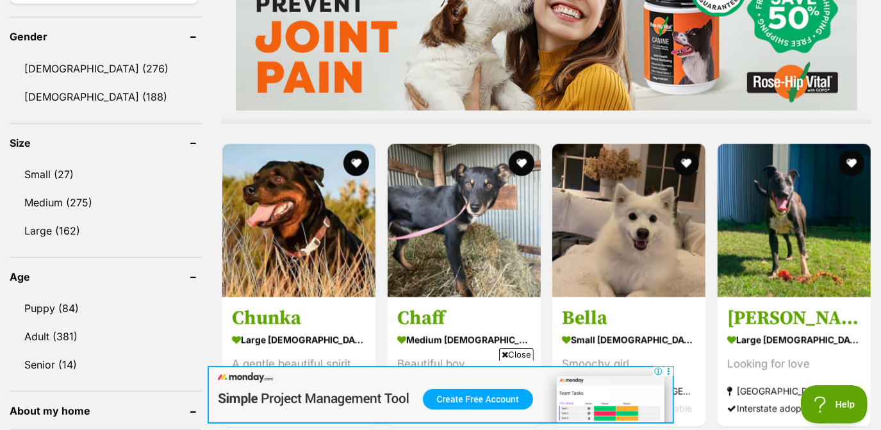
scroll to position [1158, 0]
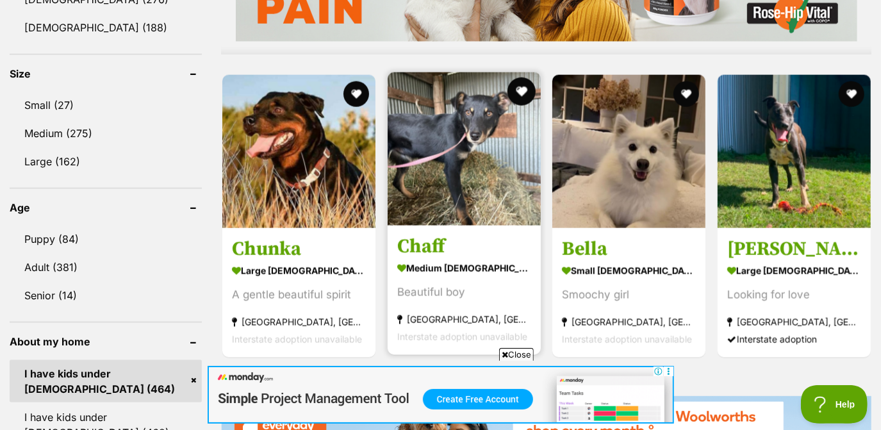
click at [523, 86] on button "favourite" at bounding box center [521, 91] width 28 height 28
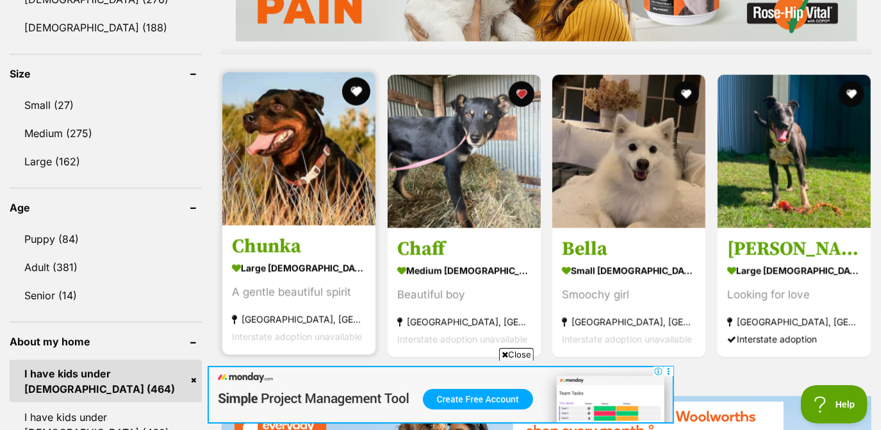
click at [352, 89] on button "favourite" at bounding box center [356, 91] width 28 height 28
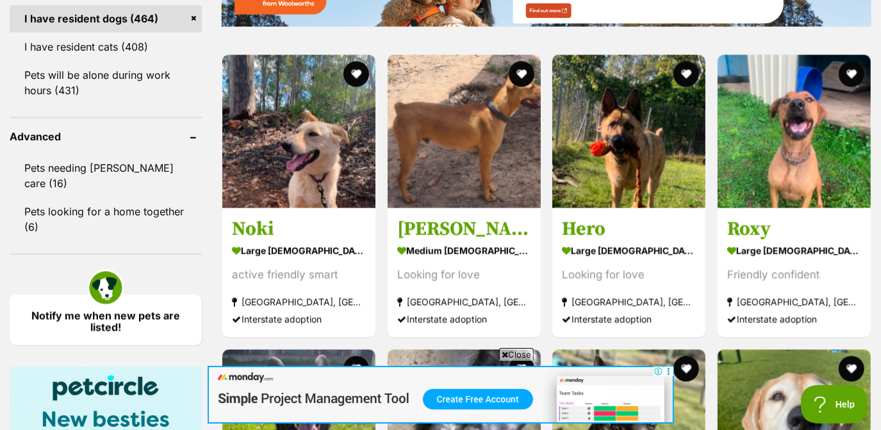
scroll to position [1599, 0]
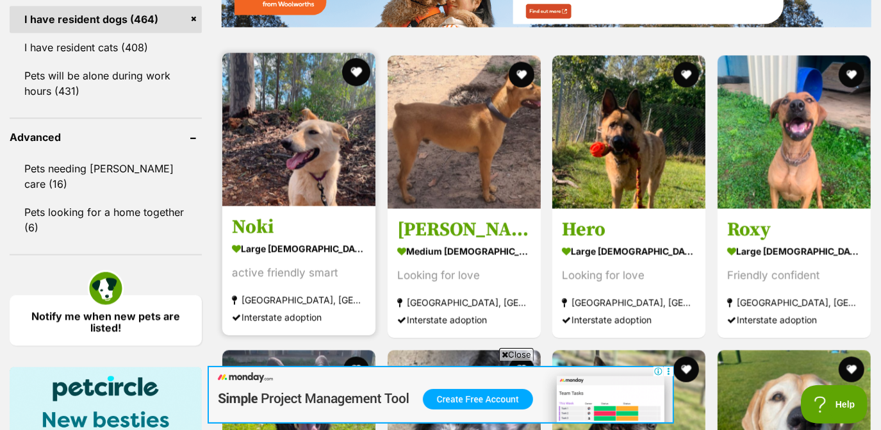
click at [359, 75] on button "favourite" at bounding box center [356, 72] width 28 height 28
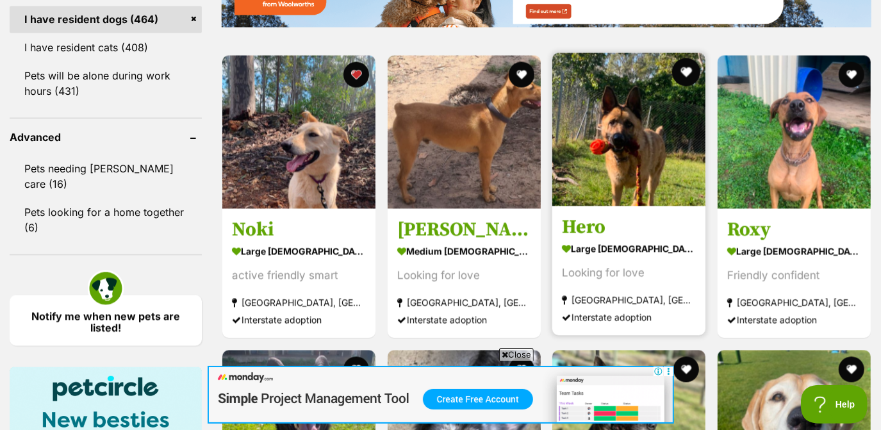
click at [685, 67] on button "favourite" at bounding box center [686, 72] width 28 height 28
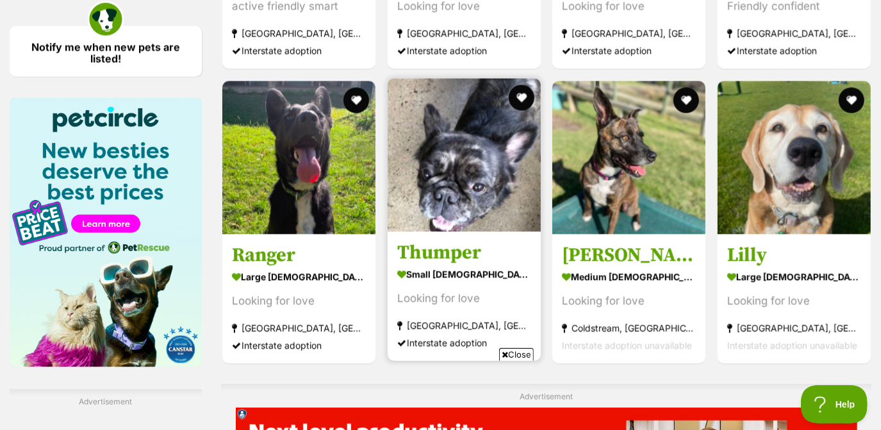
scroll to position [0, 0]
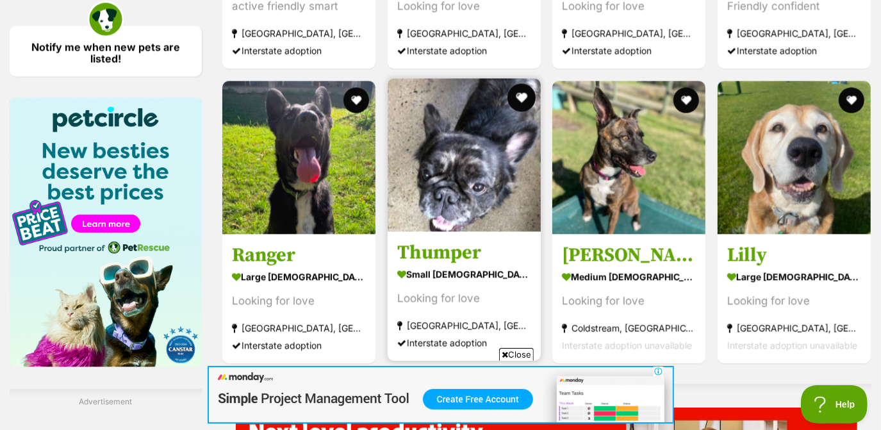
click at [522, 101] on button "favourite" at bounding box center [521, 97] width 28 height 28
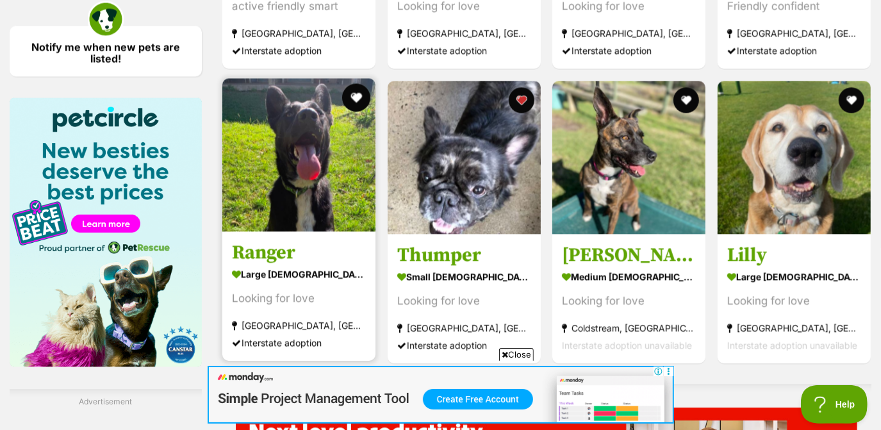
click at [357, 92] on button "favourite" at bounding box center [356, 97] width 28 height 28
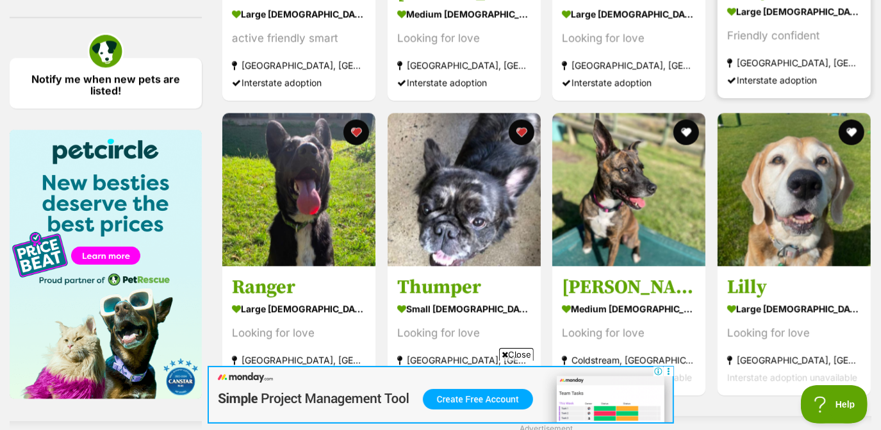
scroll to position [1836, 0]
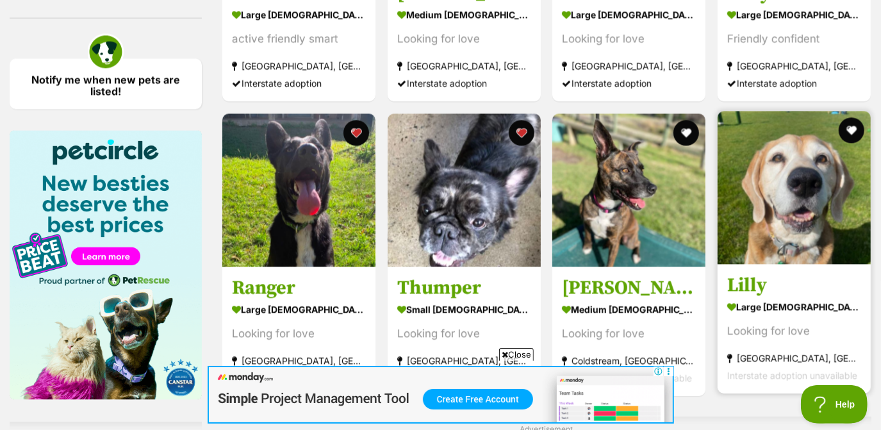
click at [761, 241] on img at bounding box center [793, 187] width 153 height 153
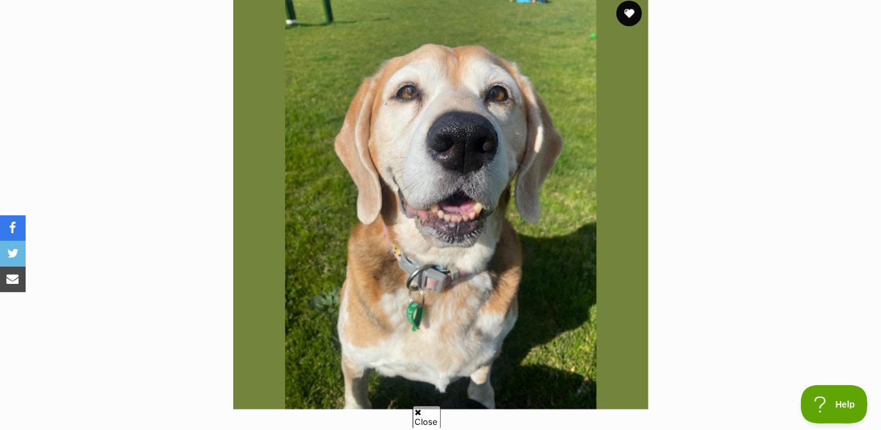
scroll to position [273, 0]
